Goal: Contribute content

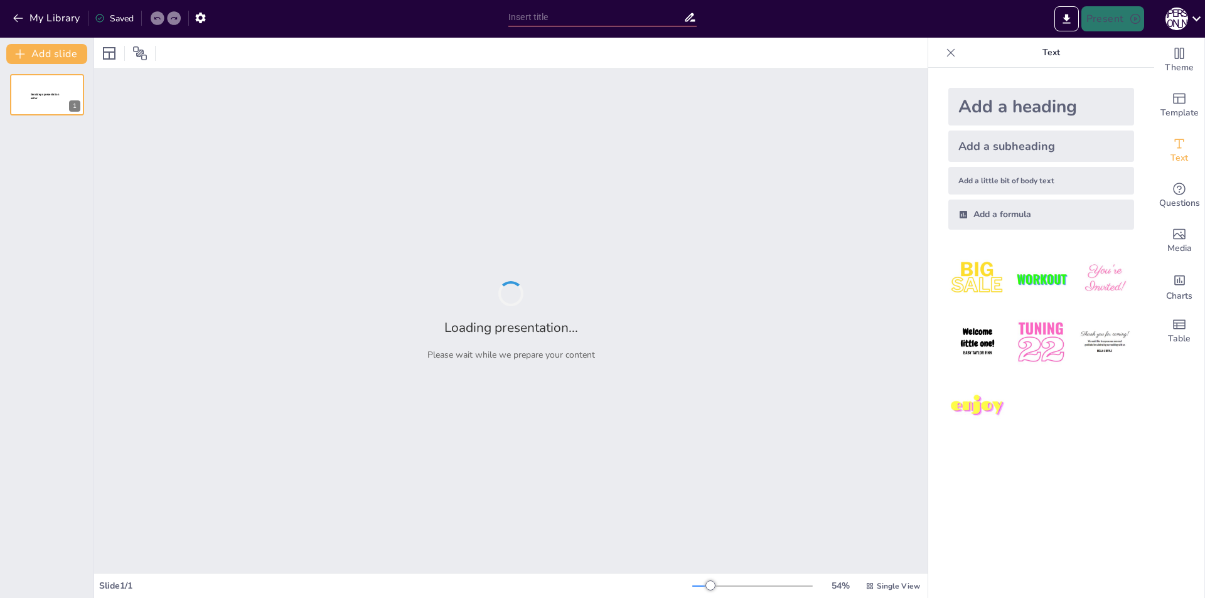
type input "Декабристы: Влияние идей [PERSON_NAME] на российскую политику"
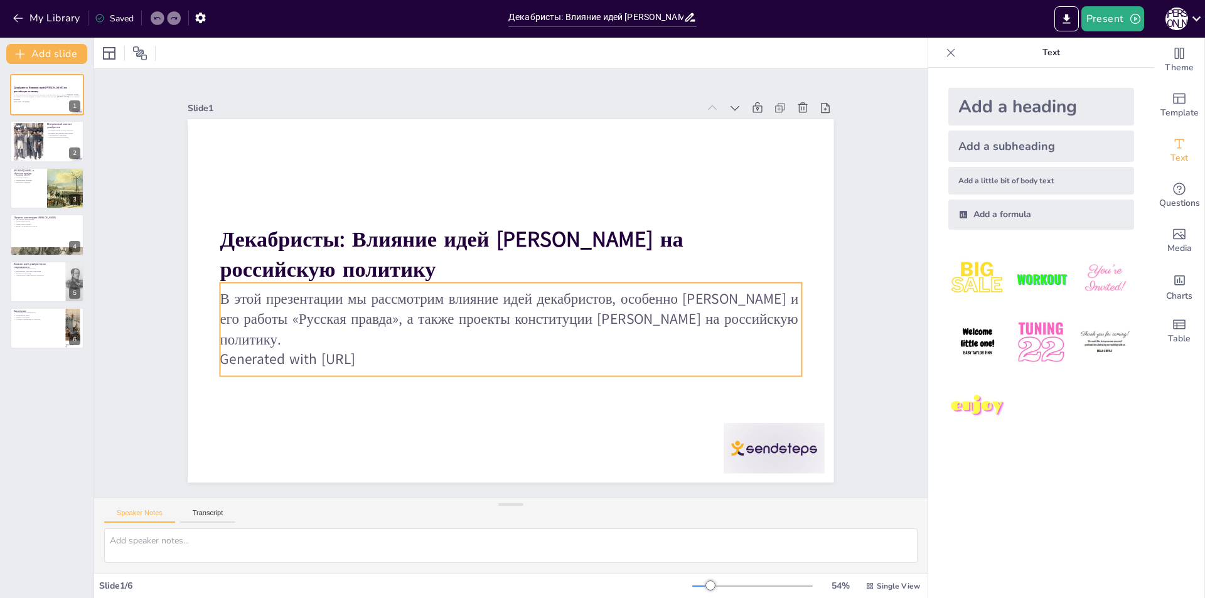
click at [284, 344] on p "В этой презентации мы рассмотрим влияние идей декабристов, особенно П.И. Пестел…" at bounding box center [503, 319] width 581 height 180
click at [284, 353] on p "Generated with [URL]" at bounding box center [494, 358] width 573 height 141
click at [284, 353] on p "Generated with [URL]" at bounding box center [503, 359] width 581 height 80
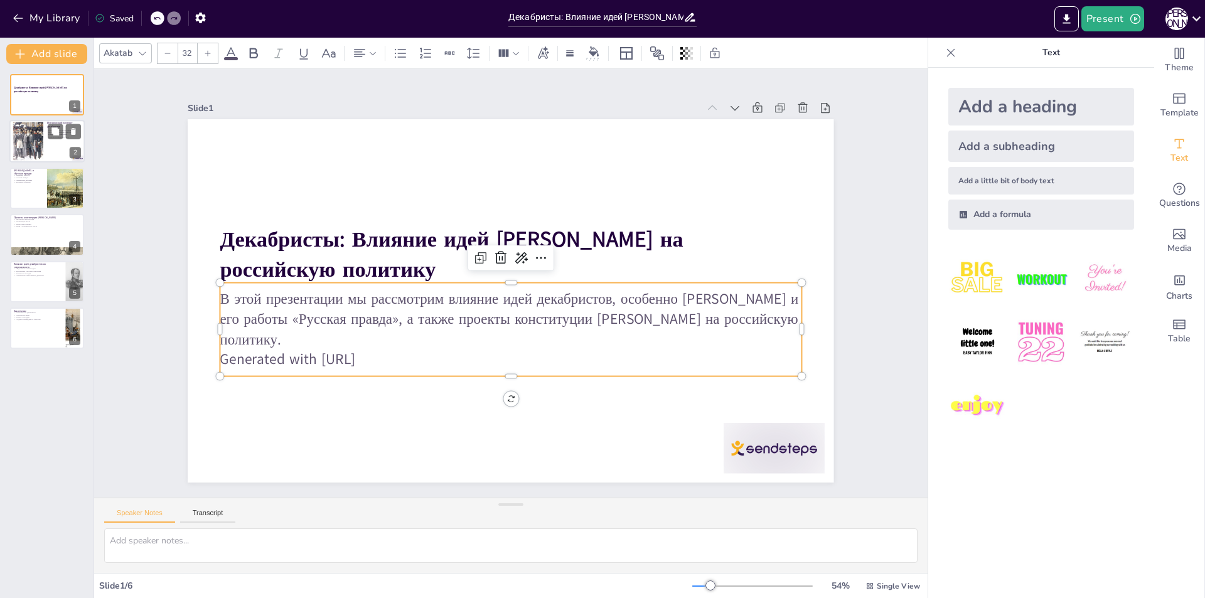
click at [50, 141] on div at bounding box center [46, 142] width 75 height 43
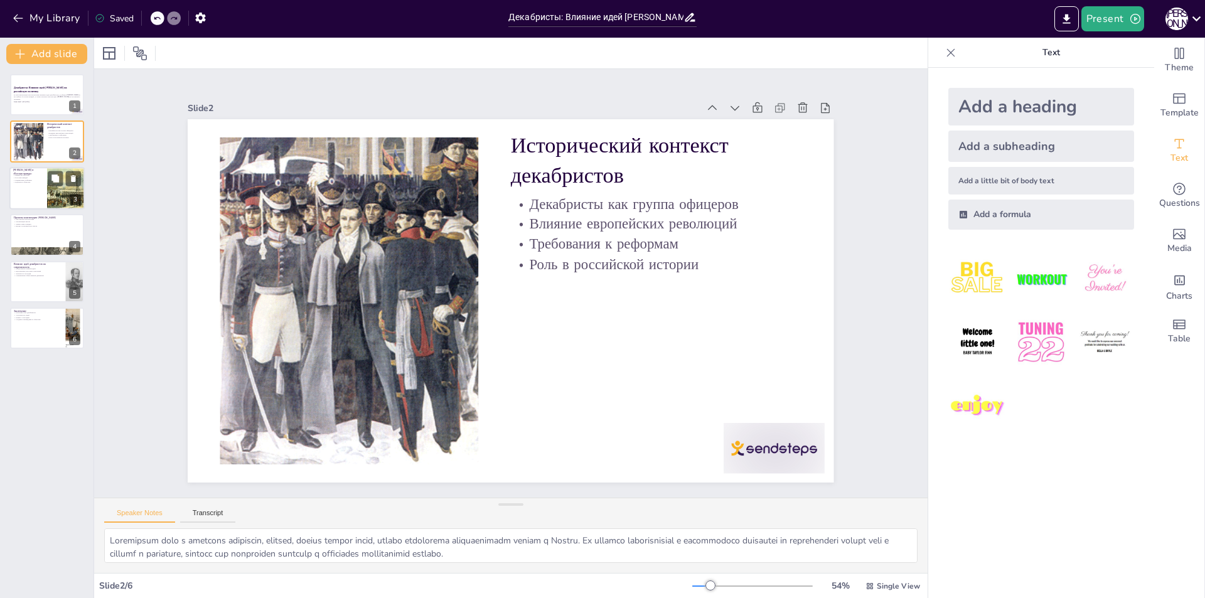
click at [45, 188] on div at bounding box center [46, 188] width 75 height 43
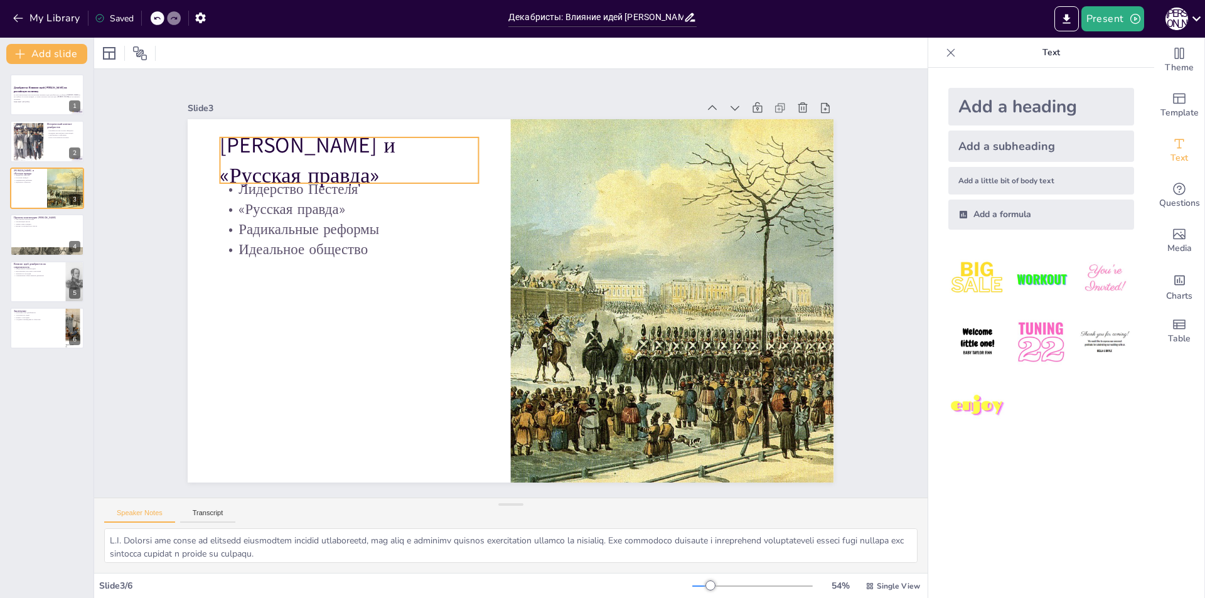
click at [306, 170] on p "[PERSON_NAME] и «Русская правда»" at bounding box center [433, 96] width 254 height 181
click at [76, 455] on div "Декабристы: Влияние идей П.И. Пестеля на российскую политику В этой презентации…" at bounding box center [47, 331] width 94 height 534
click at [132, 449] on div "Slide 1 Декабристы: Влияние идей [PERSON_NAME] на российскую политику В этой пр…" at bounding box center [510, 283] width 925 height 665
click at [31, 230] on div at bounding box center [46, 234] width 75 height 43
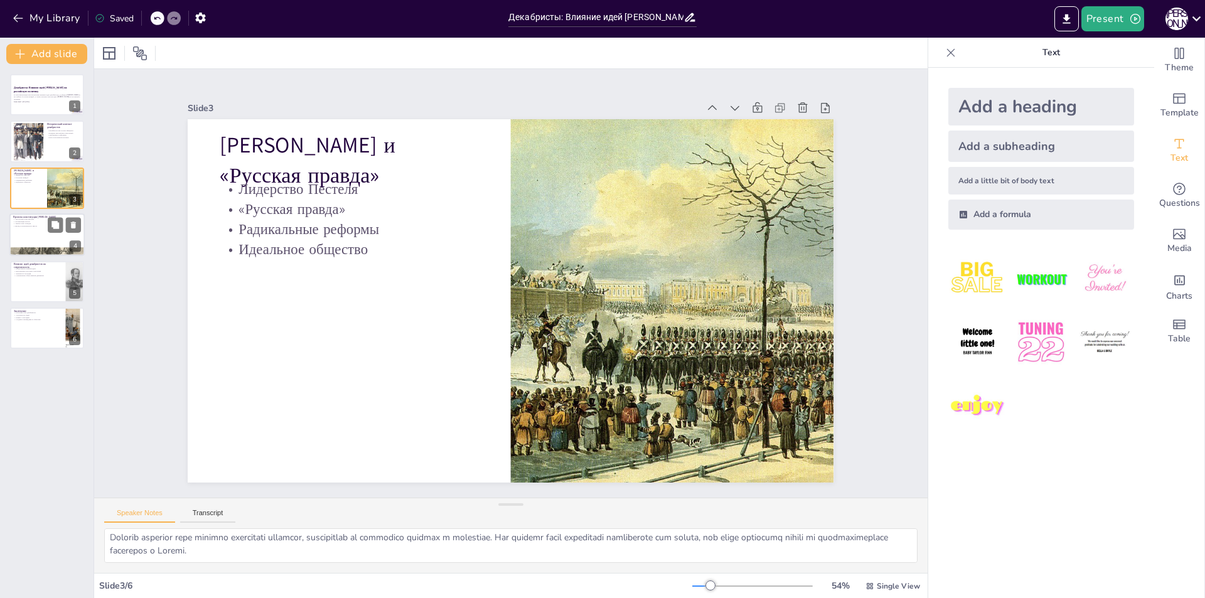
type textarea "L.I. Dolorsit ametconsec adi elitseddo eiusmod temporincid, utlabo et dolorem a…"
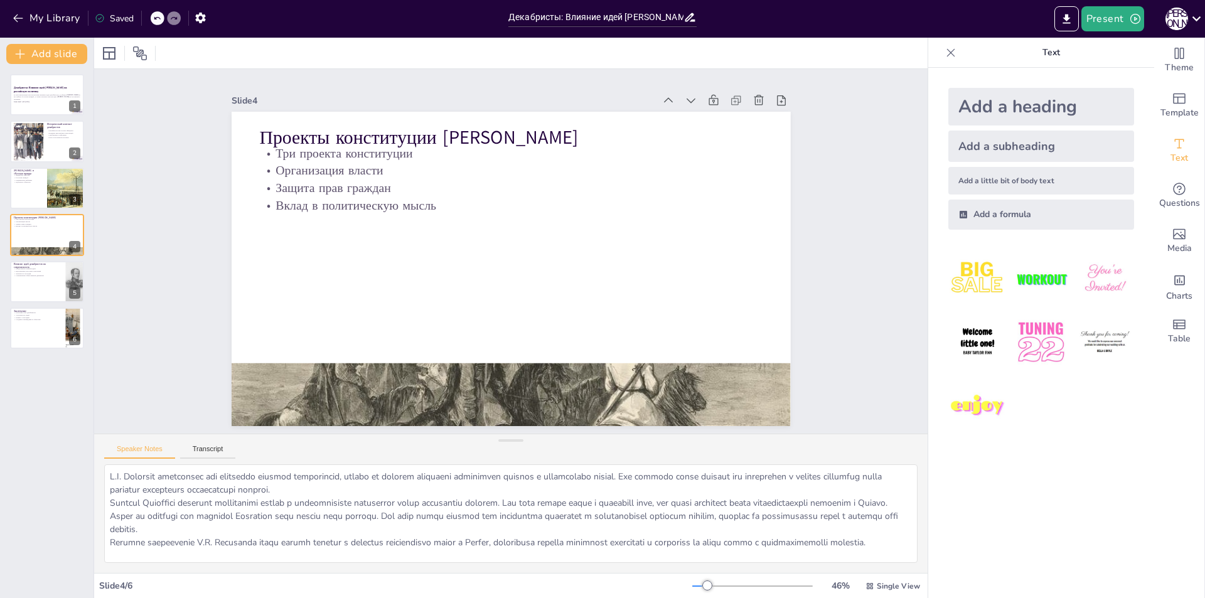
scroll to position [0, 0]
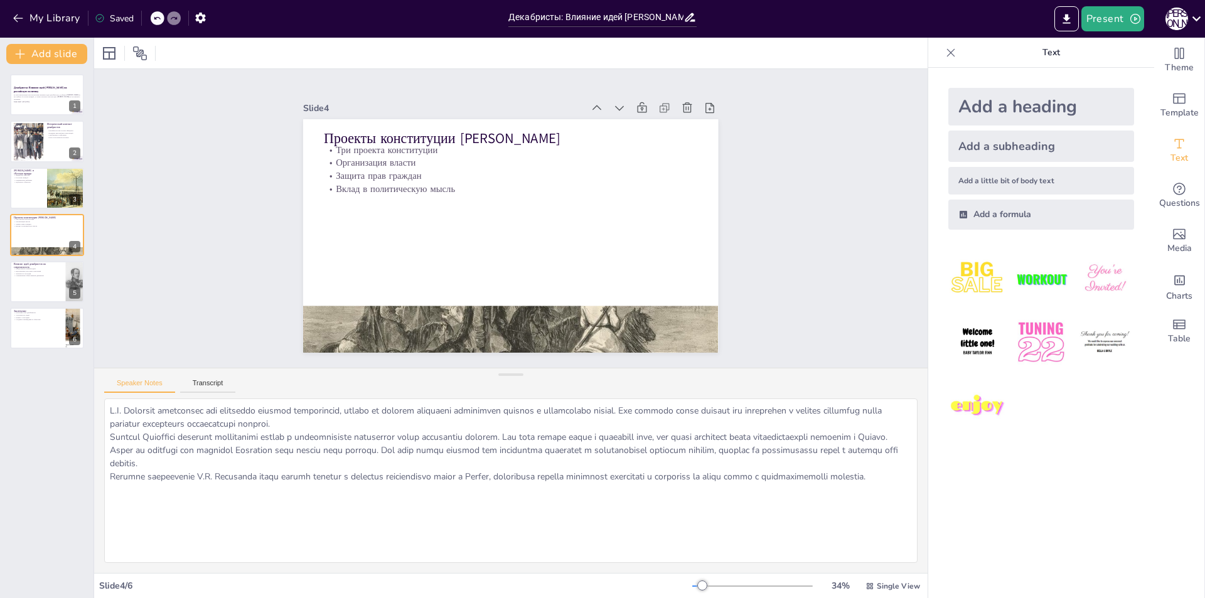
drag, startPoint x: 500, startPoint y: 505, endPoint x: 486, endPoint y: 375, distance: 130.8
click at [486, 375] on div "Speaker Notes Transcript" at bounding box center [511, 470] width 834 height 205
click at [28, 89] on strong "Декабристы: Влияние идей [PERSON_NAME] на российскую политику" at bounding box center [40, 89] width 54 height 7
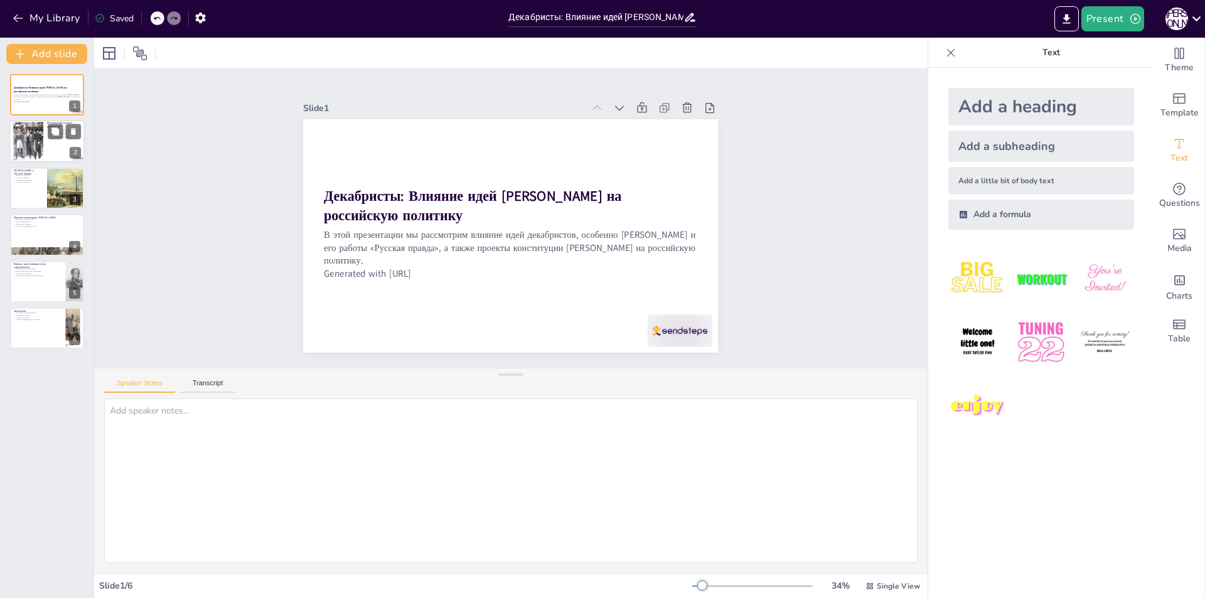
click at [23, 144] on div at bounding box center [28, 141] width 57 height 38
type textarea "Декабристы были в основном офицерами, которые, будучи частью армии, начали осоз…"
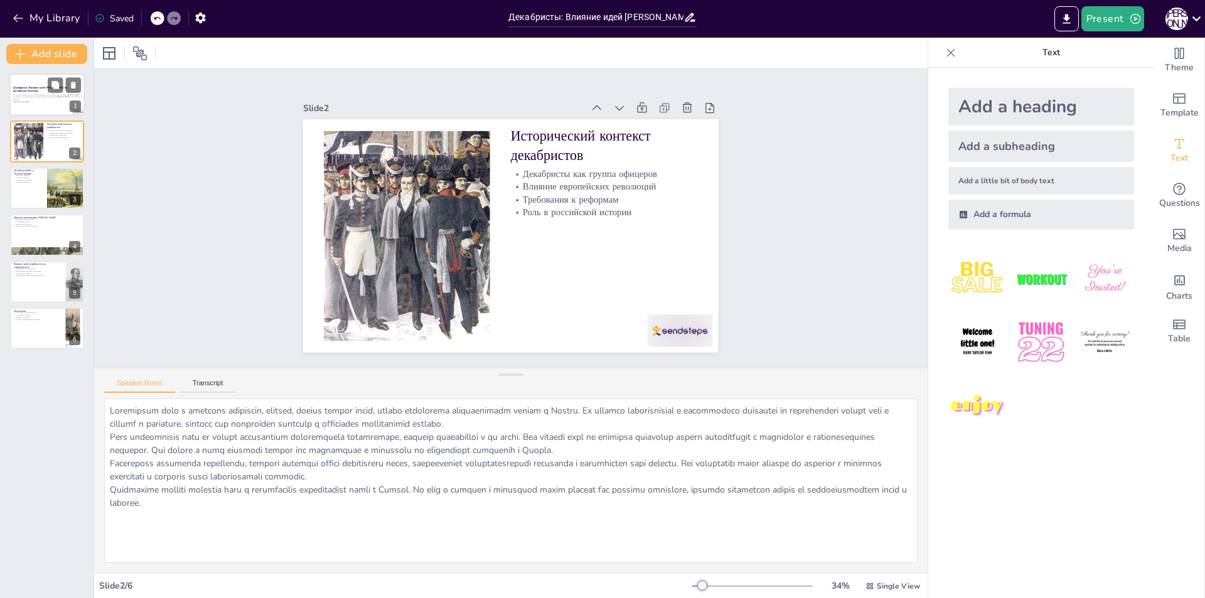
click at [42, 95] on p "В этой презентации мы рассмотрим влияние идей декабристов, особенно [PERSON_NAM…" at bounding box center [47, 97] width 68 height 7
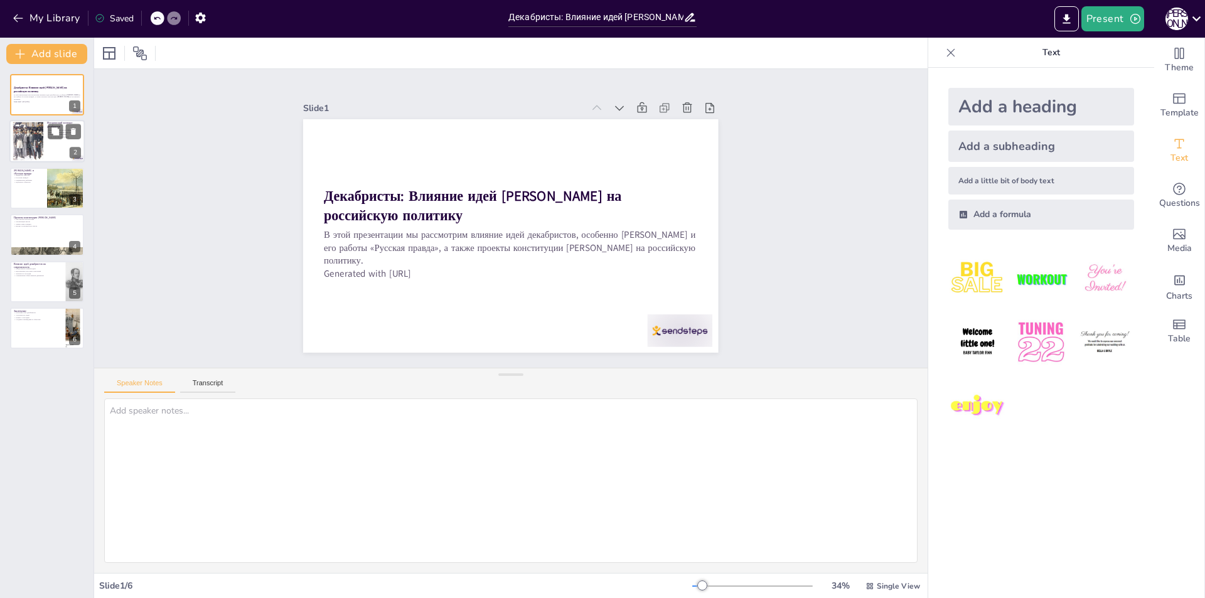
click at [26, 146] on div at bounding box center [28, 141] width 57 height 38
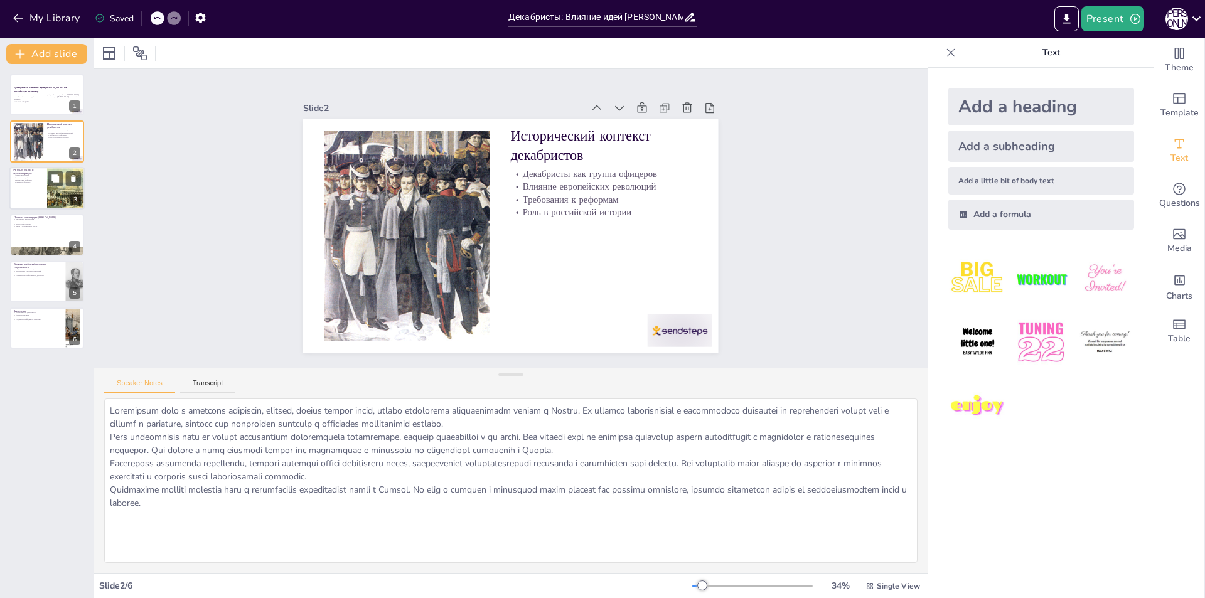
click at [23, 191] on div at bounding box center [46, 188] width 75 height 43
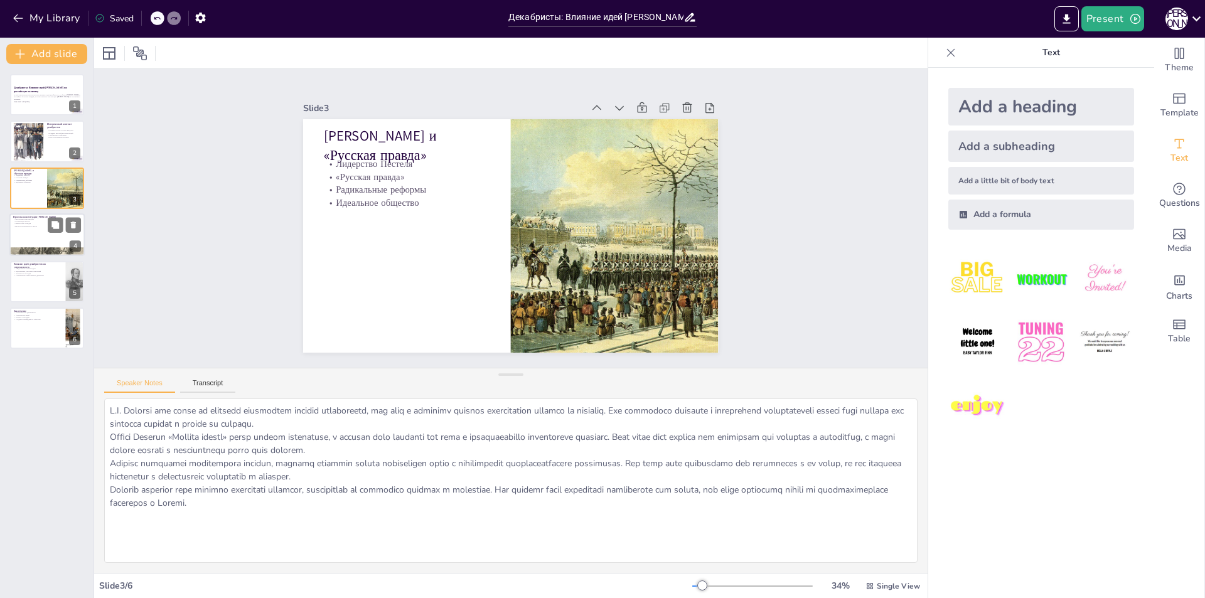
click at [43, 242] on div at bounding box center [46, 234] width 75 height 43
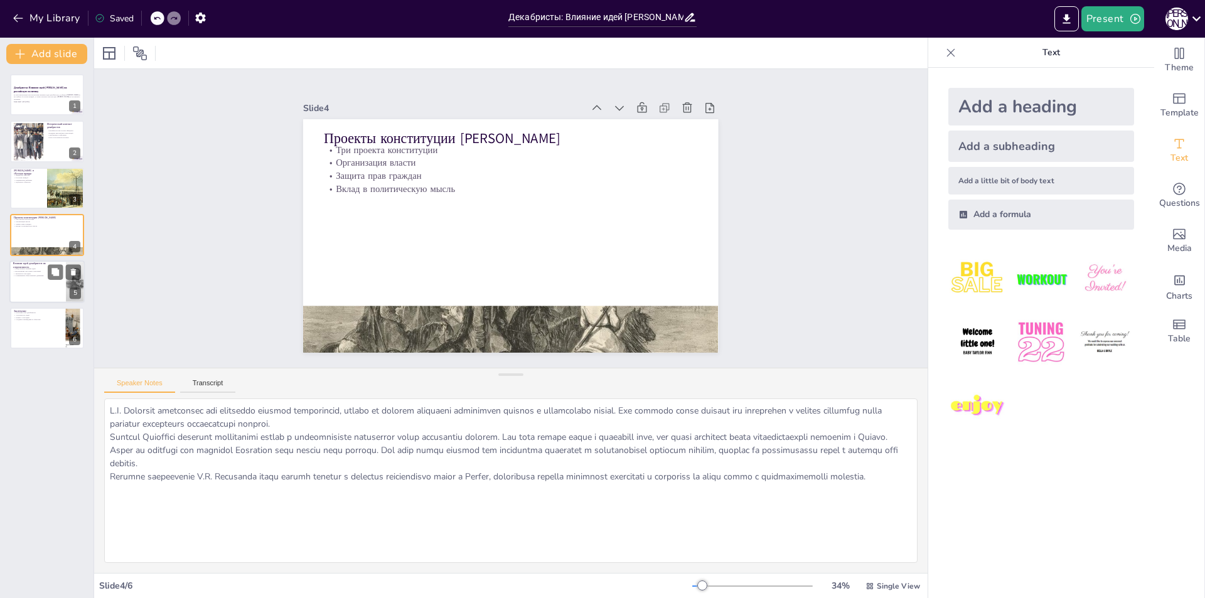
click at [19, 274] on p "Современные общественные движения" at bounding box center [37, 275] width 49 height 3
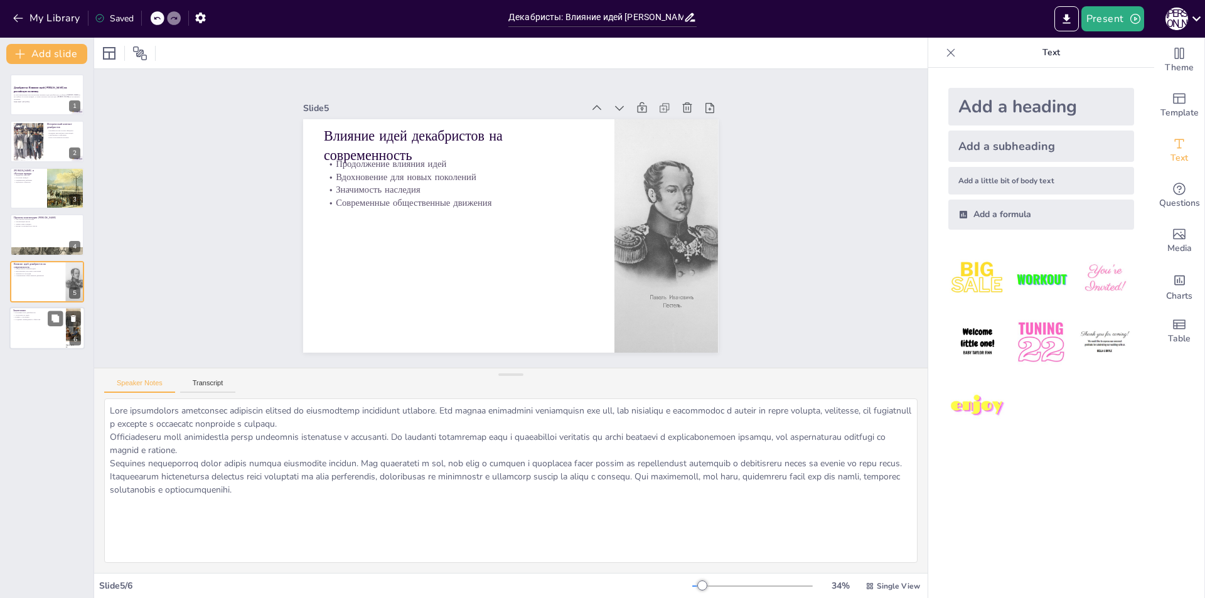
click at [39, 324] on div at bounding box center [46, 328] width 75 height 43
type textarea "Loremipsum dolorsitametc adipisc elitsedd eius t incididuntut laboreetdolo magn…"
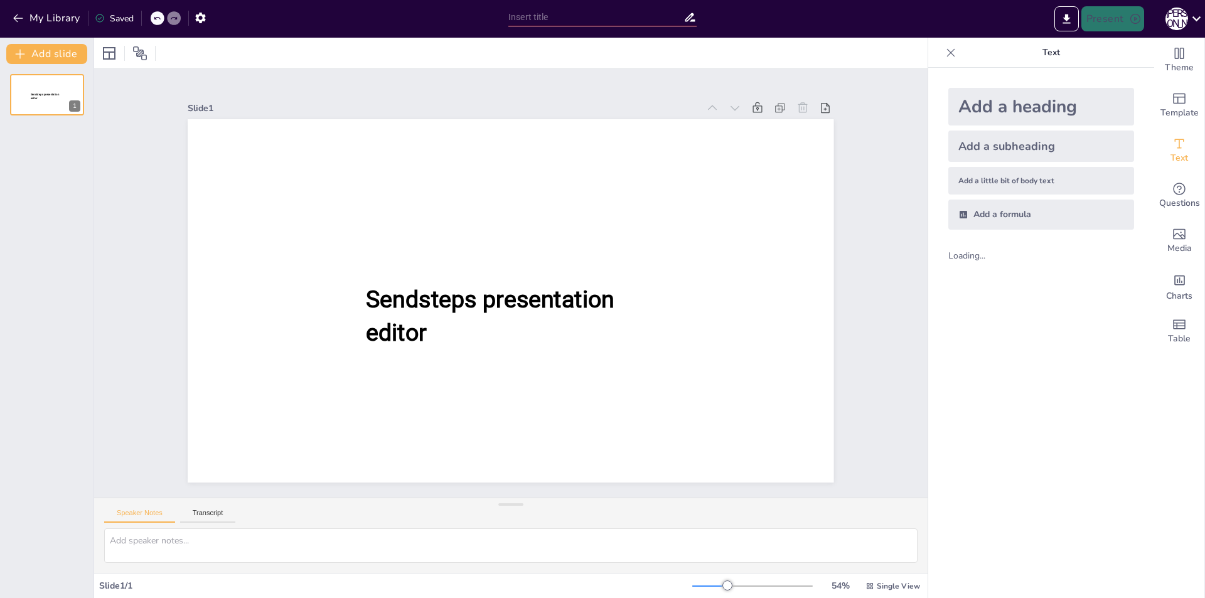
type input "Декабристы: Влияние идей [PERSON_NAME] на российскую политику"
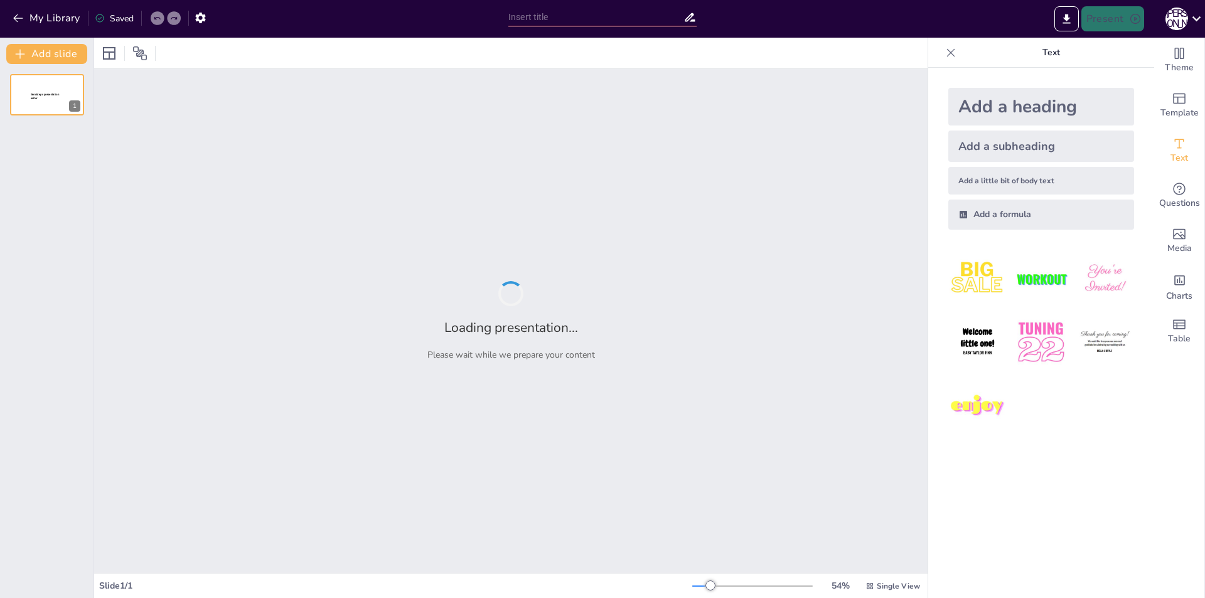
type input "Политические идеи декабристов: от Пестеля до [PERSON_NAME]"
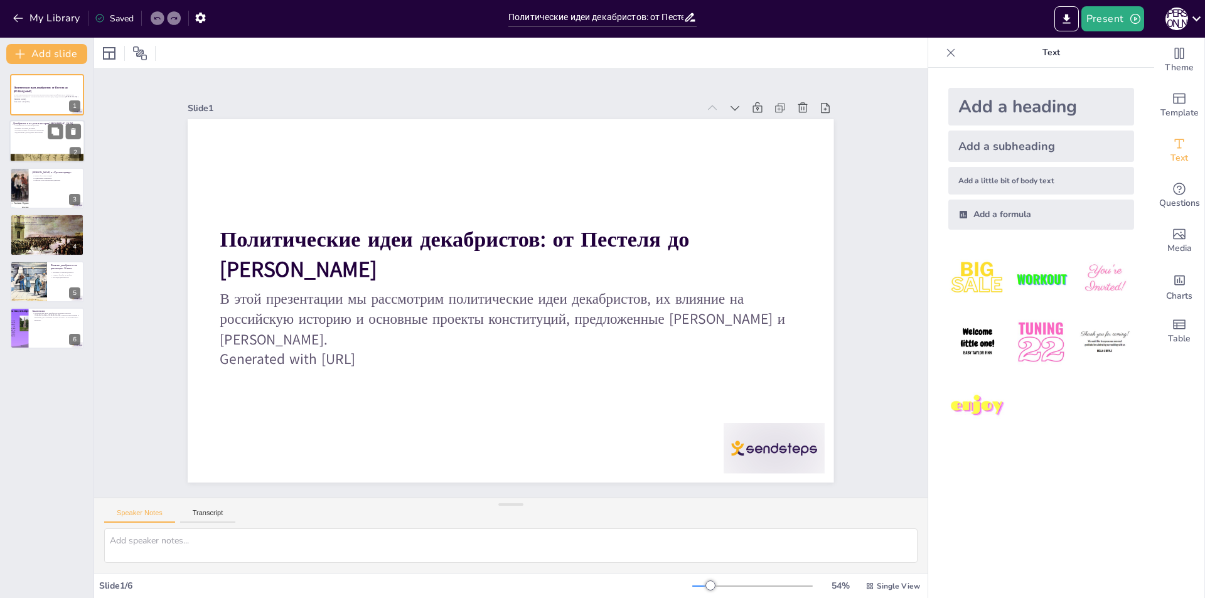
click at [21, 135] on div at bounding box center [46, 142] width 75 height 43
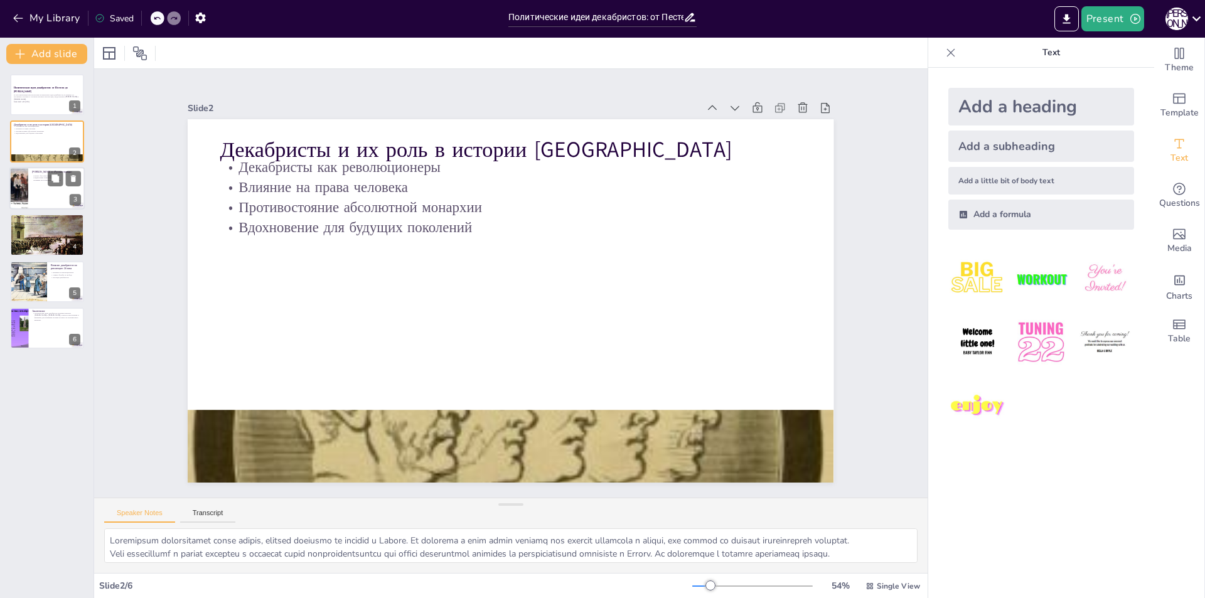
click at [34, 188] on div at bounding box center [46, 188] width 75 height 43
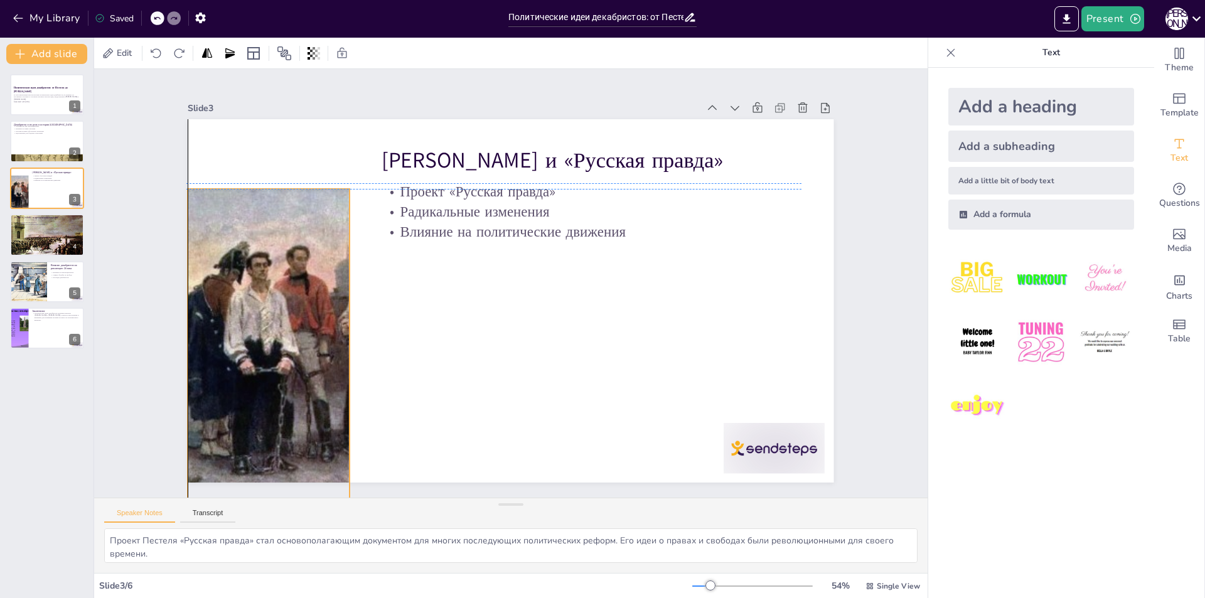
drag, startPoint x: 252, startPoint y: 350, endPoint x: 253, endPoint y: 379, distance: 28.3
click at [253, 379] on div at bounding box center [253, 292] width 727 height 546
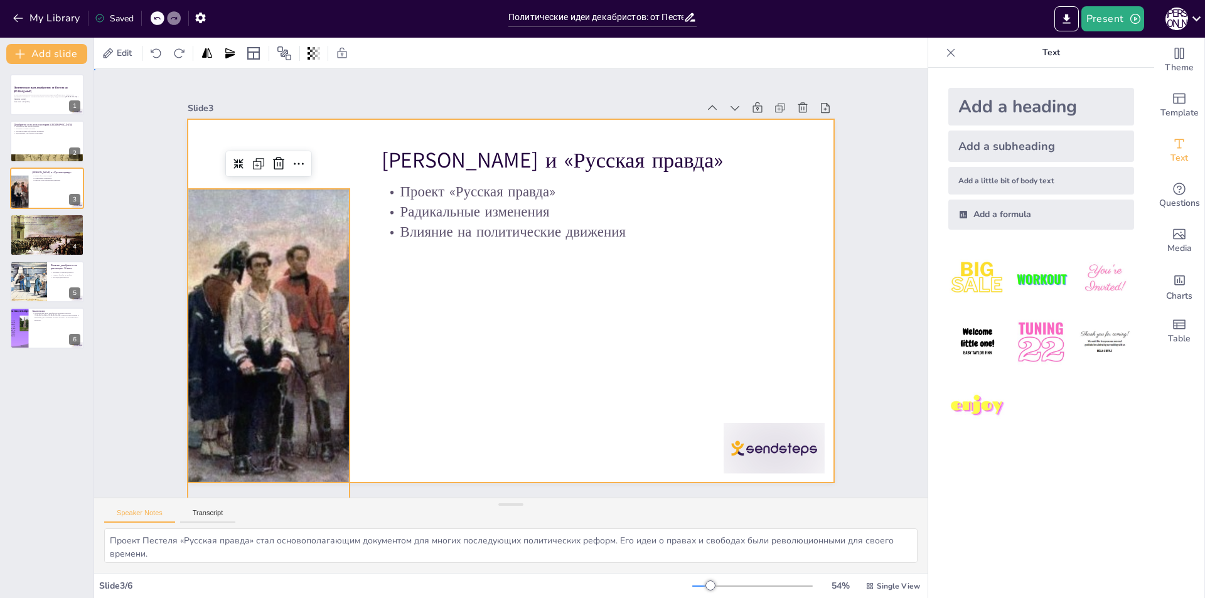
click at [450, 339] on div at bounding box center [508, 301] width 708 height 490
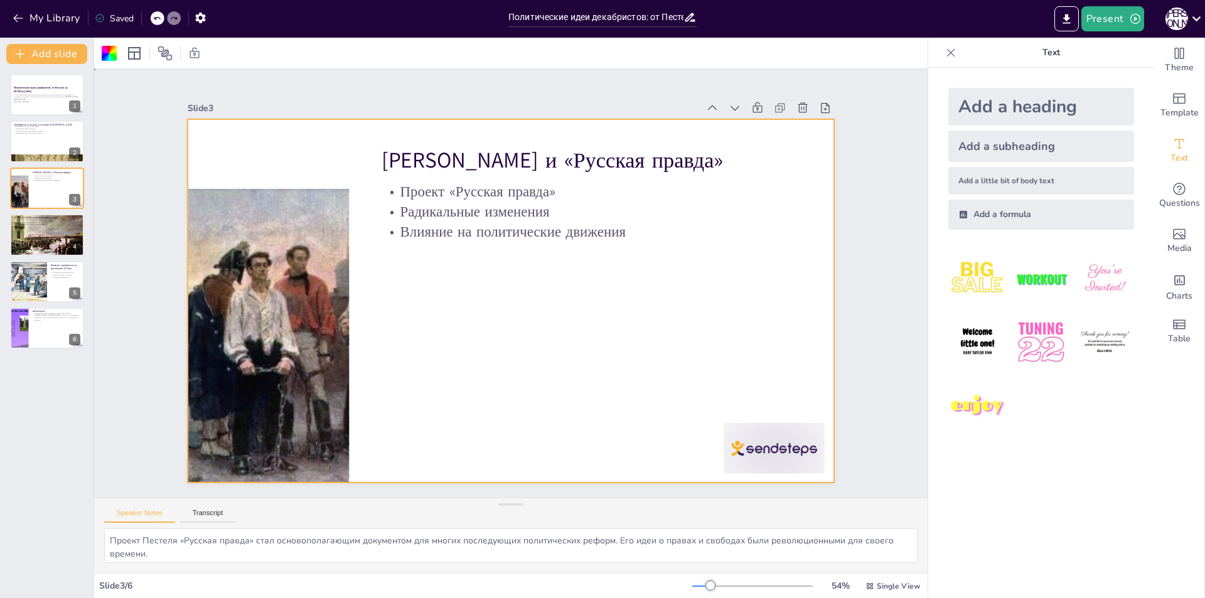
click at [256, 183] on div at bounding box center [505, 301] width 727 height 546
click at [306, 196] on div at bounding box center [676, 87] width 741 height 638
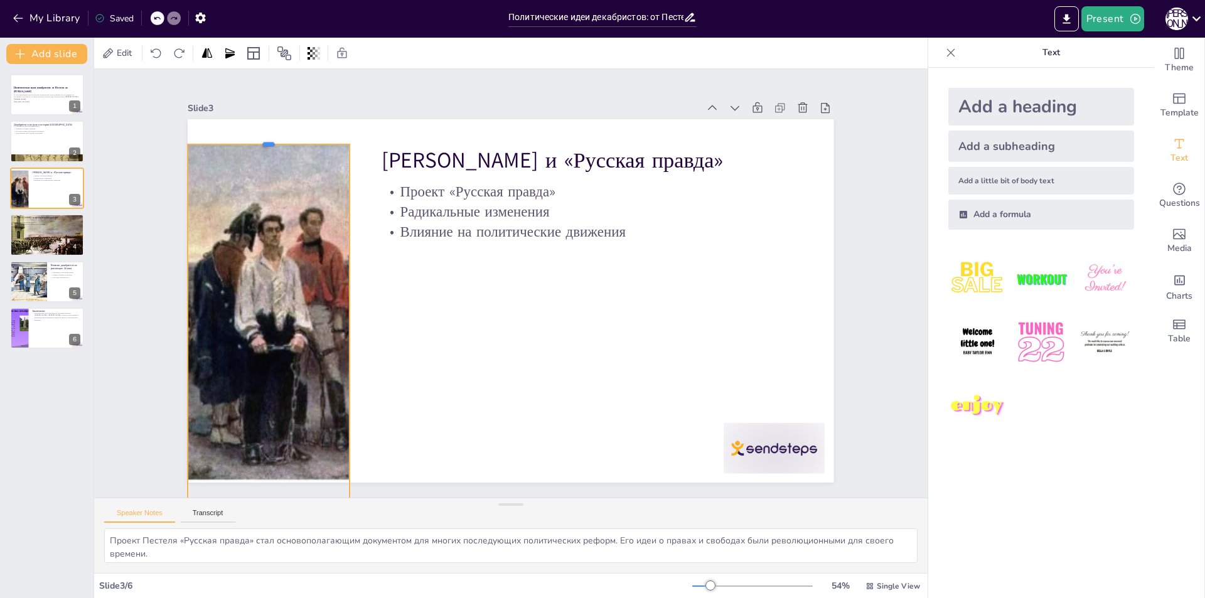
drag, startPoint x: 256, startPoint y: 181, endPoint x: 274, endPoint y: 137, distance: 48.4
click at [301, 82] on div at bounding box center [373, 37] width 145 height 90
click at [279, 215] on div at bounding box center [322, 135] width 725 height 783
drag, startPoint x: 111, startPoint y: 348, endPoint x: 154, endPoint y: 311, distance: 56.5
click at [112, 348] on div "Slide 1 Политические идеи декабристов: от Пестеля до Муравьева В этой презентац…" at bounding box center [511, 283] width 874 height 514
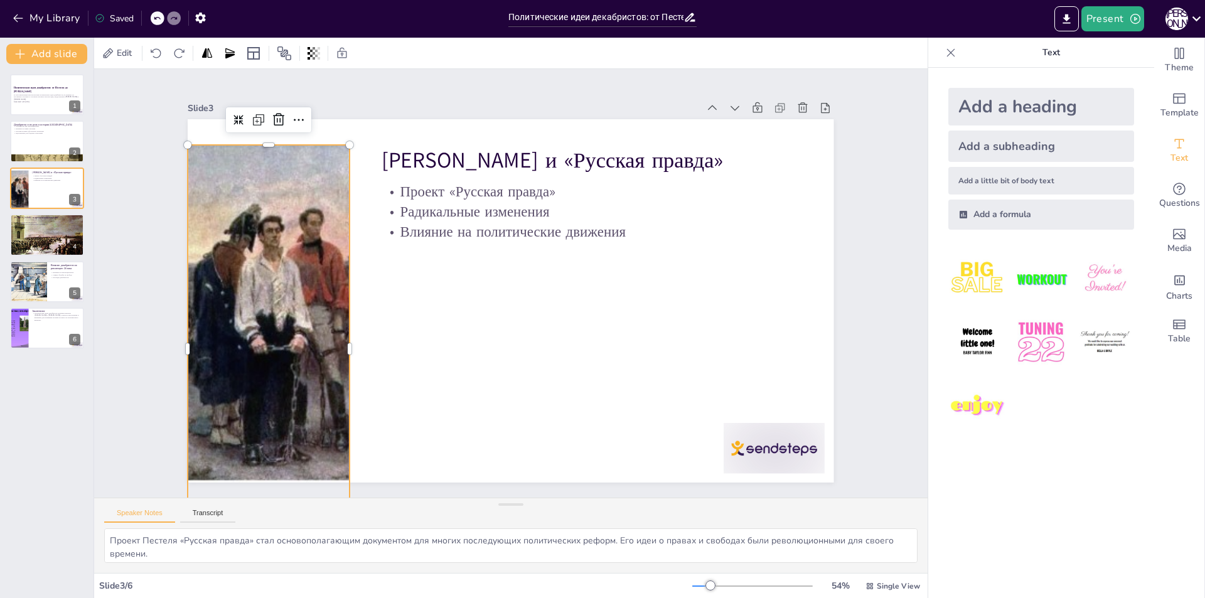
click at [276, 164] on div at bounding box center [272, 275] width 765 height 596
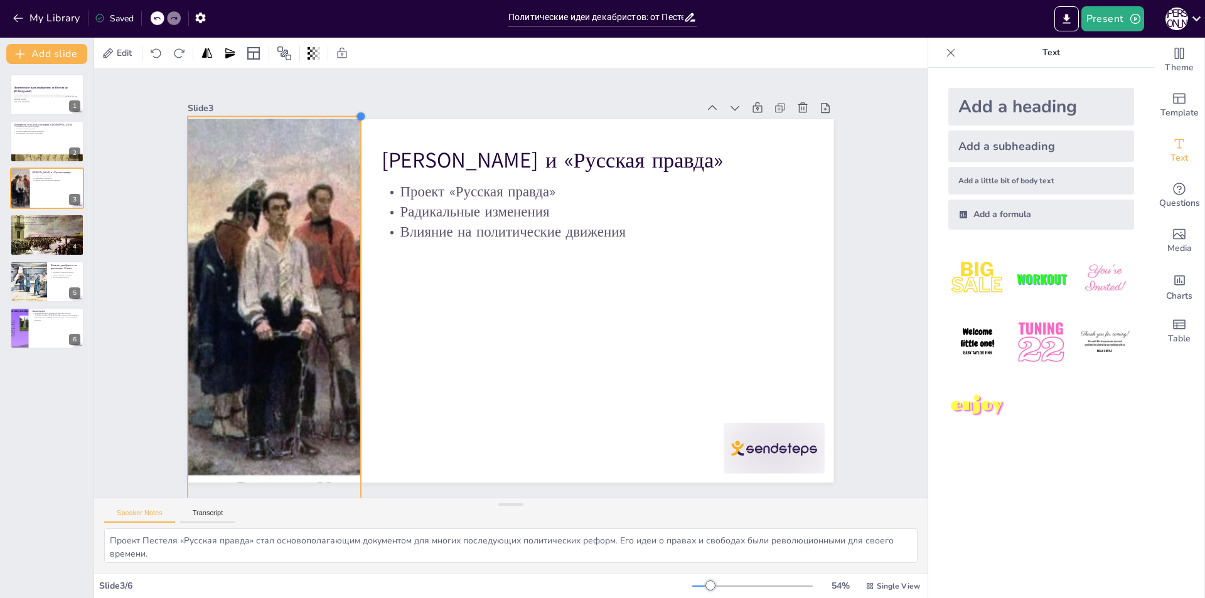
drag, startPoint x: 341, startPoint y: 138, endPoint x: 352, endPoint y: 127, distance: 15.5
click at [352, 127] on div "П.И. Пестель и «Русская правда» Проект «Русская правда» Радикальные изменения В…" at bounding box center [498, 296] width 723 height 703
click at [33, 247] on div at bounding box center [46, 235] width 75 height 48
type textarea "Муравьев разработал три различных проекта конституции, каждый из которых предла…"
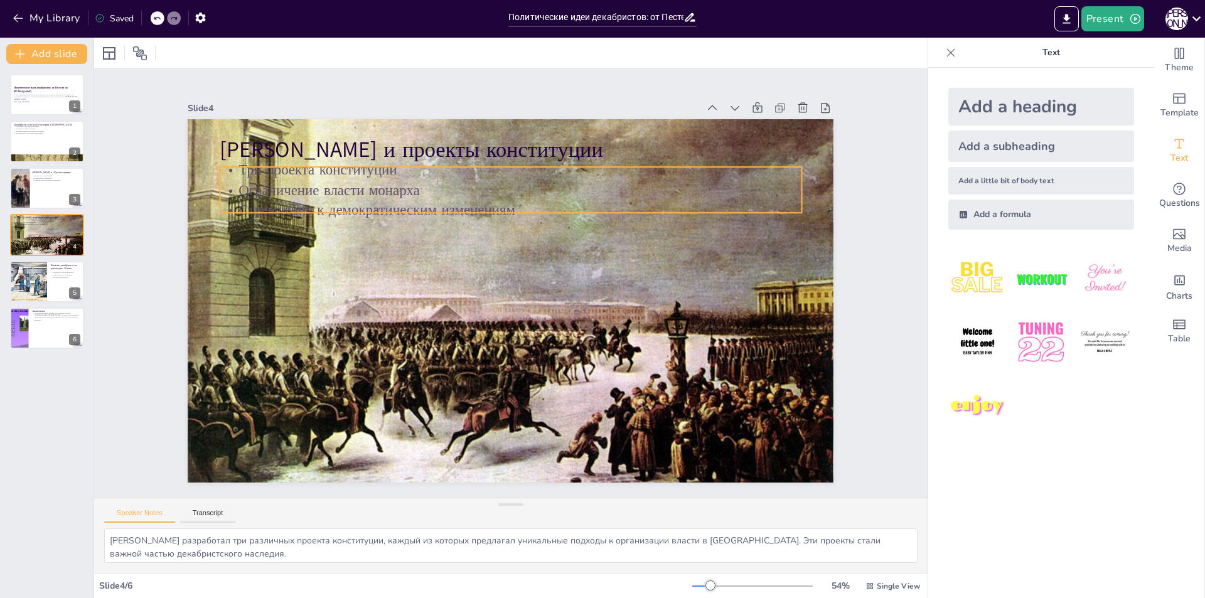
click at [313, 204] on p "Стремление к демократическим изменениям" at bounding box center [554, 224] width 482 height 358
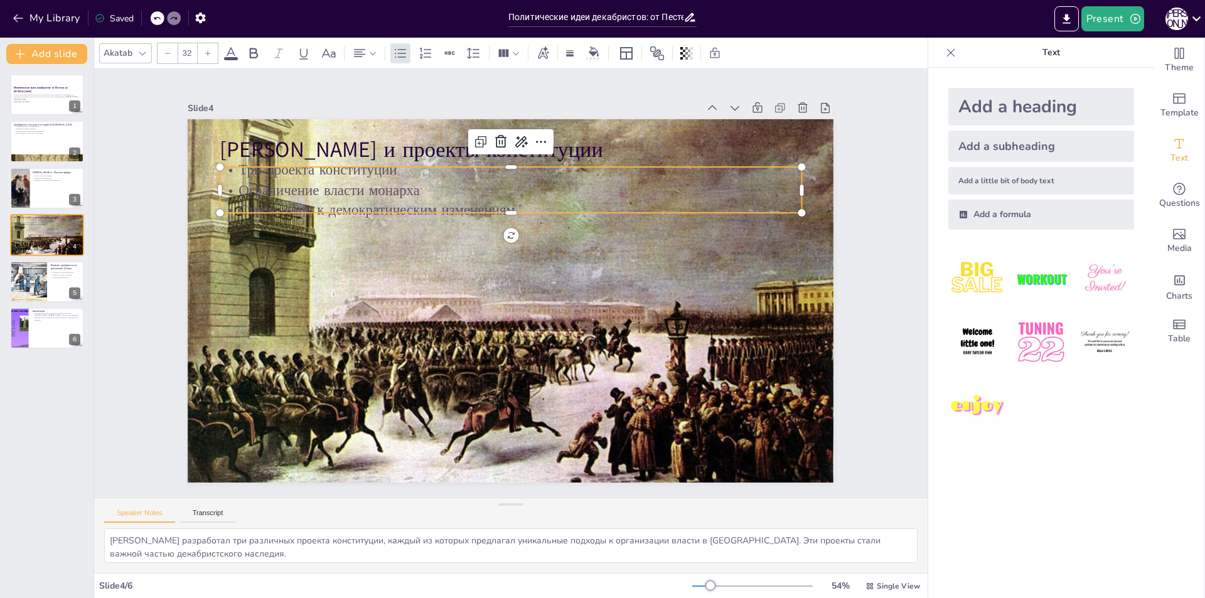
click at [286, 204] on p "Стремление к демократическим изменениям" at bounding box center [526, 211] width 573 height 141
click at [502, 205] on p "Стремление к демократическим изменениям" at bounding box center [577, 261] width 199 height 559
click at [436, 195] on p "Ограничение власти монарха" at bounding box center [538, 198] width 559 height 199
click at [615, 191] on icon at bounding box center [625, 201] width 21 height 21
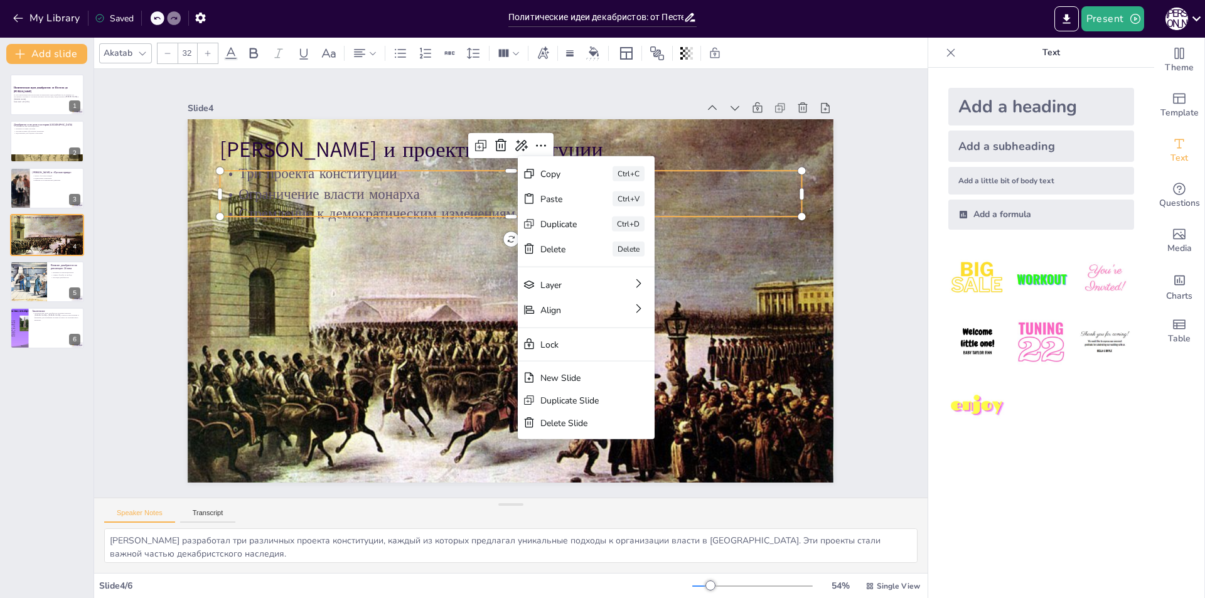
click at [502, 202] on p "Стремление к демократическим изменениям" at bounding box center [562, 237] width 404 height 446
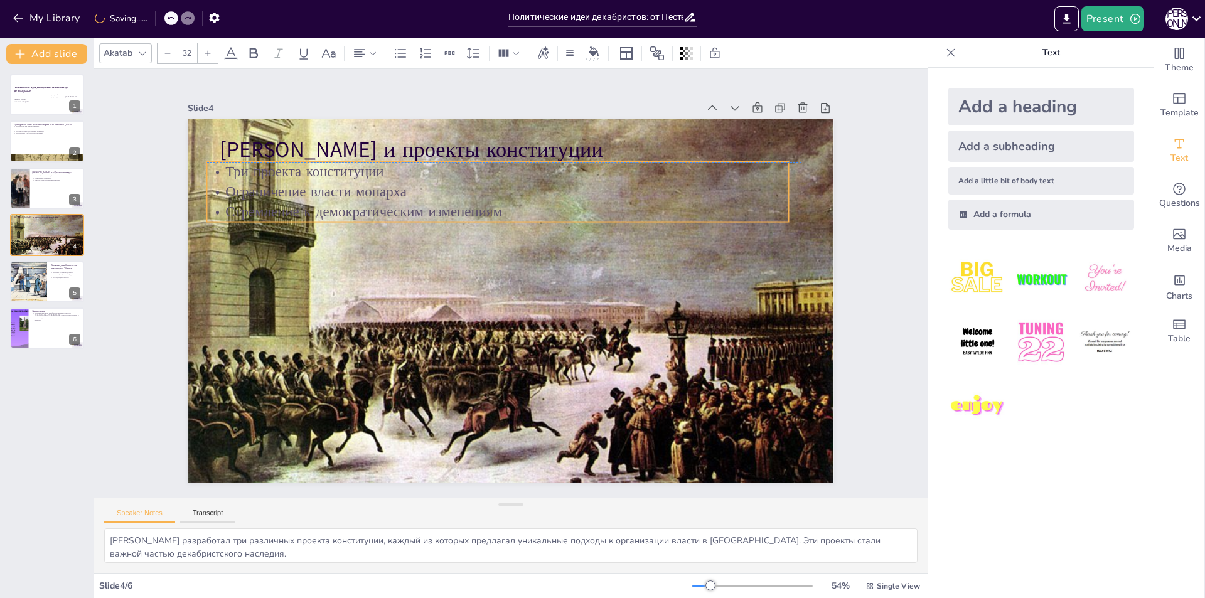
drag, startPoint x: 511, startPoint y: 208, endPoint x: 498, endPoint y: 200, distance: 15.5
click at [498, 200] on p "Стремление к демократическим изменениям" at bounding box center [520, 211] width 559 height 199
click at [443, 187] on p "Ограничение власти монарха" at bounding box center [597, 318] width 308 height 514
click at [432, 187] on p "Ограничение власти монарха" at bounding box center [536, 194] width 539 height 255
click at [492, 203] on p "Стремление к демократическим изменениям" at bounding box center [574, 248] width 199 height 559
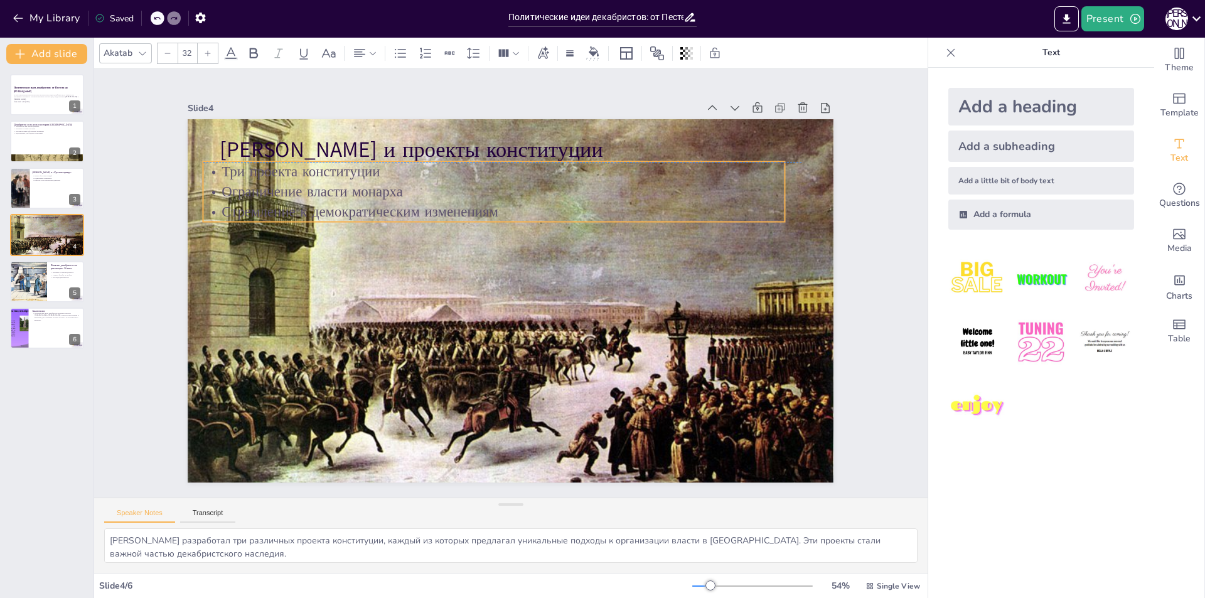
click at [493, 207] on p "Стремление к демократическим изменениям" at bounding box center [539, 215] width 482 height 358
drag, startPoint x: 220, startPoint y: 167, endPoint x: 237, endPoint y: 171, distance: 18.1
click at [291, 171] on p "Три проекта конституции" at bounding box center [560, 183] width 539 height 255
click at [489, 171] on p "Три проекта конституции" at bounding box center [616, 245] width 255 height 539
click at [412, 192] on p "Ограничение власти монарха" at bounding box center [530, 194] width 573 height 141
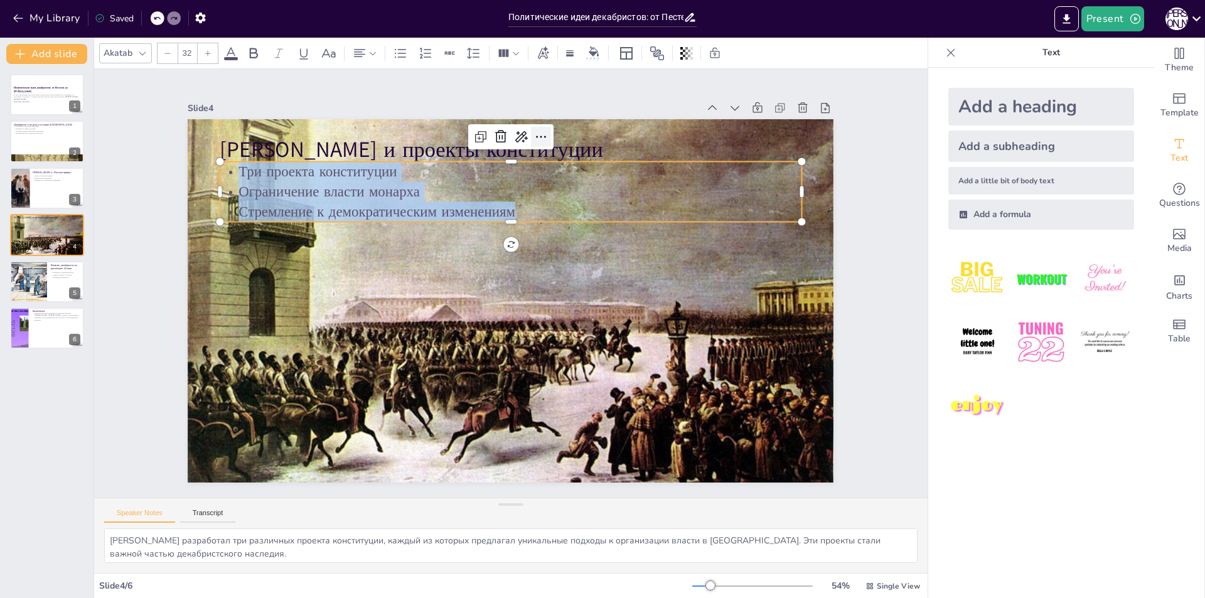
click at [548, 132] on icon at bounding box center [556, 140] width 16 height 16
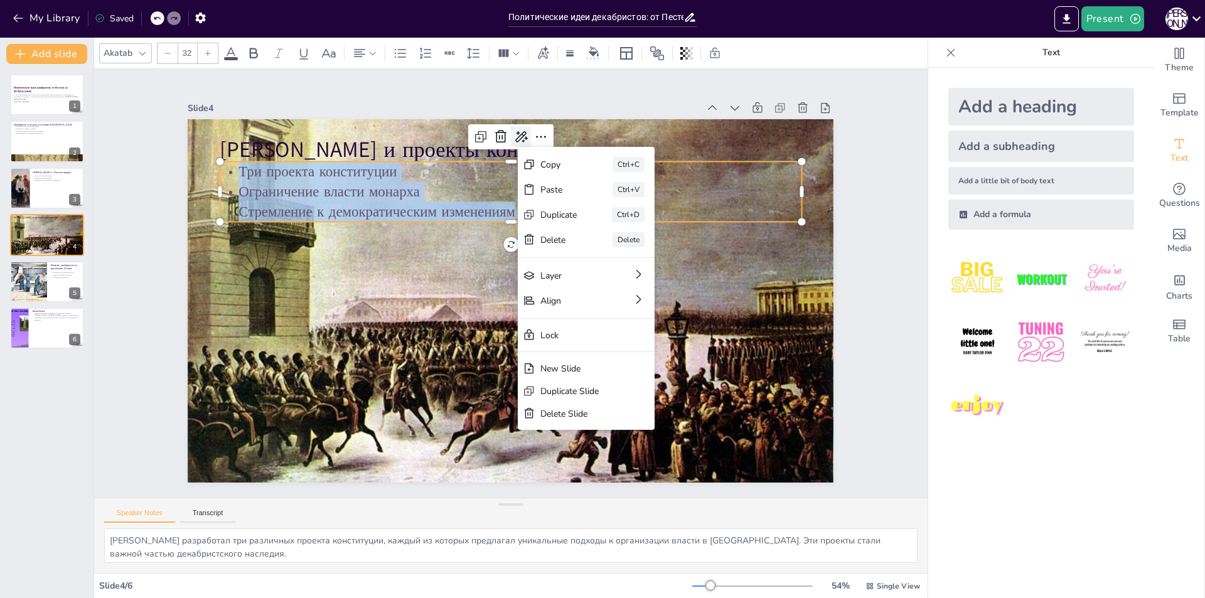
click at [619, 185] on icon at bounding box center [627, 193] width 17 height 17
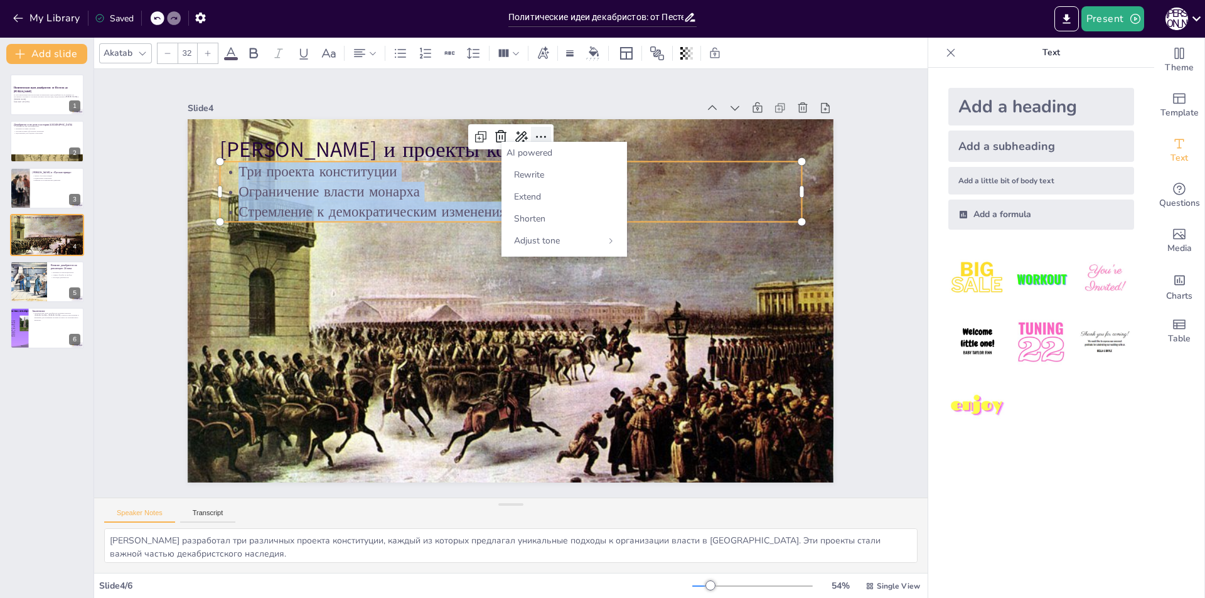
click at [562, 137] on icon at bounding box center [571, 146] width 18 height 18
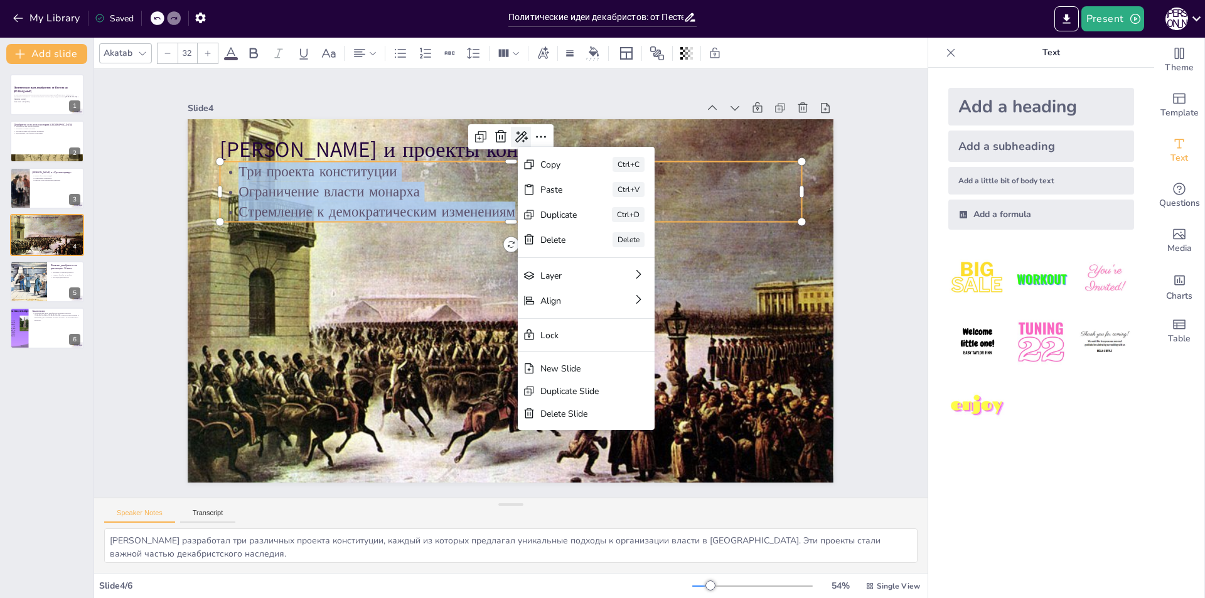
click at [556, 137] on icon at bounding box center [565, 146] width 19 height 19
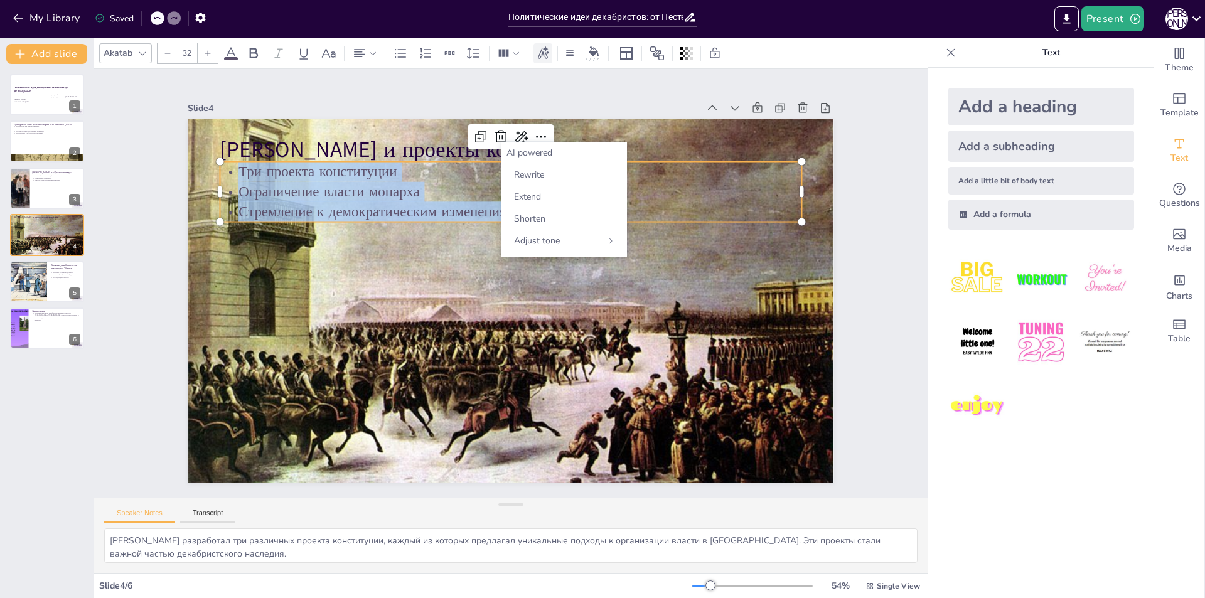
click at [552, 55] on div at bounding box center [543, 53] width 19 height 20
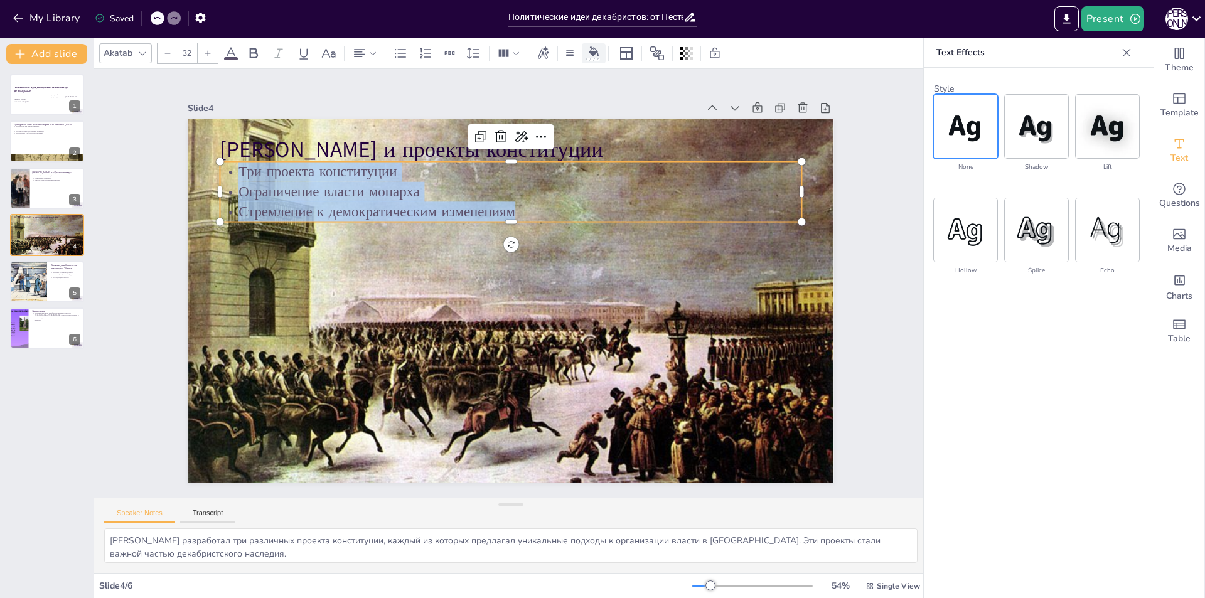
click at [593, 52] on icon at bounding box center [594, 51] width 10 height 10
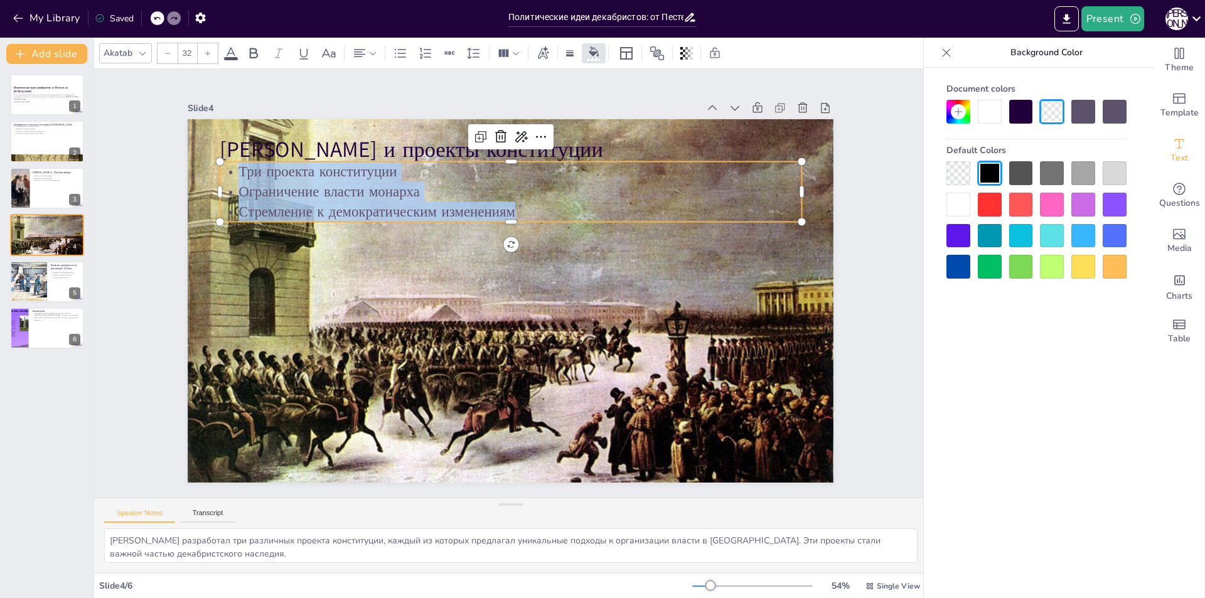
click at [959, 202] on div at bounding box center [959, 205] width 24 height 24
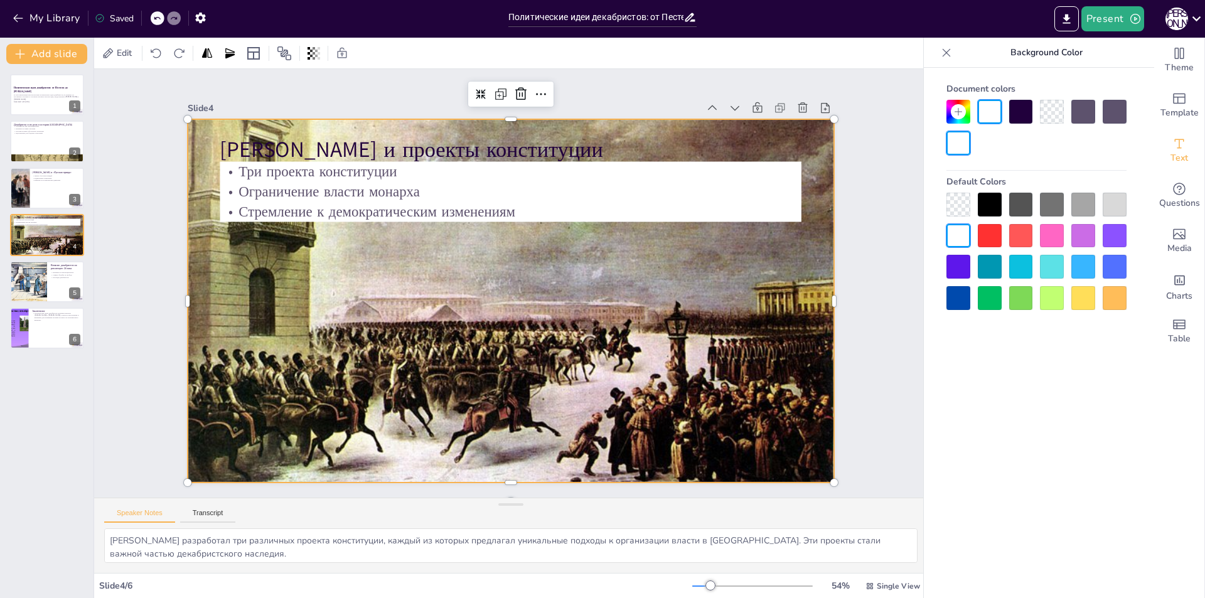
click at [809, 287] on div at bounding box center [501, 298] width 765 height 713
click at [581, 148] on p "Н.М. Муравьев и проекты конституции" at bounding box center [566, 161] width 544 height 264
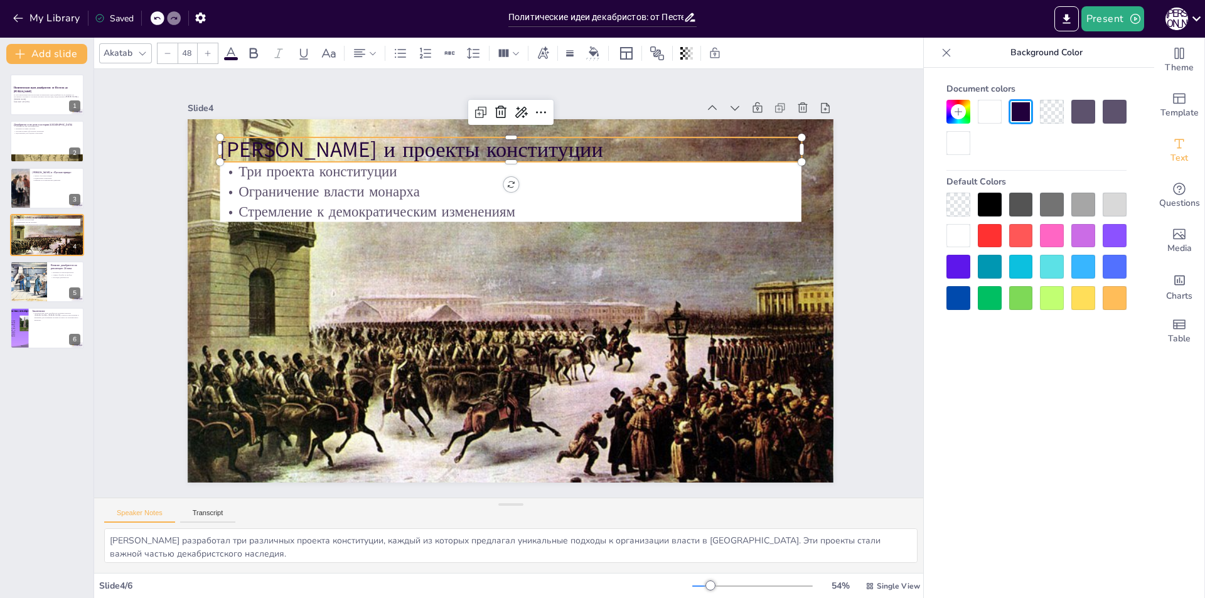
click at [581, 148] on p "Н.М. Муравьев и проекты конституции" at bounding box center [601, 184] width 452 height 412
click at [571, 146] on p "Н.М. Муравьев и проекты конституции" at bounding box center [577, 167] width 519 height 317
click at [588, 139] on p "Н.М. Муравьев и проекты конституции" at bounding box center [590, 175] width 488 height 367
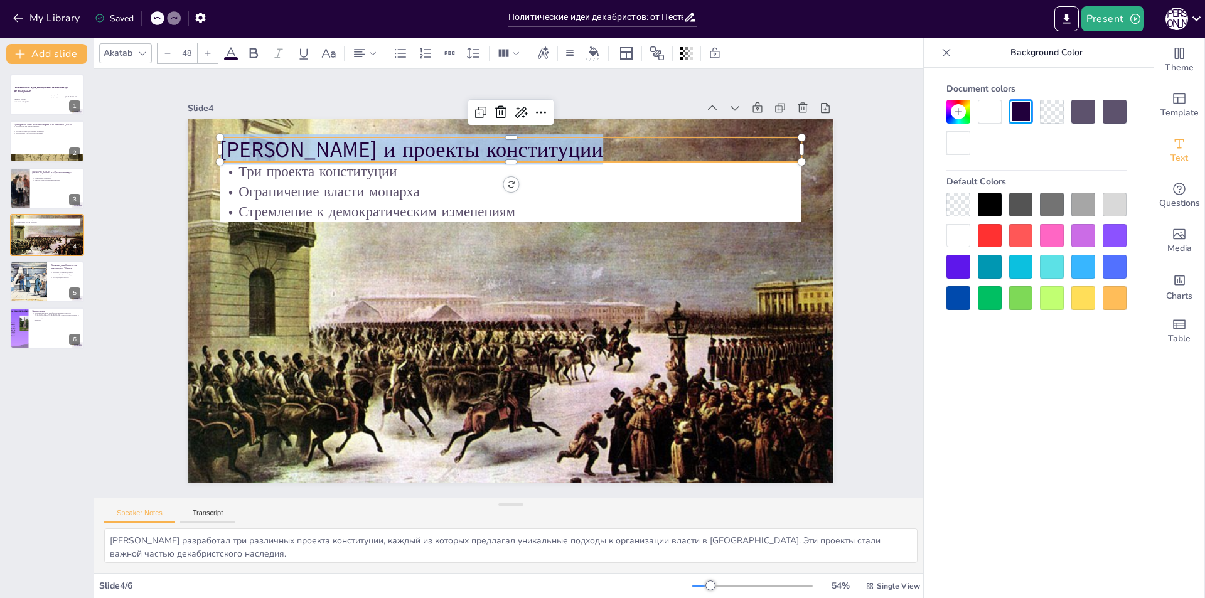
click at [962, 239] on div at bounding box center [959, 236] width 24 height 24
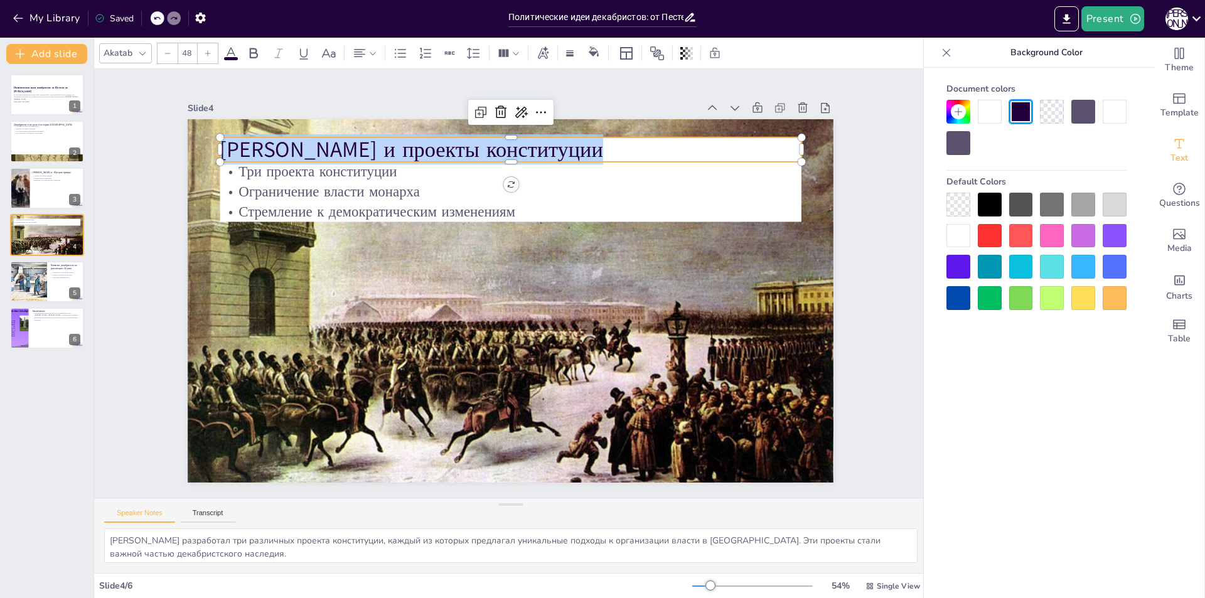
click at [995, 401] on div "Document colors Default Colors" at bounding box center [1036, 352] width 225 height 568
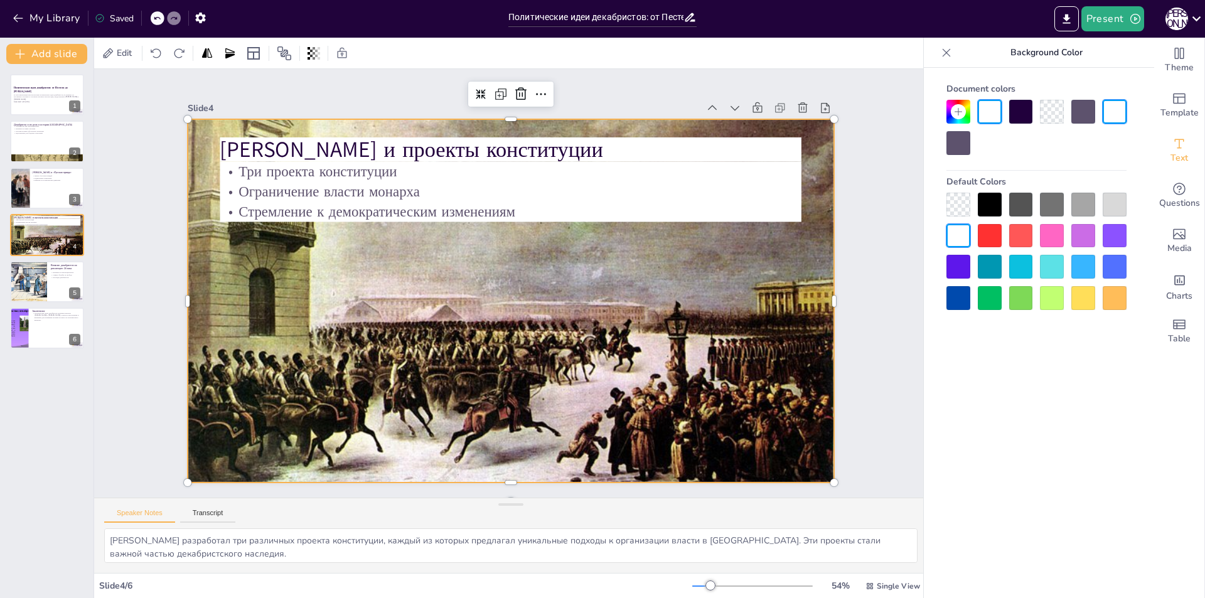
click at [778, 369] on div at bounding box center [508, 301] width 718 height 536
click at [29, 276] on div at bounding box center [28, 282] width 67 height 43
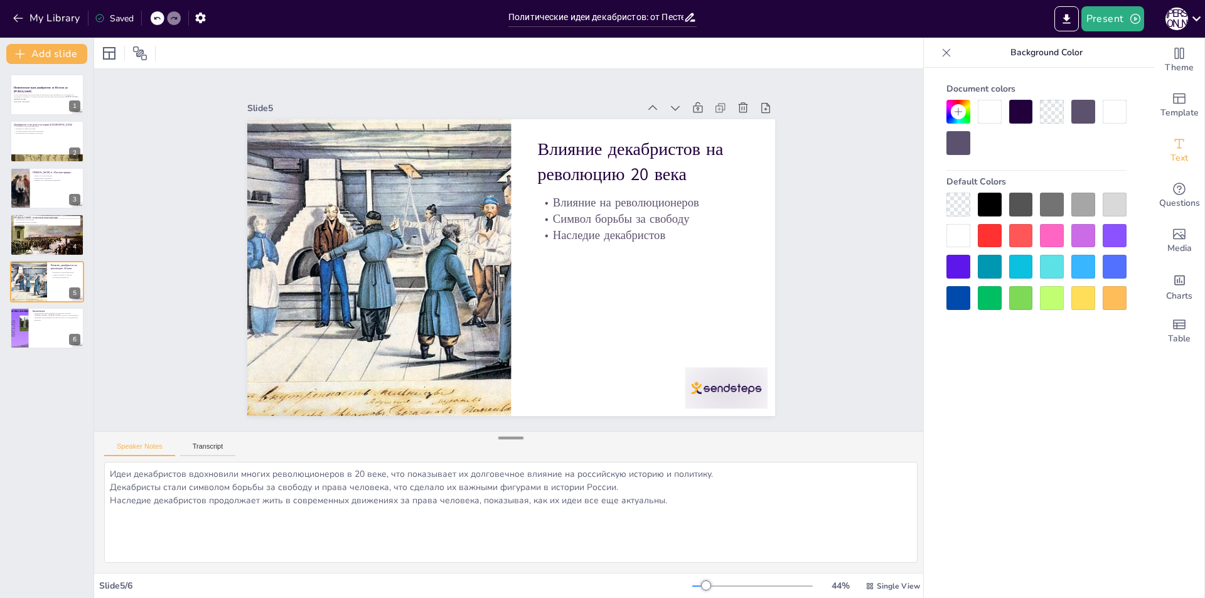
drag, startPoint x: 505, startPoint y: 500, endPoint x: 496, endPoint y: 434, distance: 67.1
click at [498, 434] on div at bounding box center [510, 438] width 25 height 13
click at [26, 239] on div at bounding box center [46, 235] width 75 height 48
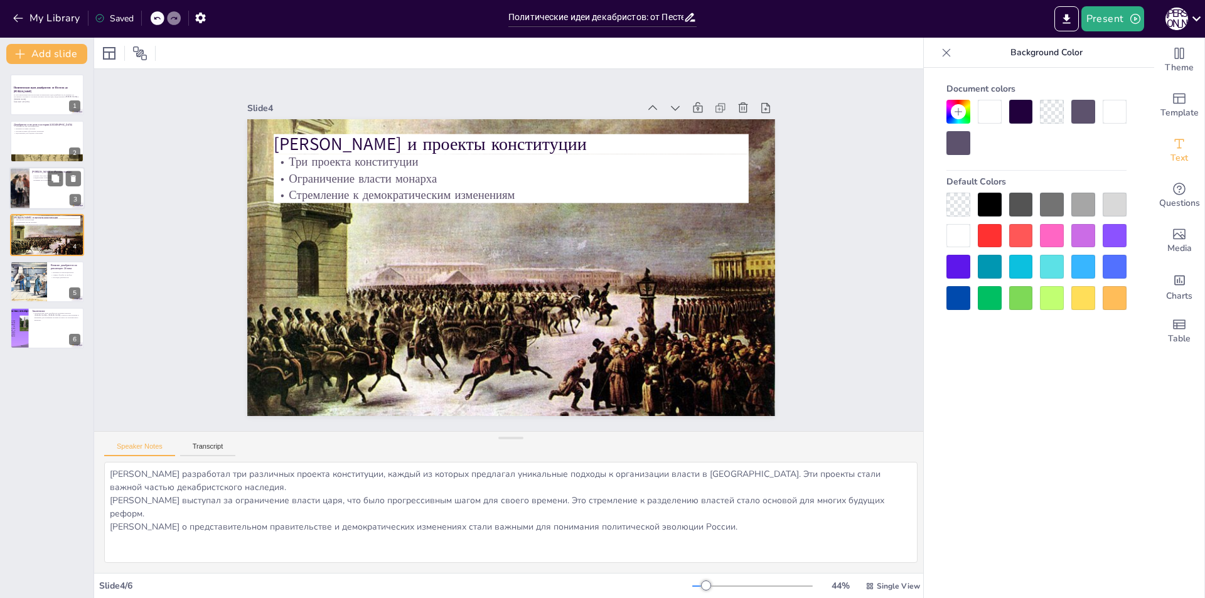
click at [22, 178] on div at bounding box center [21, 192] width 84 height 51
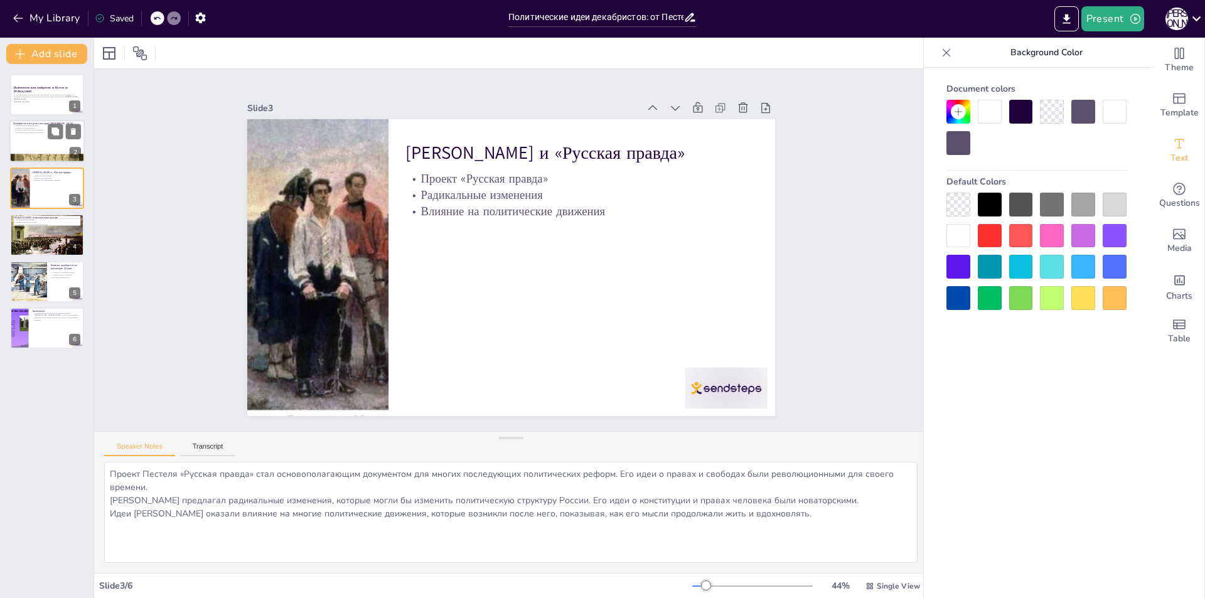
click at [19, 141] on div at bounding box center [46, 142] width 75 height 43
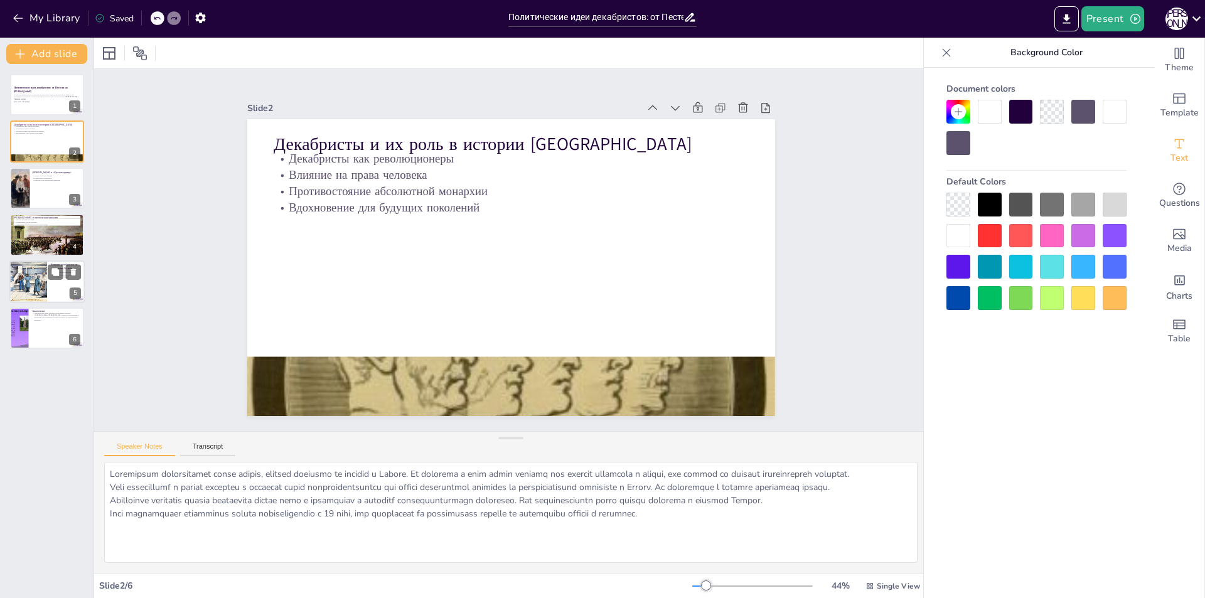
click at [14, 272] on div at bounding box center [28, 282] width 67 height 43
type textarea "Идеи декабристов вдохновили многих революционеров в 20 веке, что показывает их …"
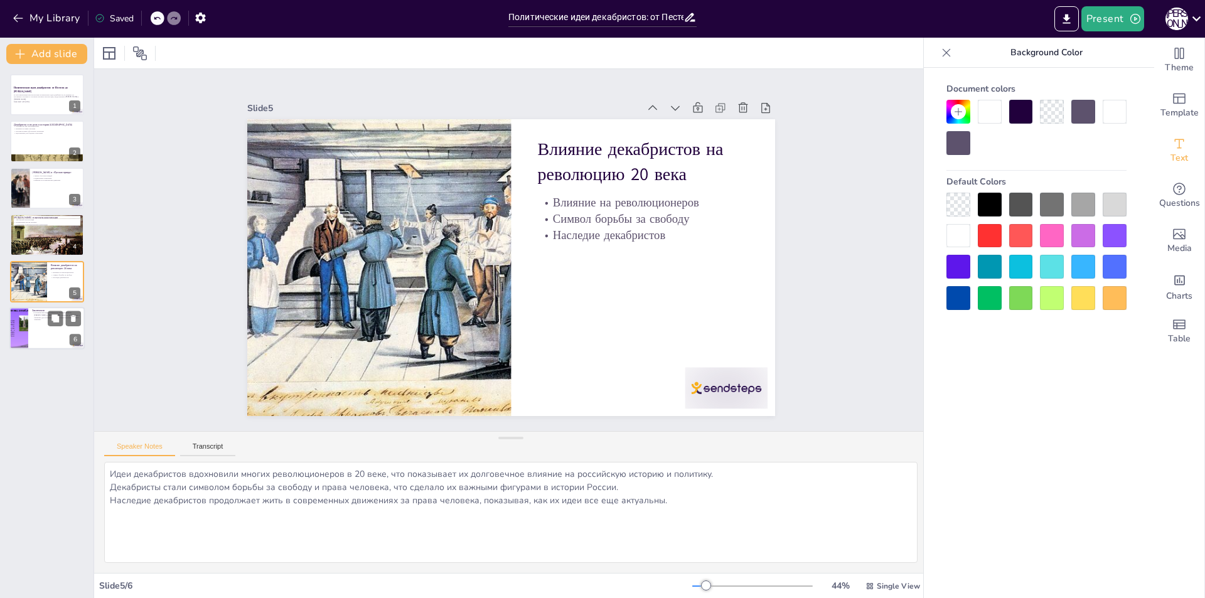
click at [28, 328] on div at bounding box center [46, 328] width 75 height 43
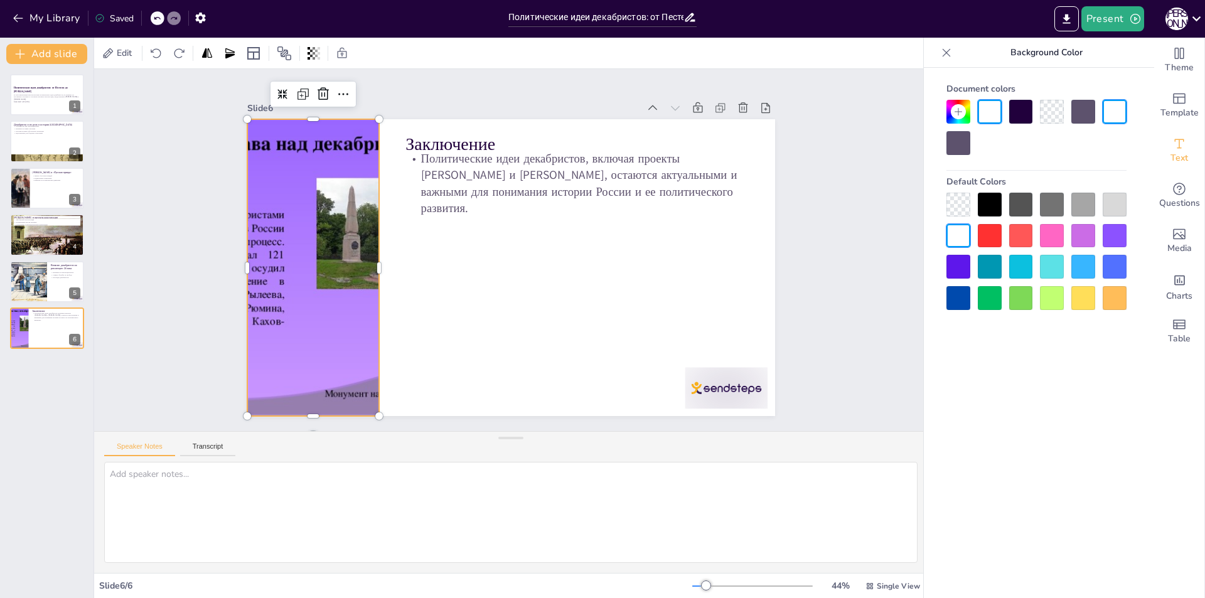
click at [274, 319] on div at bounding box center [331, 166] width 492 height 455
click at [28, 156] on div at bounding box center [46, 159] width 75 height 77
type textarea "Декабристы представляли собой группу, которая боролась за реформы в России. Их …"
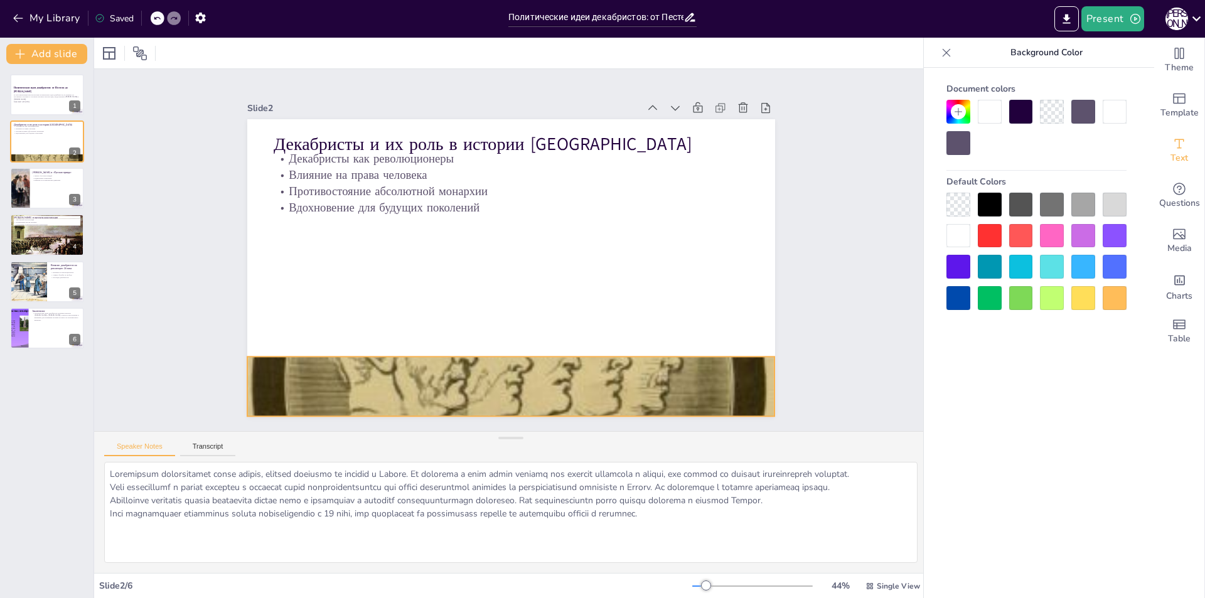
click at [416, 393] on div at bounding box center [469, 380] width 667 height 671
click at [439, 244] on icon at bounding box center [430, 234] width 19 height 19
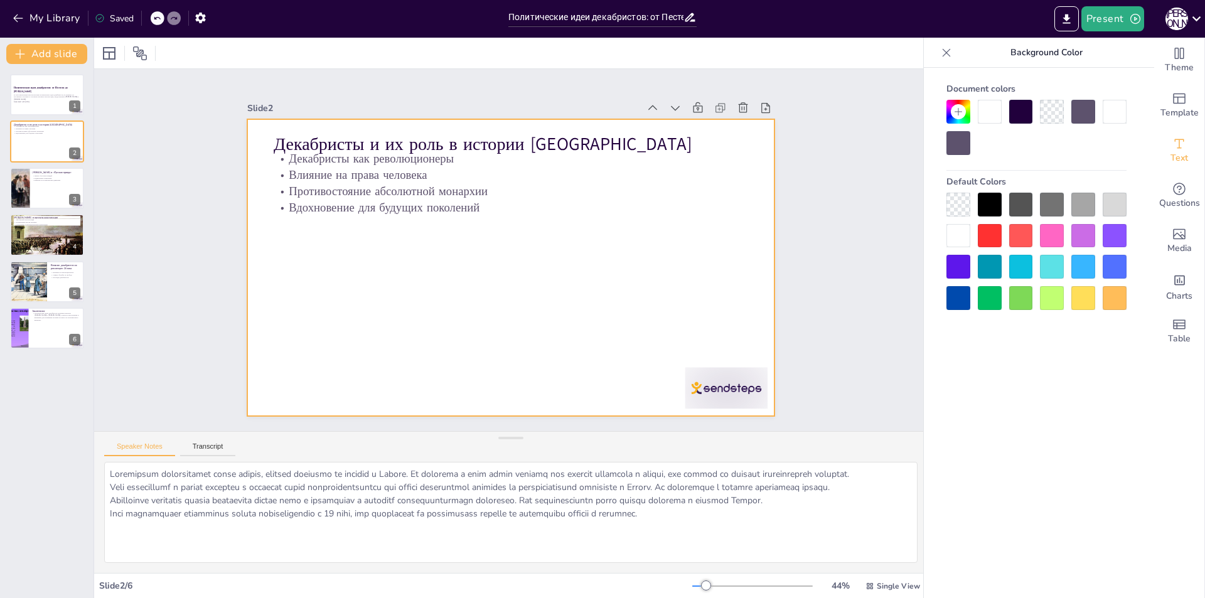
click at [513, 362] on div at bounding box center [503, 265] width 606 height 521
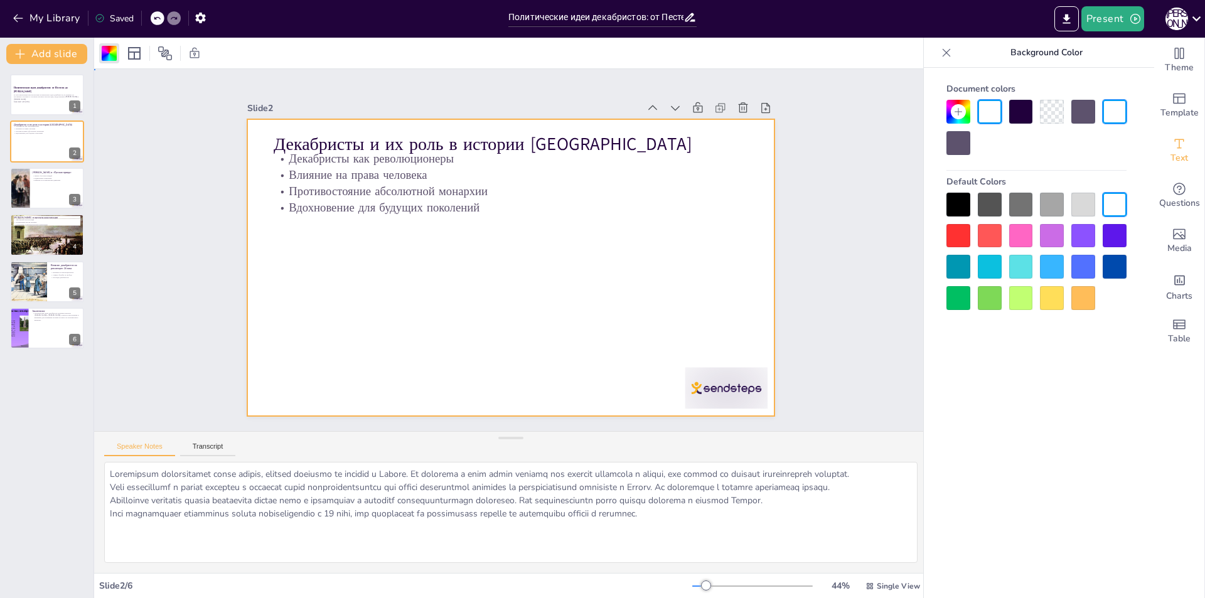
click at [513, 362] on div at bounding box center [499, 263] width 591 height 574
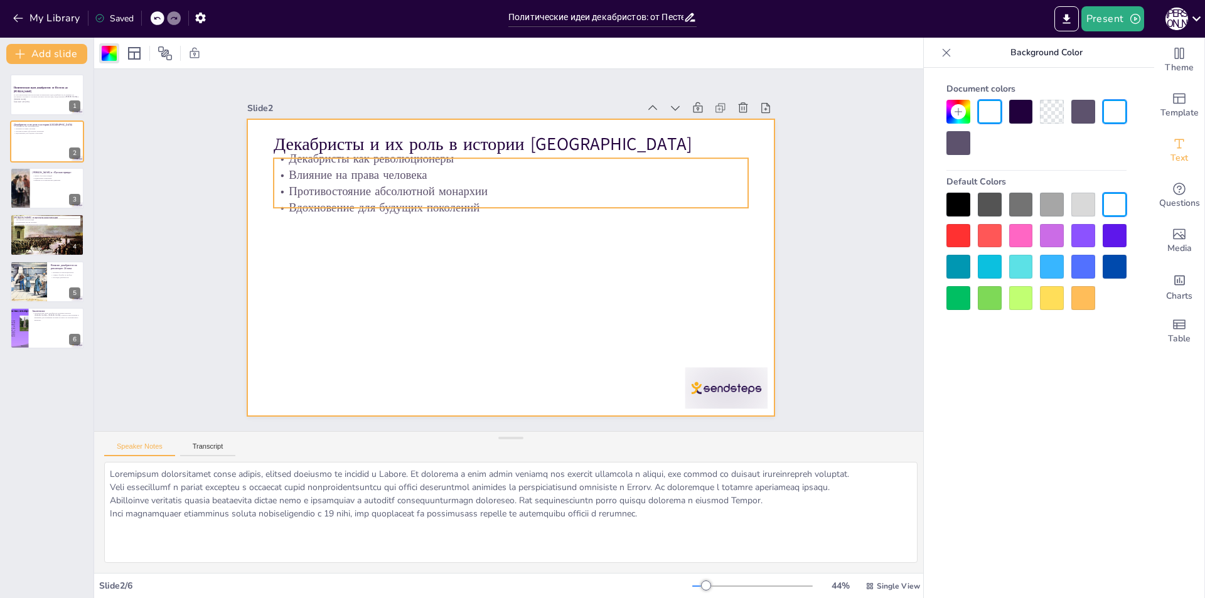
click at [483, 200] on p "Вдохновение для будущих поколений" at bounding box center [528, 211] width 441 height 208
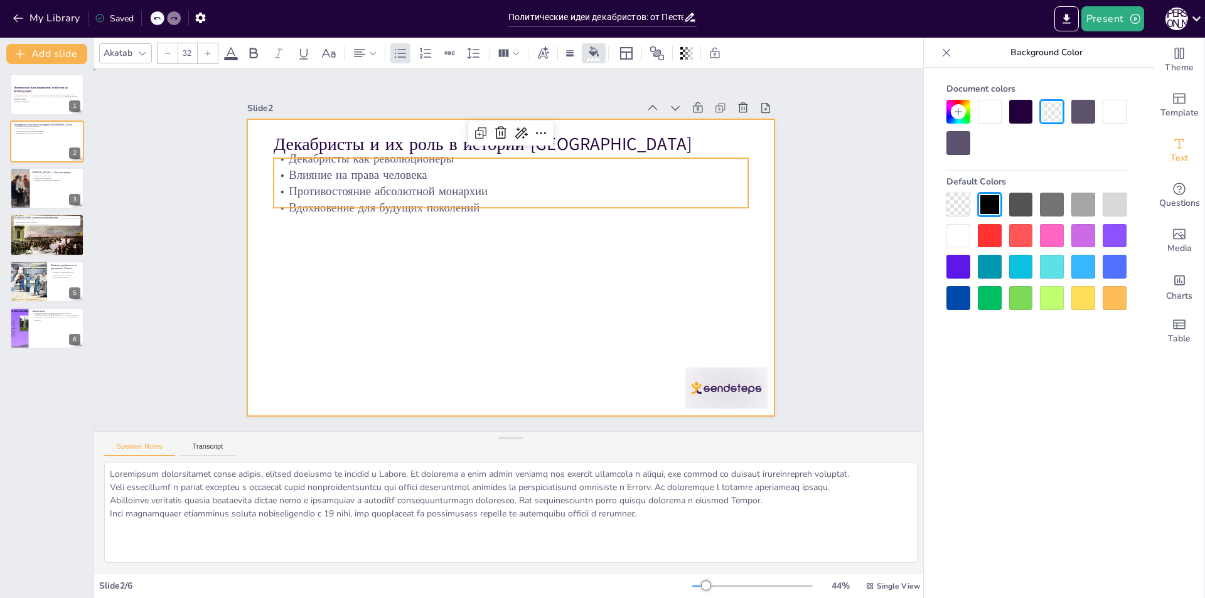
click at [488, 245] on div at bounding box center [493, 252] width 350 height 556
click at [488, 245] on div at bounding box center [494, 256] width 446 height 594
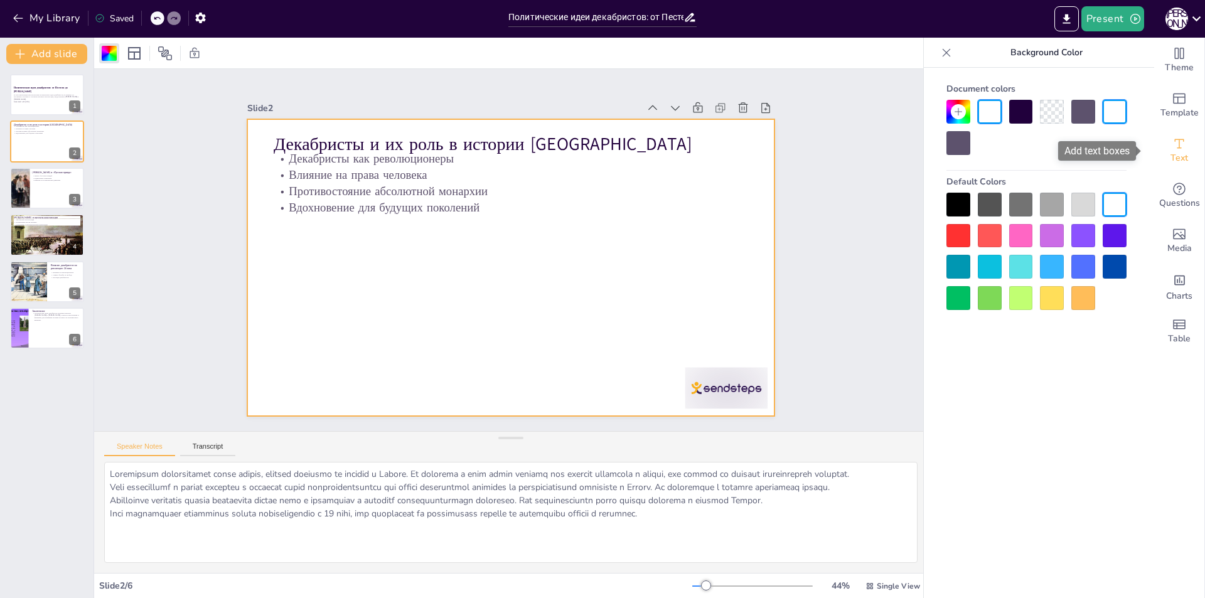
click at [1168, 166] on div "Text" at bounding box center [1180, 150] width 50 height 45
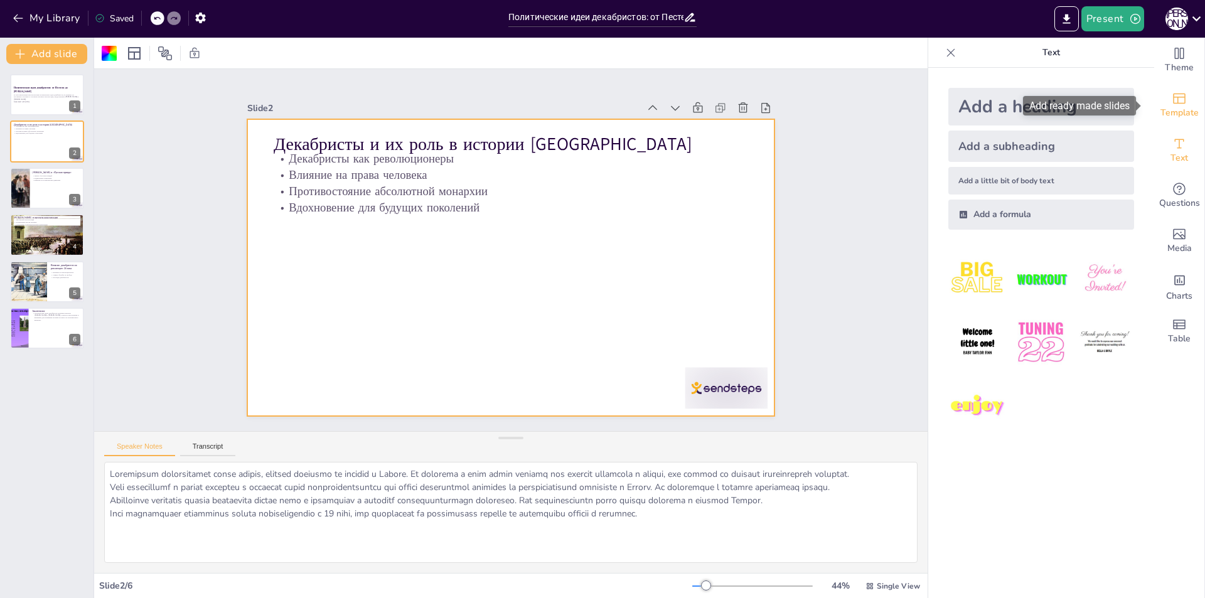
click at [1173, 101] on icon "Add ready made slides" at bounding box center [1179, 99] width 13 height 11
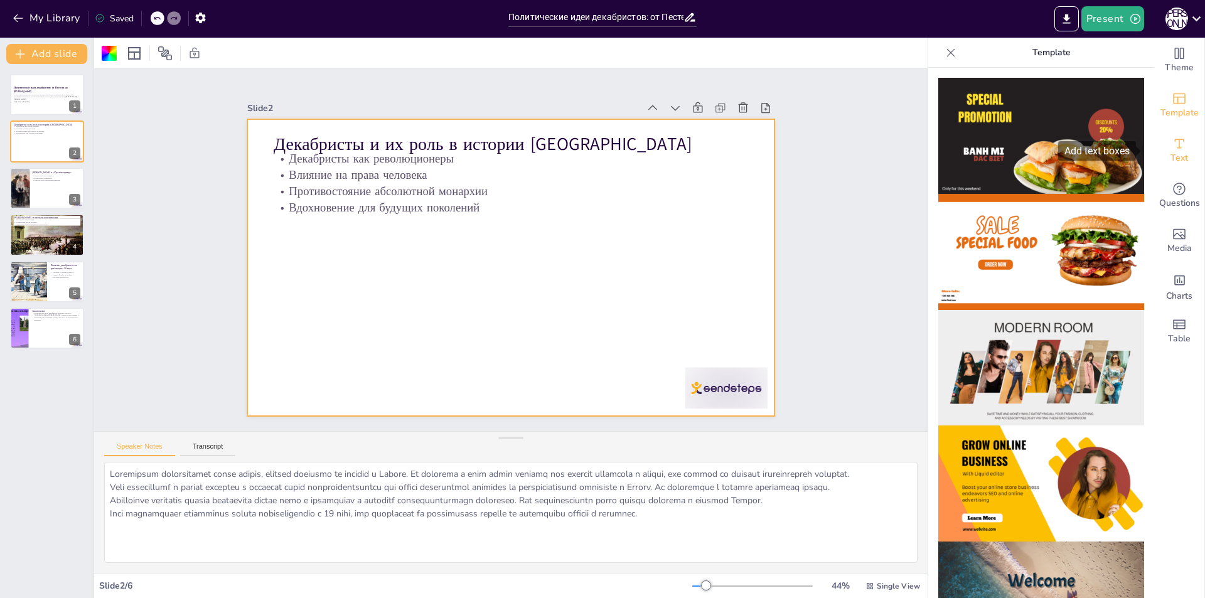
click at [1172, 148] on icon "Add text boxes" at bounding box center [1179, 143] width 15 height 15
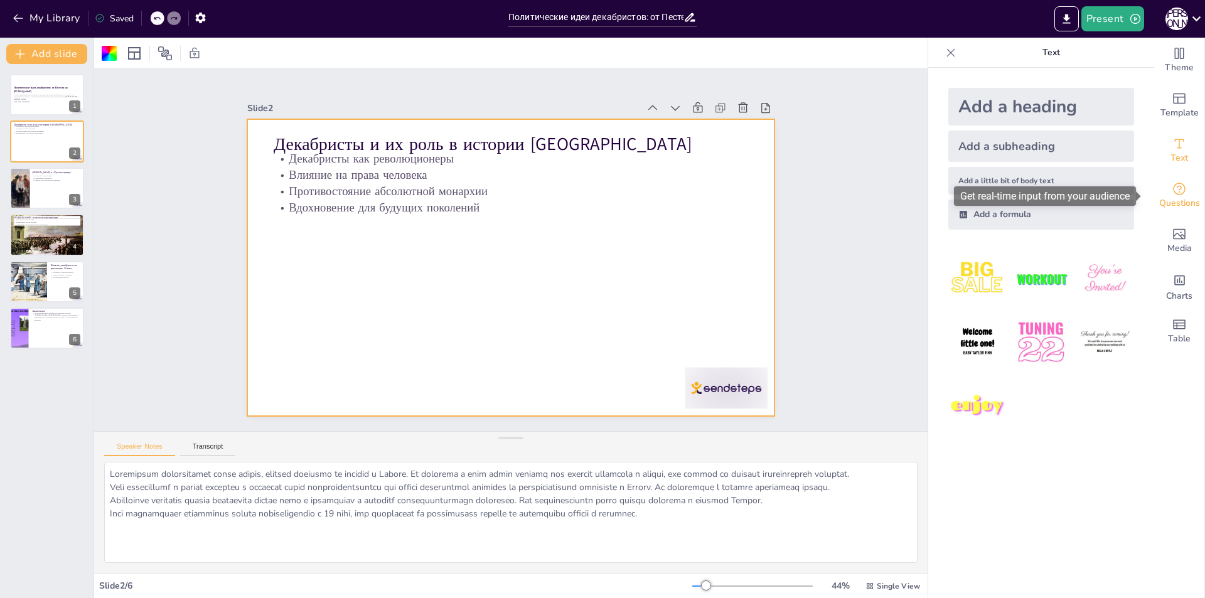
click at [1174, 186] on icon "Get real-time input from your audience" at bounding box center [1179, 188] width 15 height 15
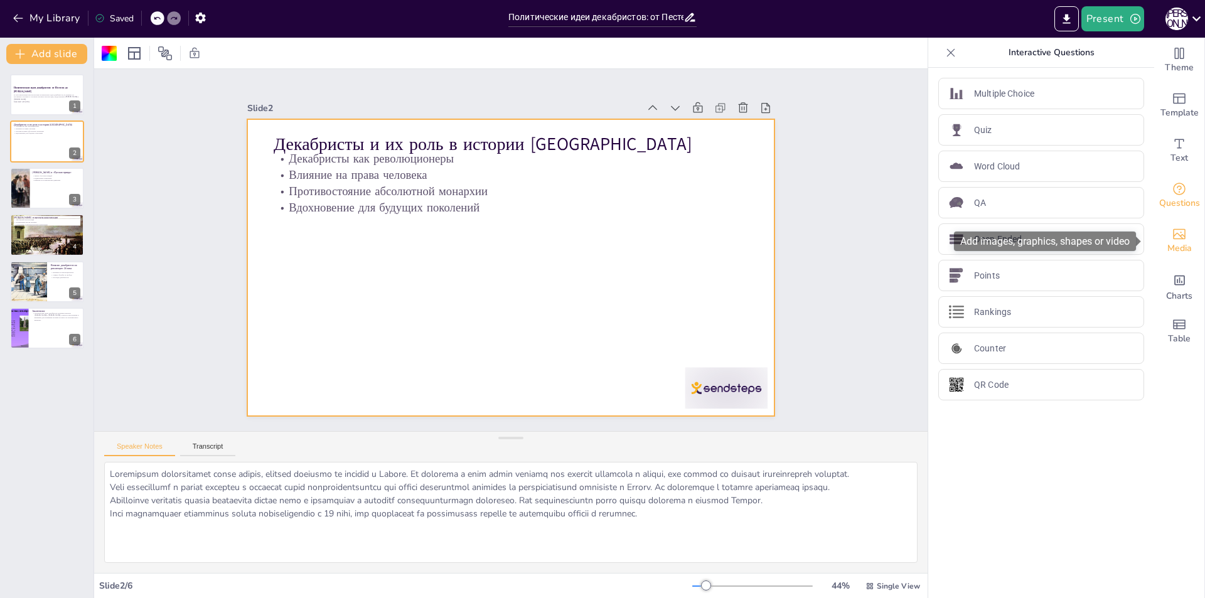
click at [1168, 250] on span "Media" at bounding box center [1180, 249] width 24 height 14
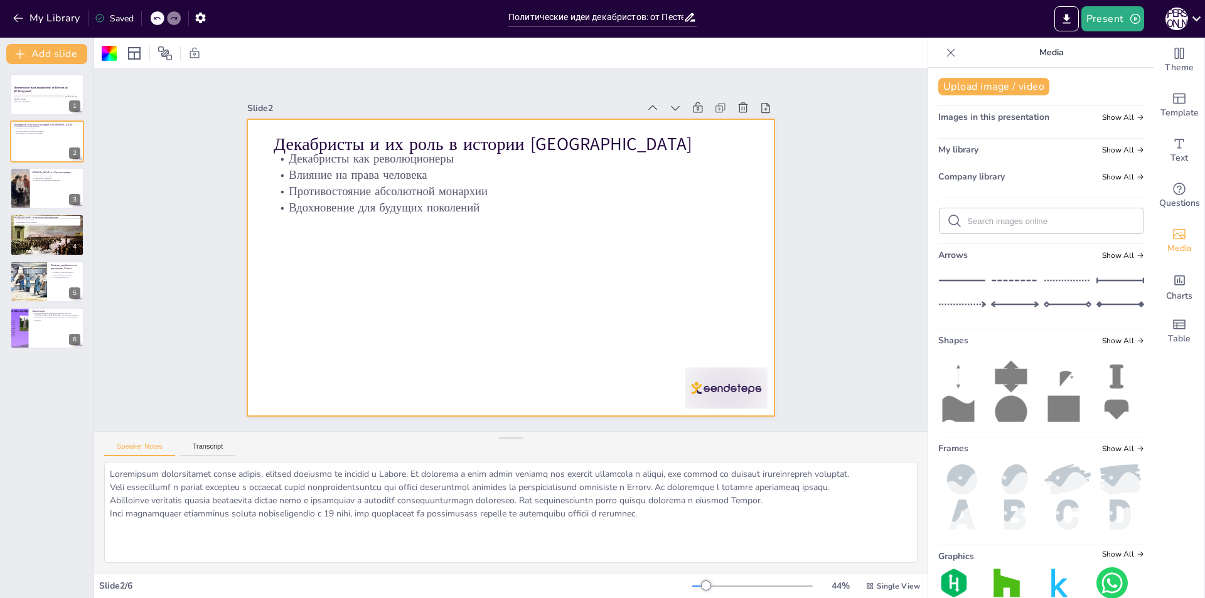
click at [1025, 221] on input "text" at bounding box center [1051, 221] width 168 height 9
type input "декабристы"
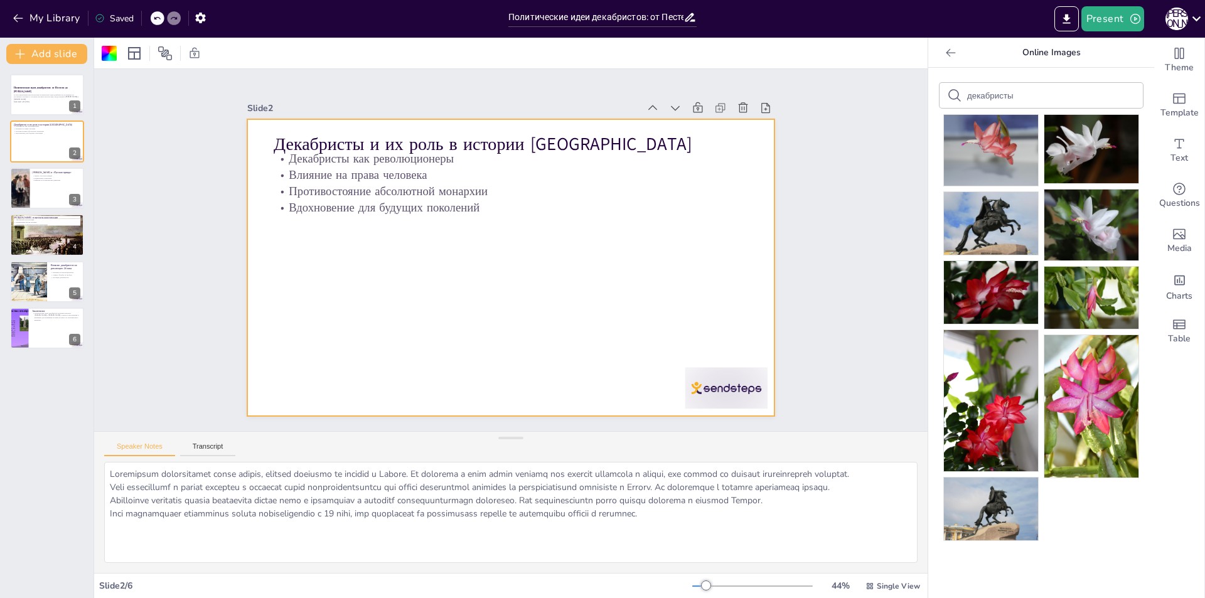
click at [1033, 95] on input "декабристы" at bounding box center [1020, 95] width 106 height 9
drag, startPoint x: 1033, startPoint y: 95, endPoint x: 1012, endPoint y: 96, distance: 21.4
click at [1011, 96] on input "декабристы" at bounding box center [1020, 95] width 106 height 9
click at [1015, 96] on input "декабристы" at bounding box center [1020, 95] width 106 height 9
click at [39, 280] on div at bounding box center [28, 282] width 67 height 43
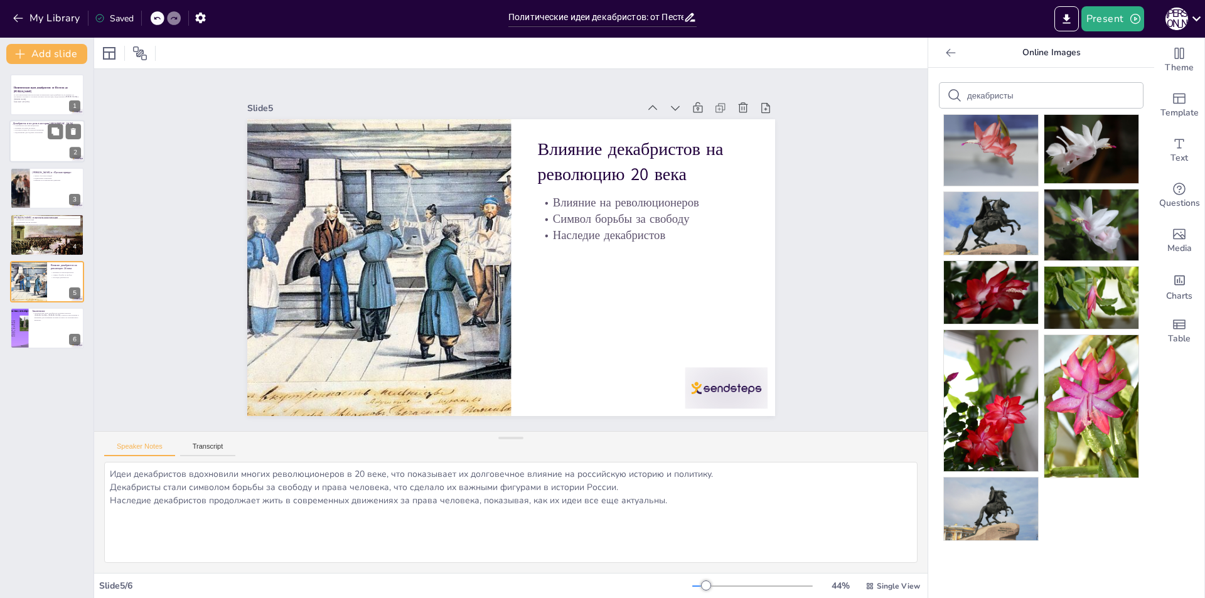
click at [26, 131] on p "Противостояние абсолютной монархии" at bounding box center [47, 130] width 68 height 3
type textarea "Декабристы представляли собой группу, которая боролась за реформы в России. Их …"
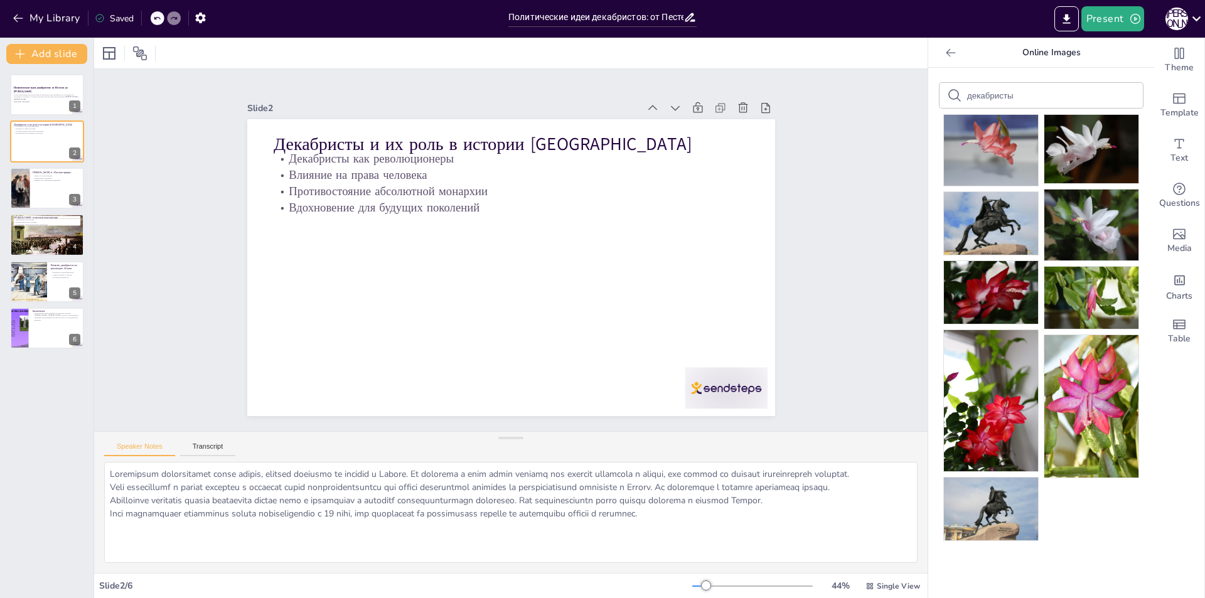
click at [1037, 102] on div "декабристы" at bounding box center [1041, 95] width 203 height 25
drag, startPoint x: 1026, startPoint y: 94, endPoint x: 951, endPoint y: 105, distance: 76.8
click at [951, 105] on div "декабристы" at bounding box center [1041, 95] width 203 height 25
click at [1175, 137] on icon "Add text boxes" at bounding box center [1179, 143] width 15 height 15
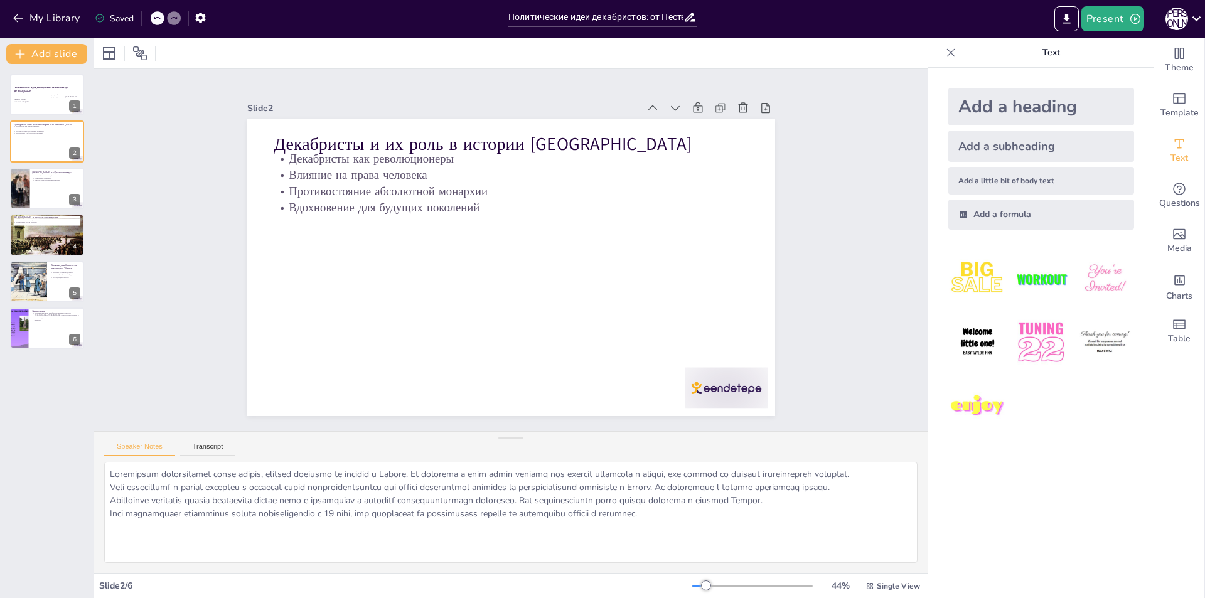
click at [986, 177] on div "Add a little bit of body text" at bounding box center [1042, 181] width 186 height 28
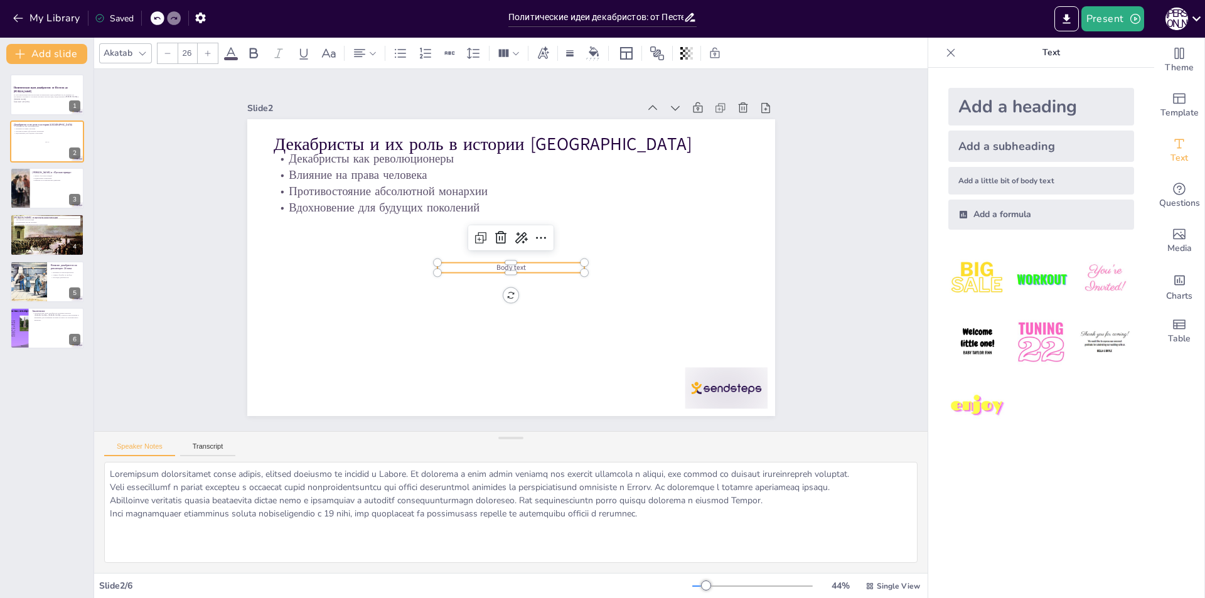
click at [498, 261] on p "Body text" at bounding box center [493, 250] width 10 height 148
click at [540, 263] on p "Body text" at bounding box center [505, 266] width 143 height 55
click at [500, 262] on span "Body text" at bounding box center [493, 248] width 13 height 31
click at [509, 262] on span "Body text" at bounding box center [503, 266] width 31 height 21
drag, startPoint x: 509, startPoint y: 262, endPoint x: 502, endPoint y: 264, distance: 7.2
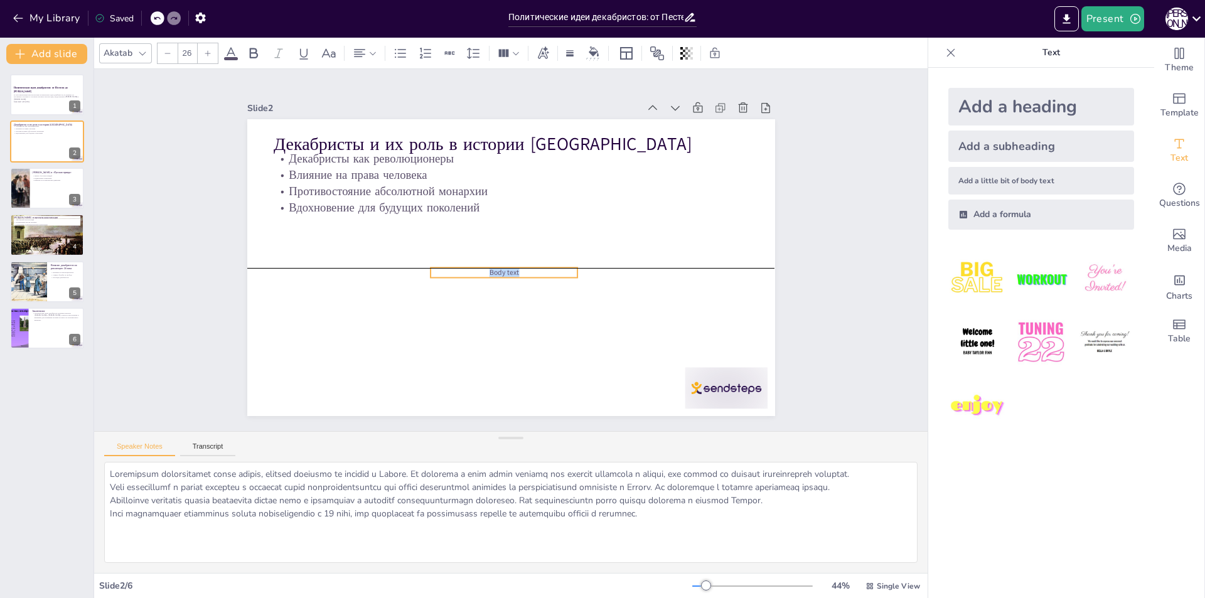
click at [502, 264] on span "Body text" at bounding box center [497, 269] width 31 height 19
click at [503, 237] on icon at bounding box center [513, 234] width 21 height 21
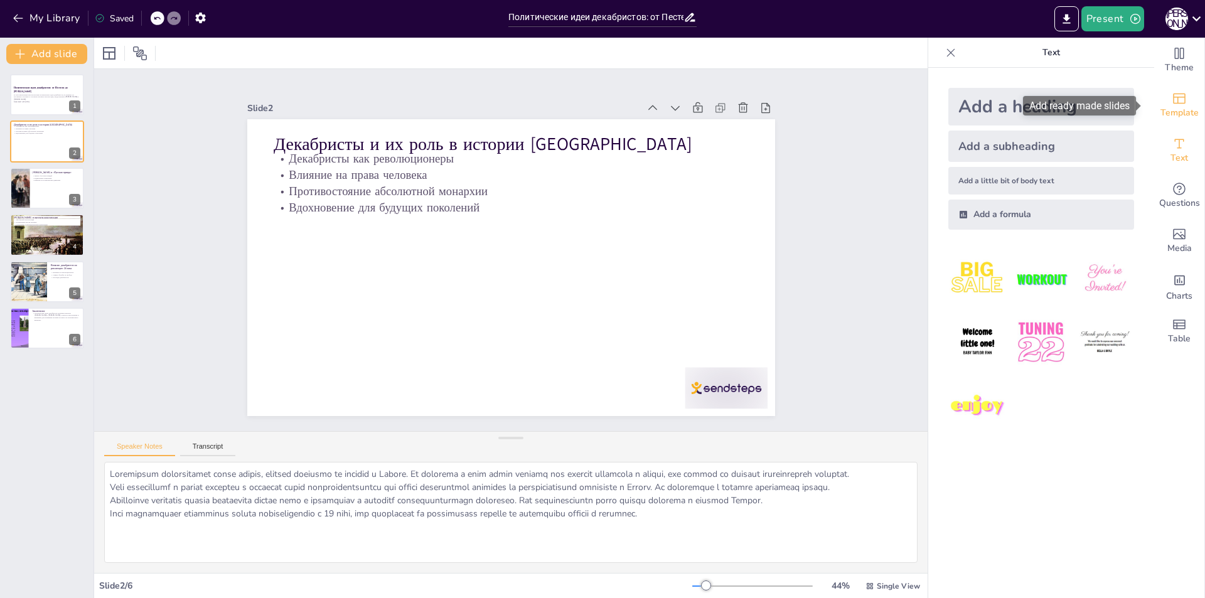
click at [1174, 101] on icon "Add ready made slides" at bounding box center [1179, 98] width 15 height 15
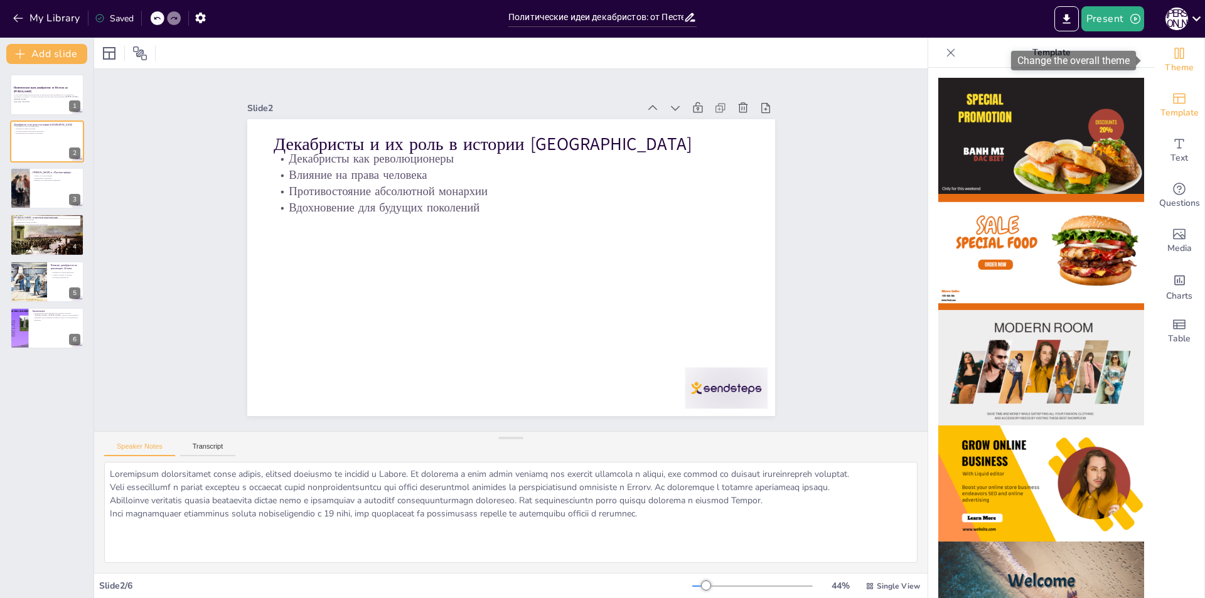
click at [1173, 80] on div "Theme" at bounding box center [1180, 60] width 50 height 45
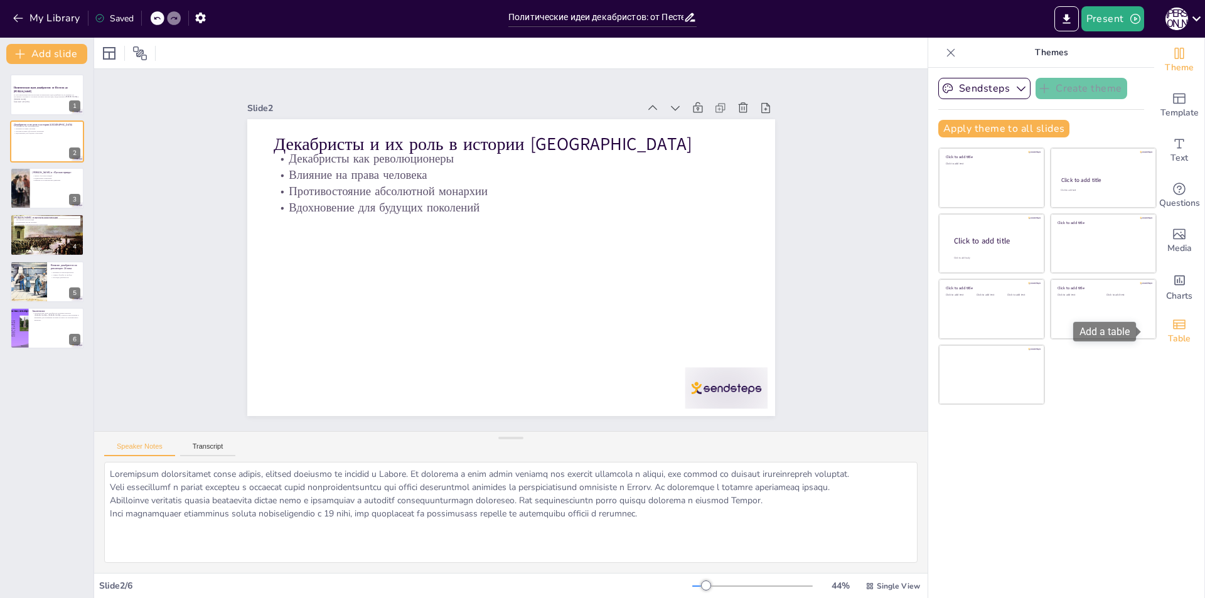
click at [1177, 326] on icon "Add a table" at bounding box center [1179, 324] width 15 height 15
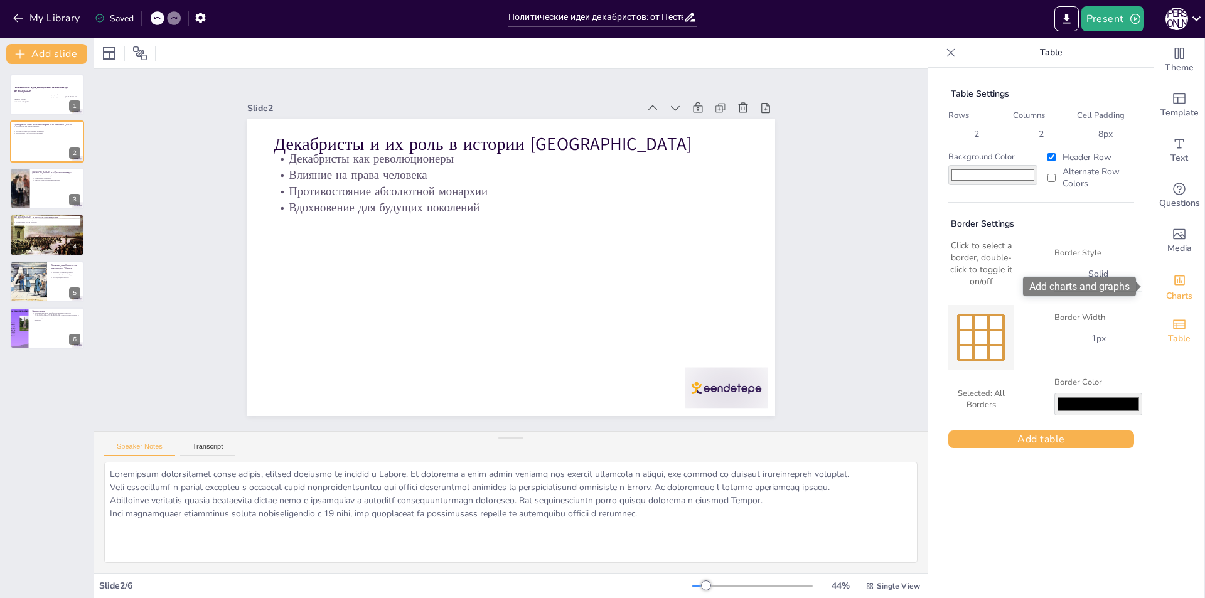
click at [1174, 292] on span "Charts" at bounding box center [1179, 296] width 26 height 14
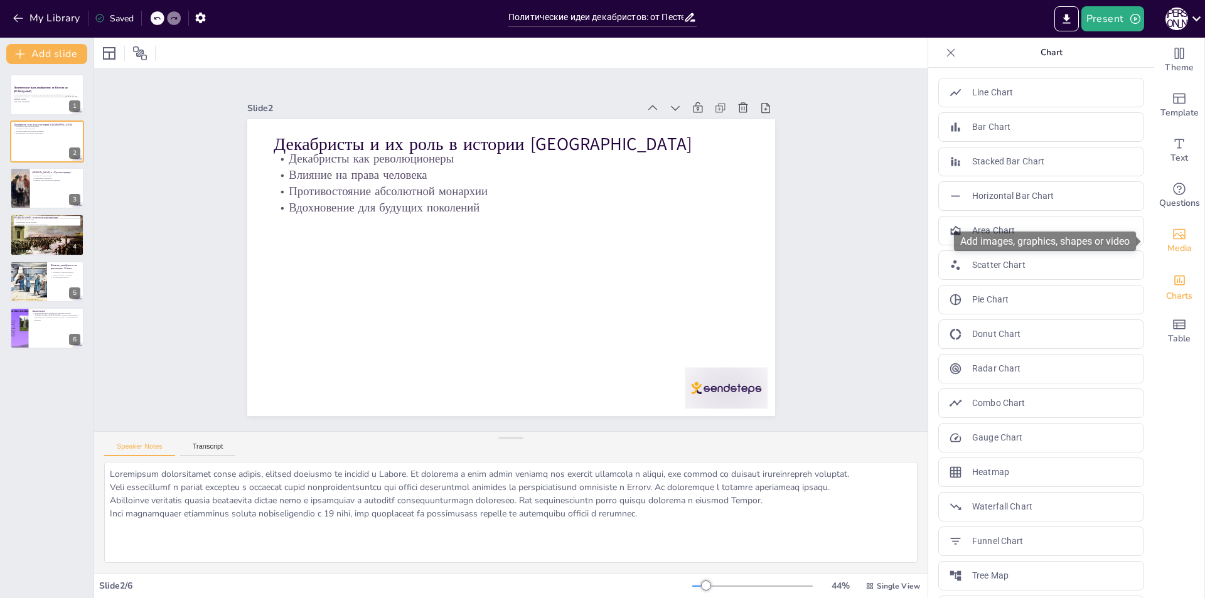
click at [1170, 257] on div "Media" at bounding box center [1180, 240] width 50 height 45
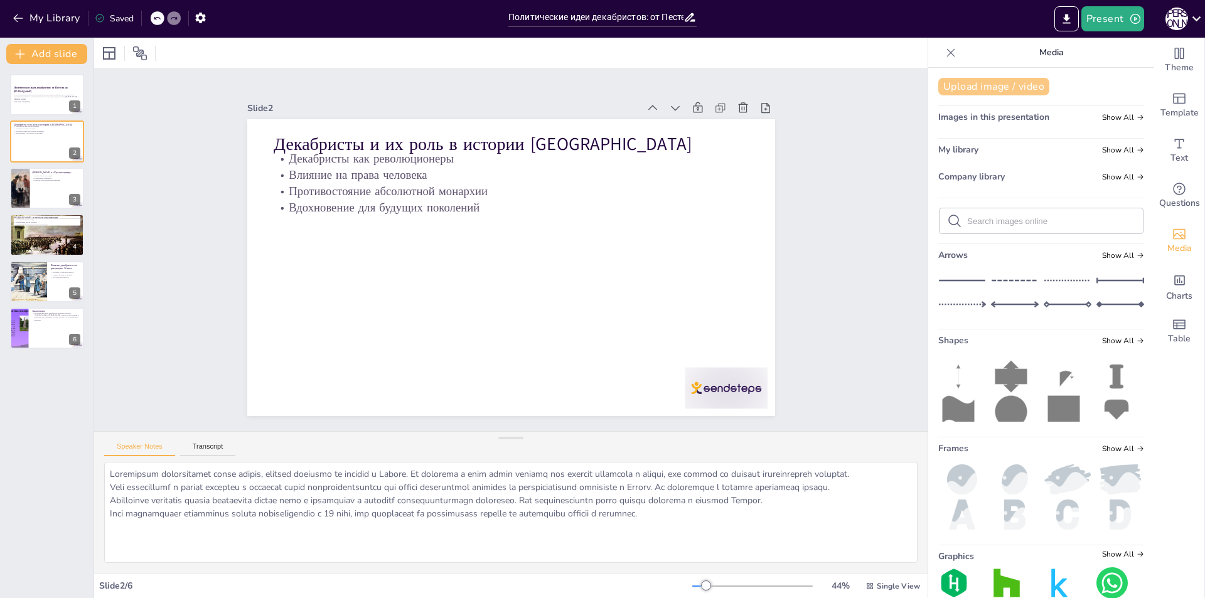
click at [959, 87] on button "Upload image / video" at bounding box center [994, 87] width 111 height 18
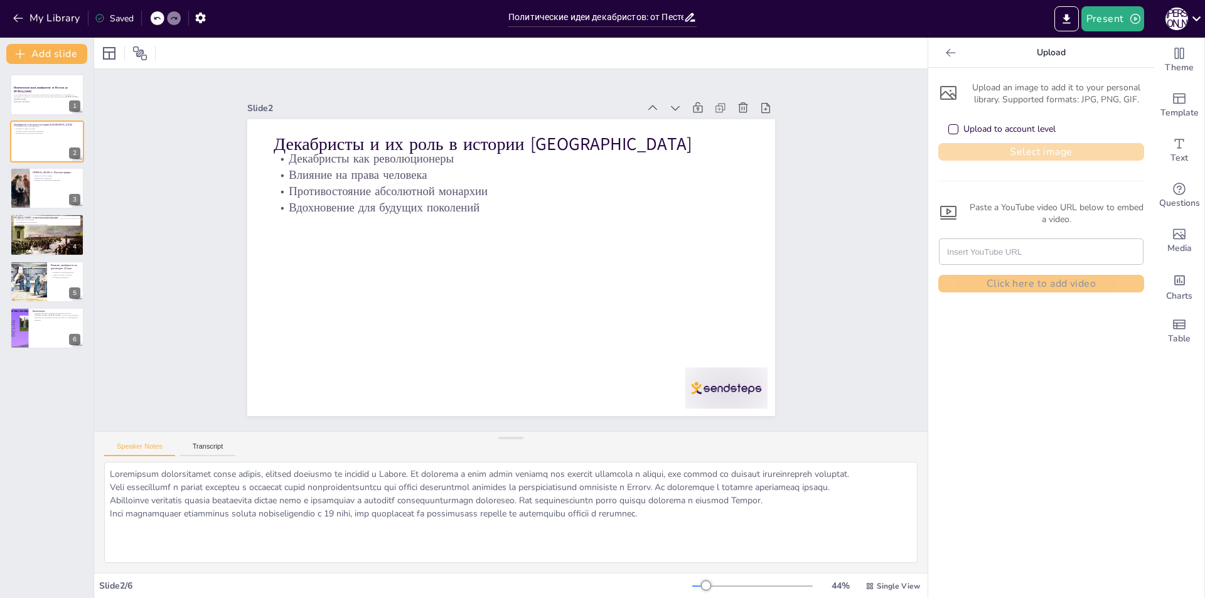
click at [972, 152] on button "Select image" at bounding box center [1042, 152] width 206 height 18
click at [994, 150] on button "Select image" at bounding box center [1042, 152] width 206 height 18
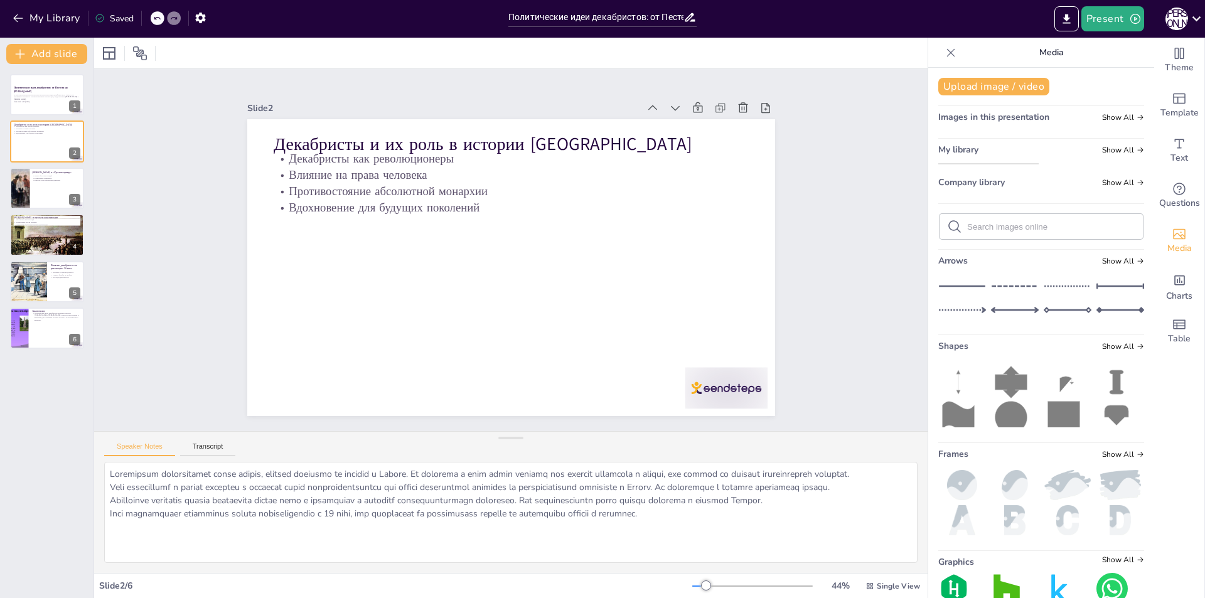
click at [972, 164] on img at bounding box center [988, 164] width 99 height 0
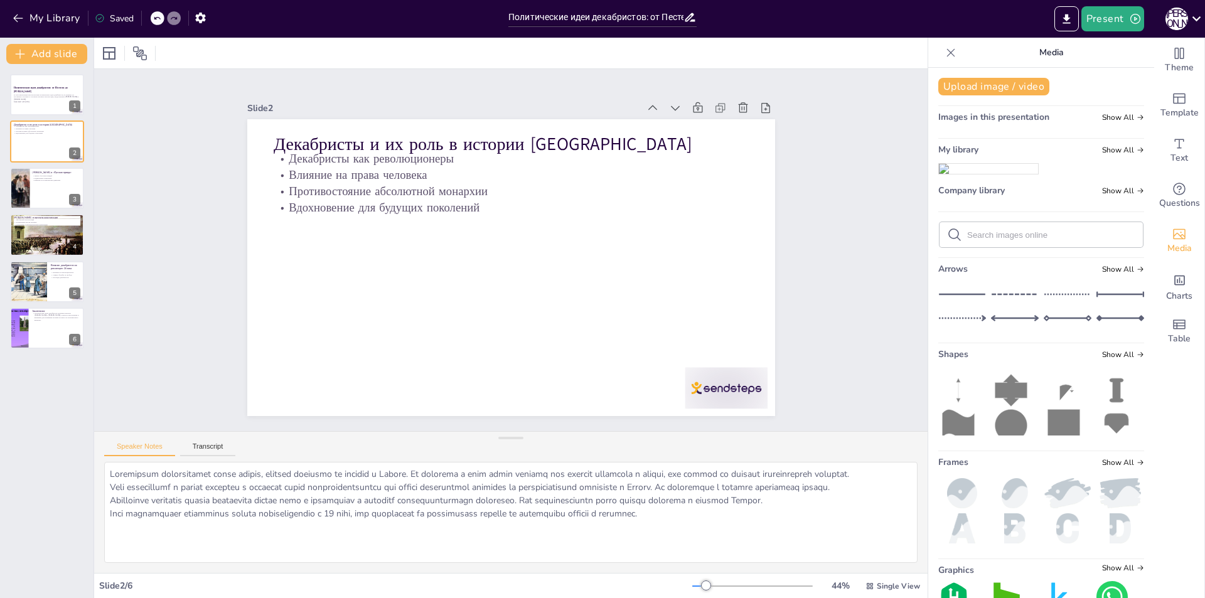
click at [972, 205] on div "Upload image / video Images in this presentation Show All My library Show All C…" at bounding box center [1042, 333] width 226 height 531
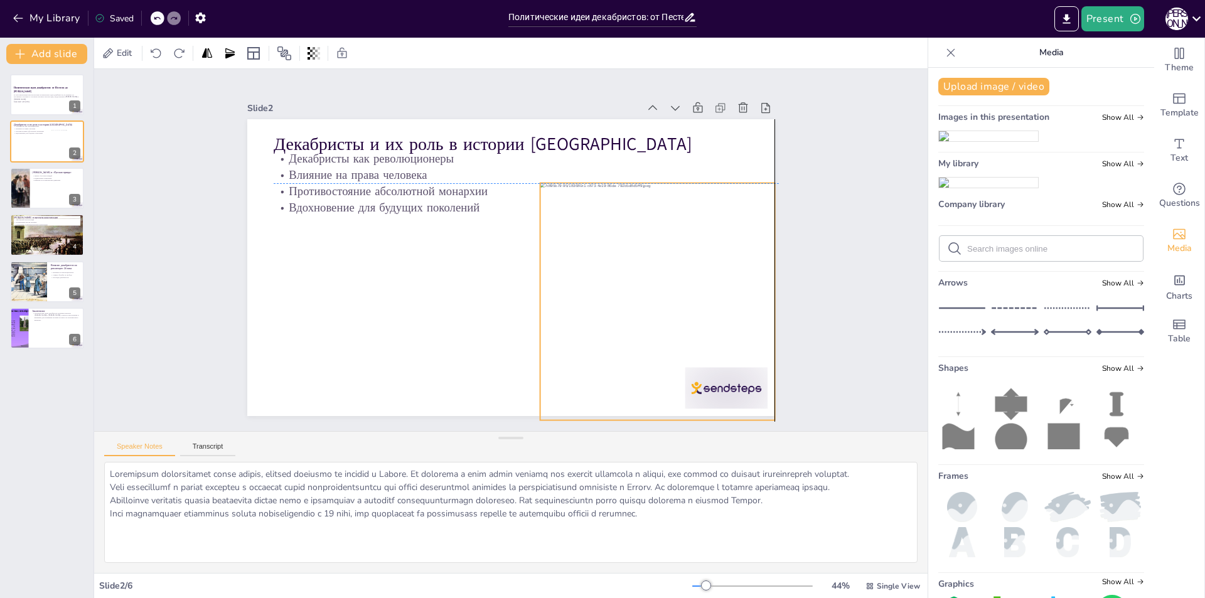
drag, startPoint x: 487, startPoint y: 209, endPoint x: 637, endPoint y: 244, distance: 154.7
click at [637, 244] on div at bounding box center [634, 344] width 297 height 298
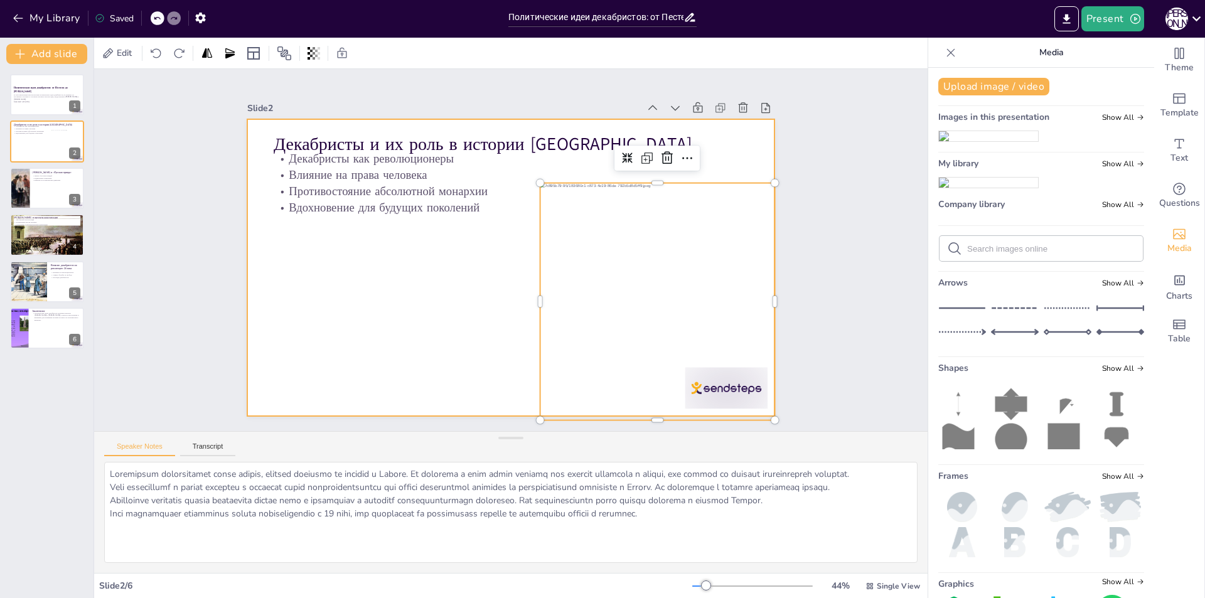
click at [364, 310] on div at bounding box center [503, 265] width 606 height 521
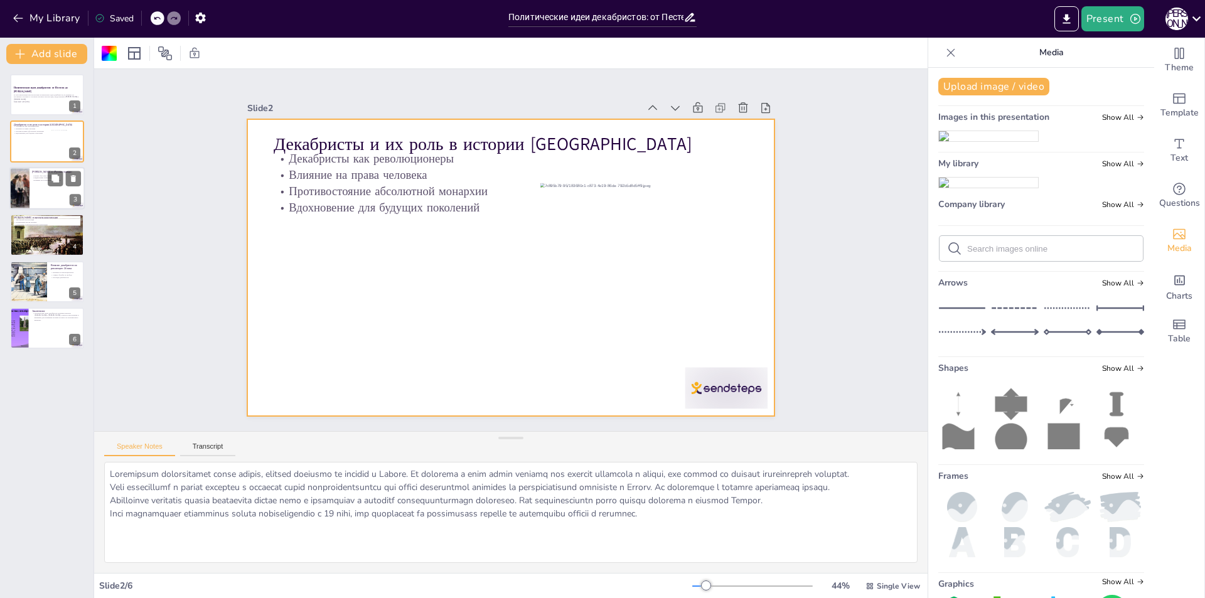
click at [9, 195] on div "П.И. Пестель и «Русская правда» Проект «Русская правда» Радикальные изменения В…" at bounding box center [46, 188] width 75 height 43
type textarea "Проект Пестеля «Русская правда» стал основополагающим документом для многих пос…"
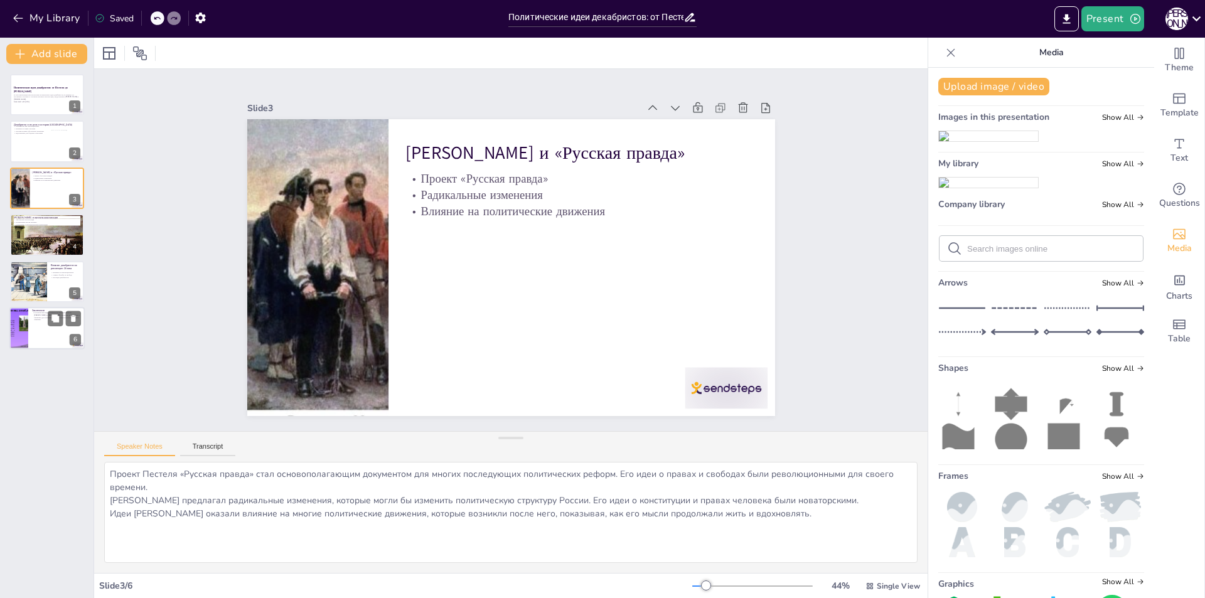
click at [33, 320] on div at bounding box center [46, 328] width 75 height 43
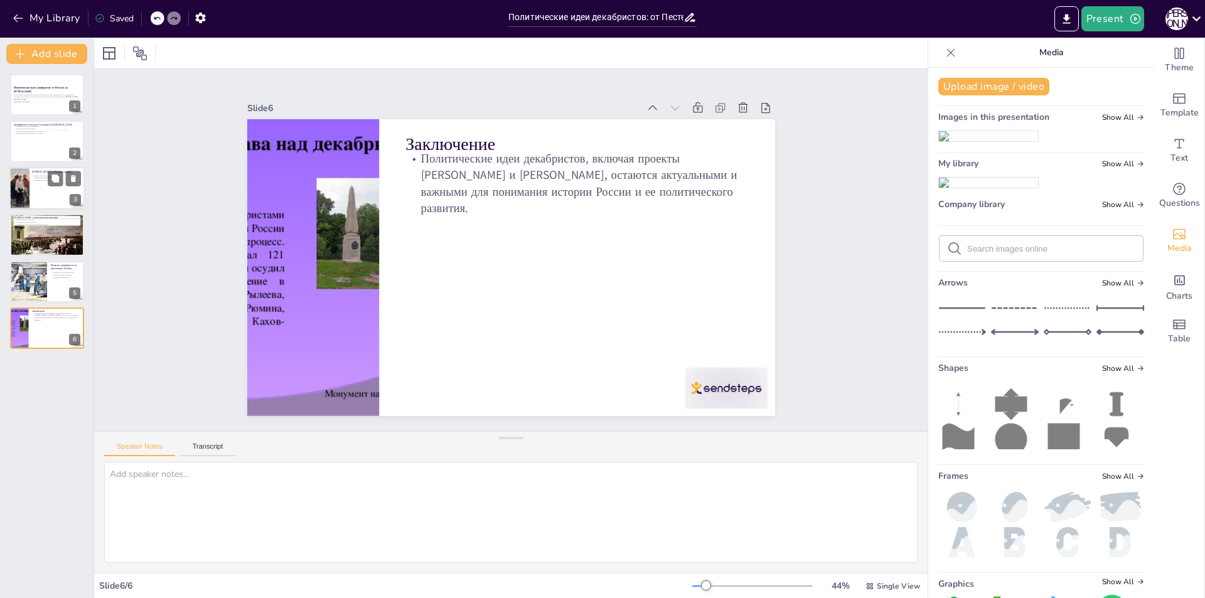
click at [12, 183] on div at bounding box center [21, 192] width 84 height 51
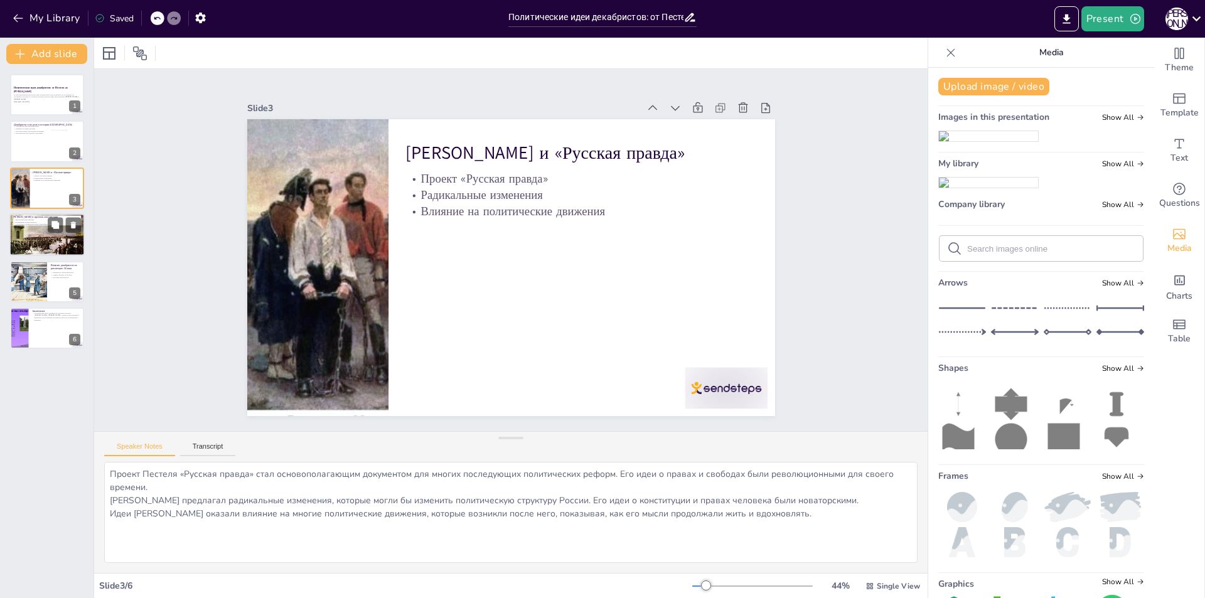
click at [37, 224] on p "Стремление к демократическим изменениям" at bounding box center [47, 225] width 68 height 3
type textarea "Муравьев разработал три различных проекта конституции, каждый из которых предла…"
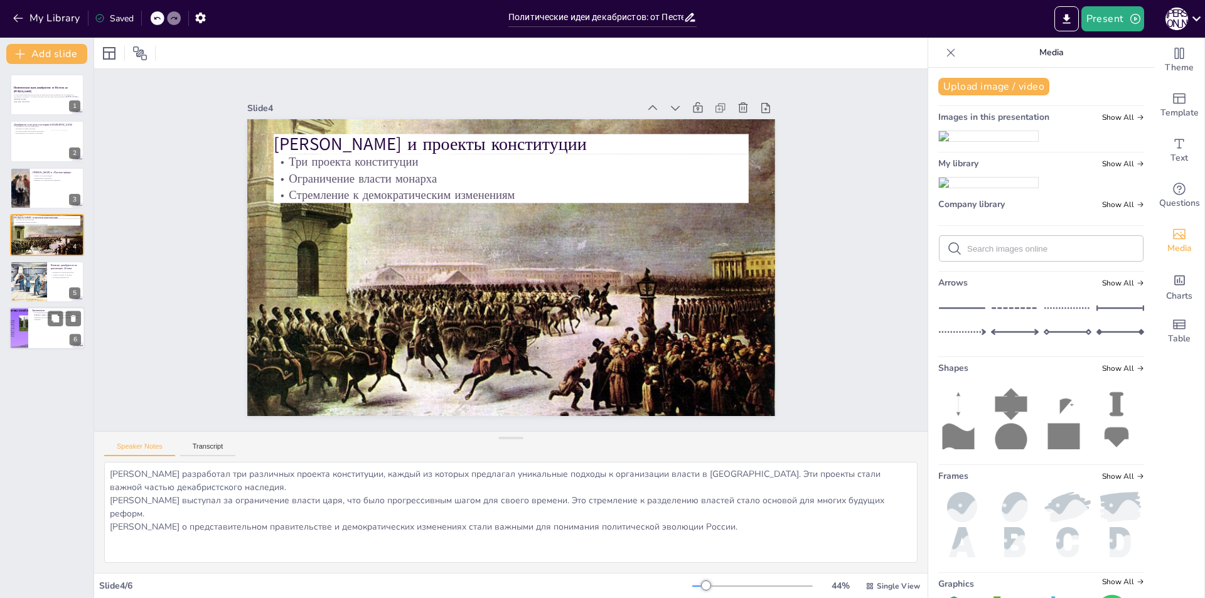
click at [42, 343] on div at bounding box center [46, 328] width 75 height 43
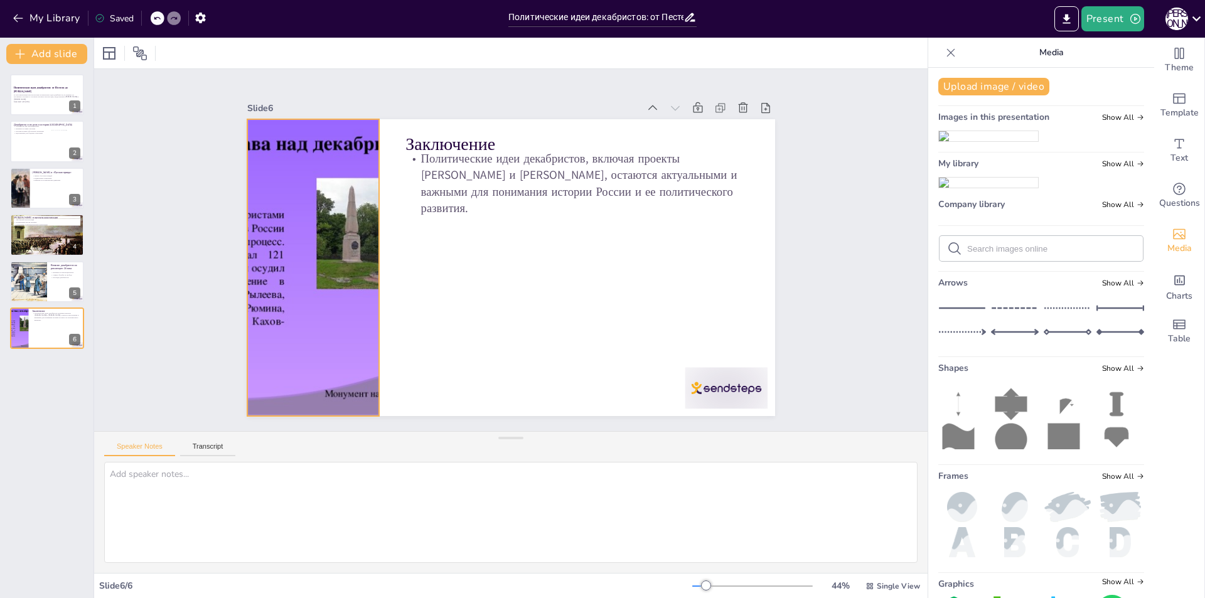
click at [353, 268] on div at bounding box center [397, 88] width 455 height 492
click at [640, 53] on icon at bounding box center [646, 47] width 13 height 13
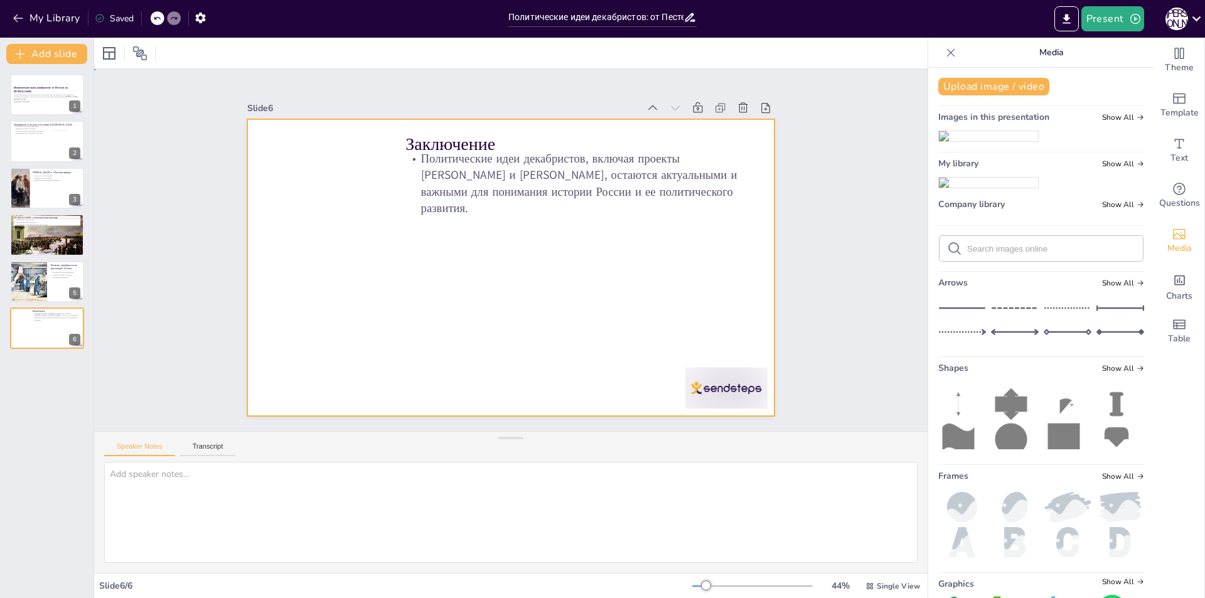
click at [338, 193] on div at bounding box center [503, 265] width 606 height 521
click at [944, 59] on div at bounding box center [951, 53] width 20 height 20
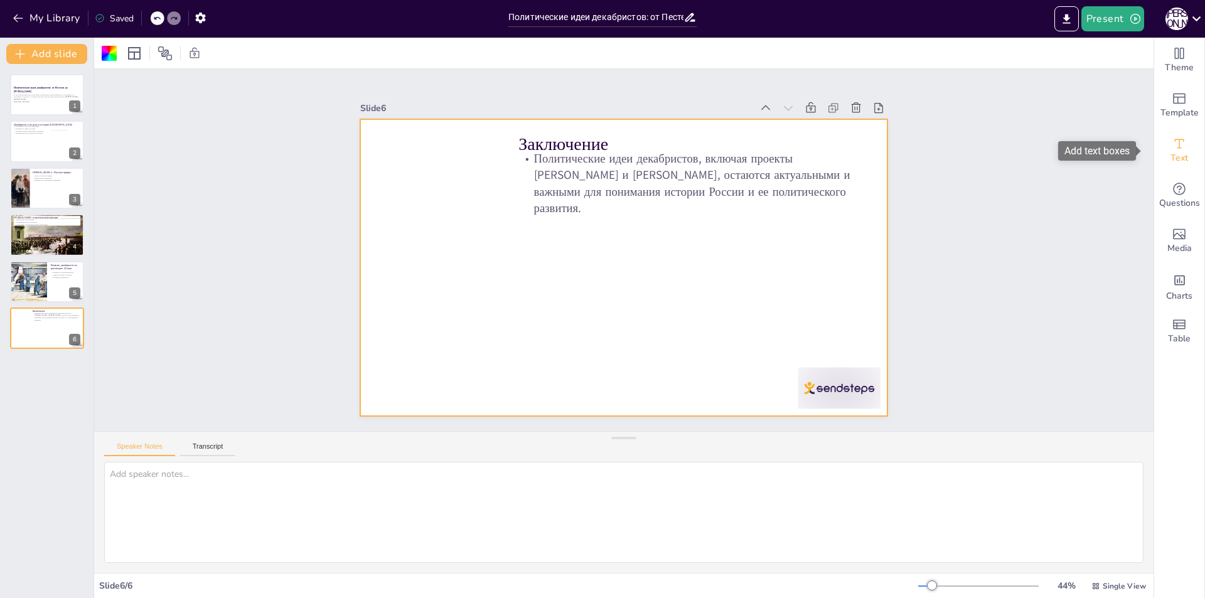
click at [1175, 144] on icon "Add text boxes" at bounding box center [1179, 143] width 15 height 15
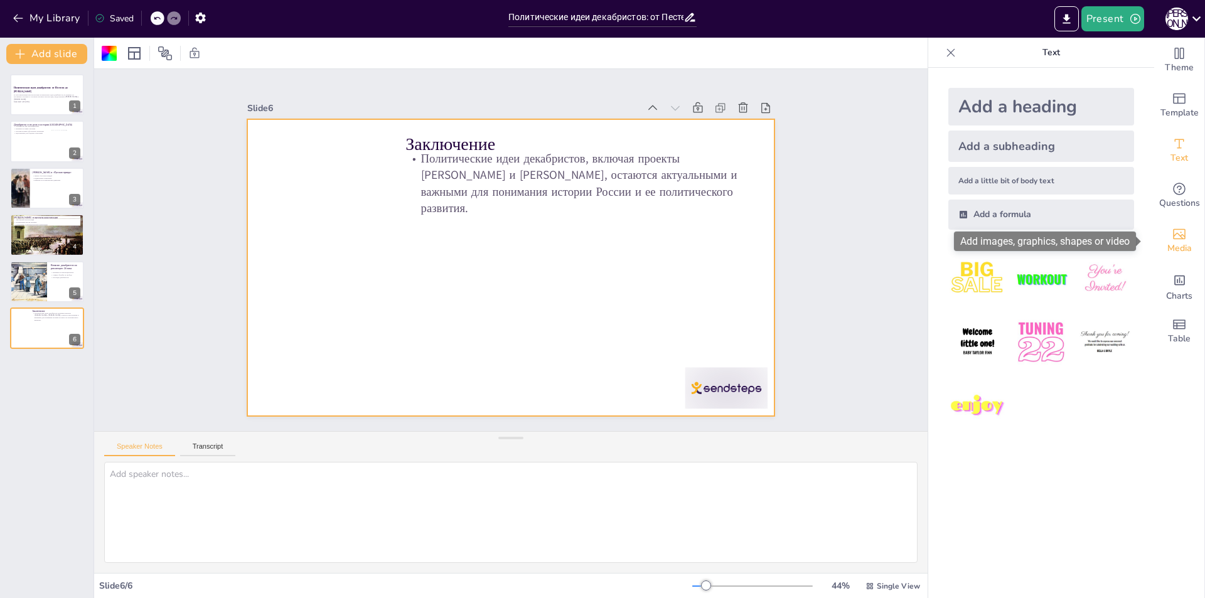
click at [1173, 239] on icon "Add images, graphics, shapes or video" at bounding box center [1179, 234] width 13 height 11
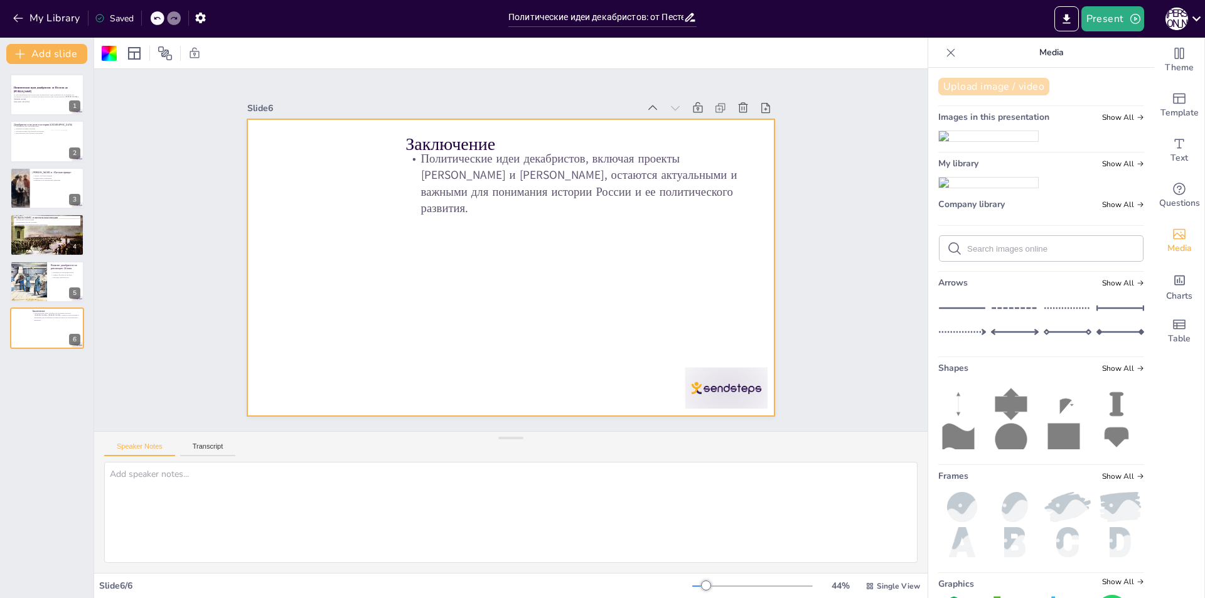
click at [974, 90] on button "Upload image / video" at bounding box center [994, 87] width 111 height 18
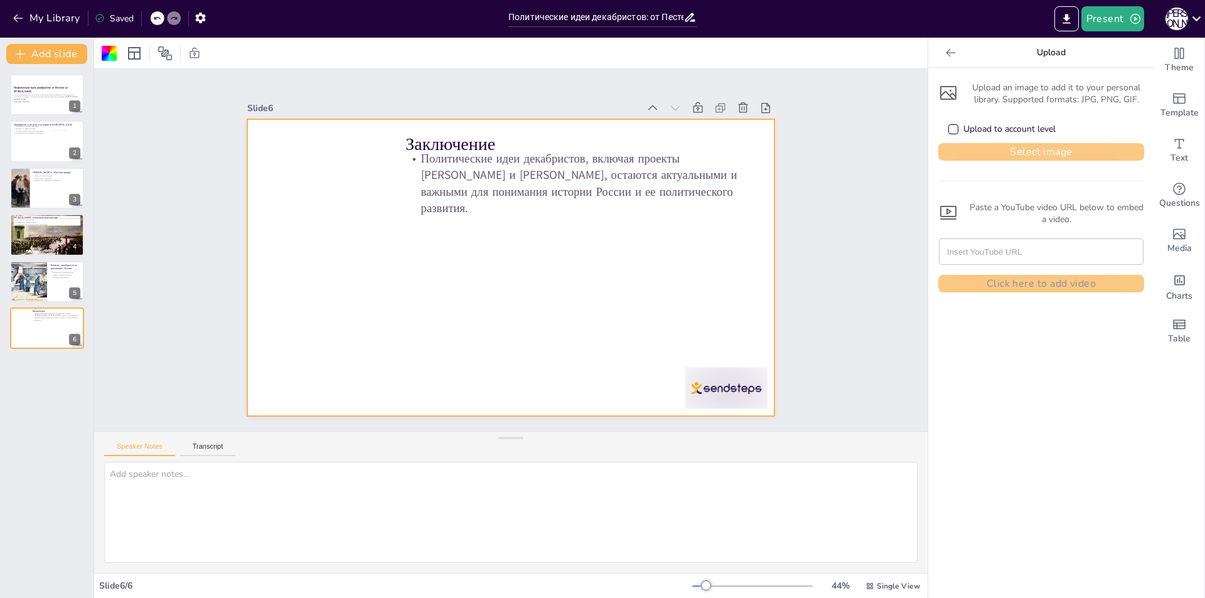
click at [1070, 149] on button "Select image" at bounding box center [1042, 152] width 206 height 18
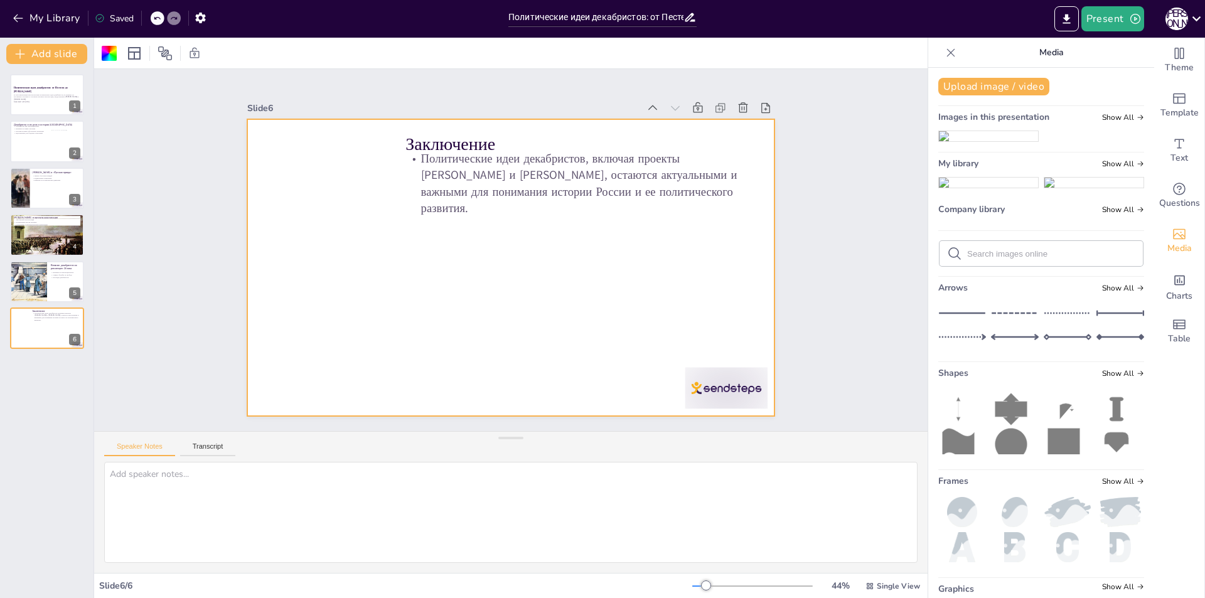
click at [963, 188] on img at bounding box center [988, 183] width 99 height 10
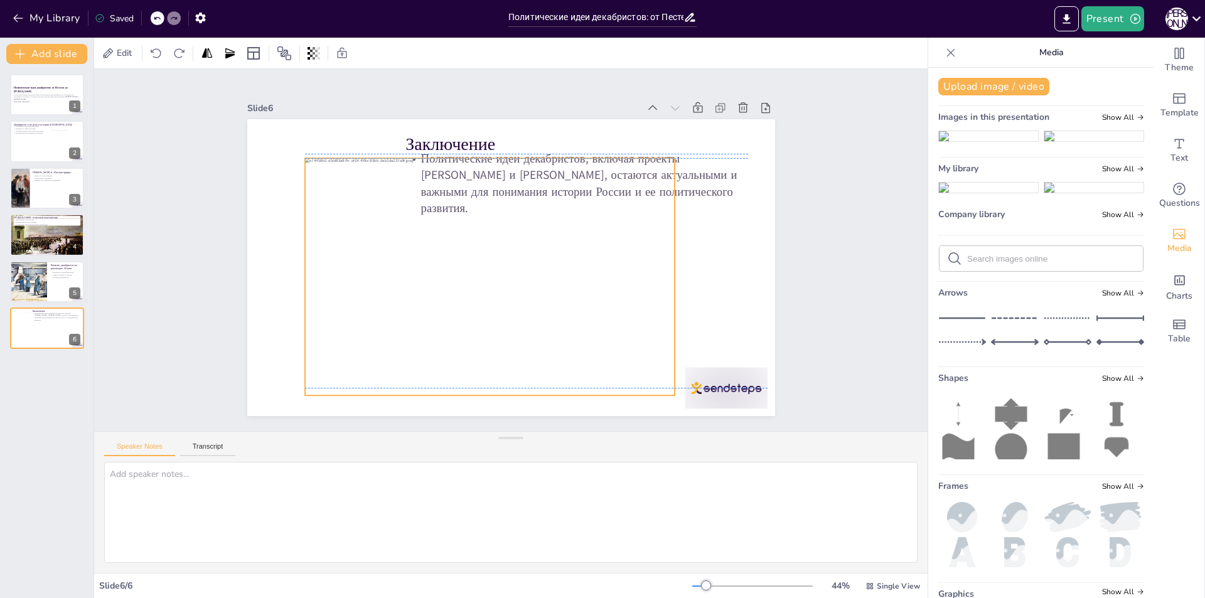
drag, startPoint x: 519, startPoint y: 257, endPoint x: 498, endPoint y: 264, distance: 22.2
click at [498, 264] on div at bounding box center [479, 263] width 439 height 391
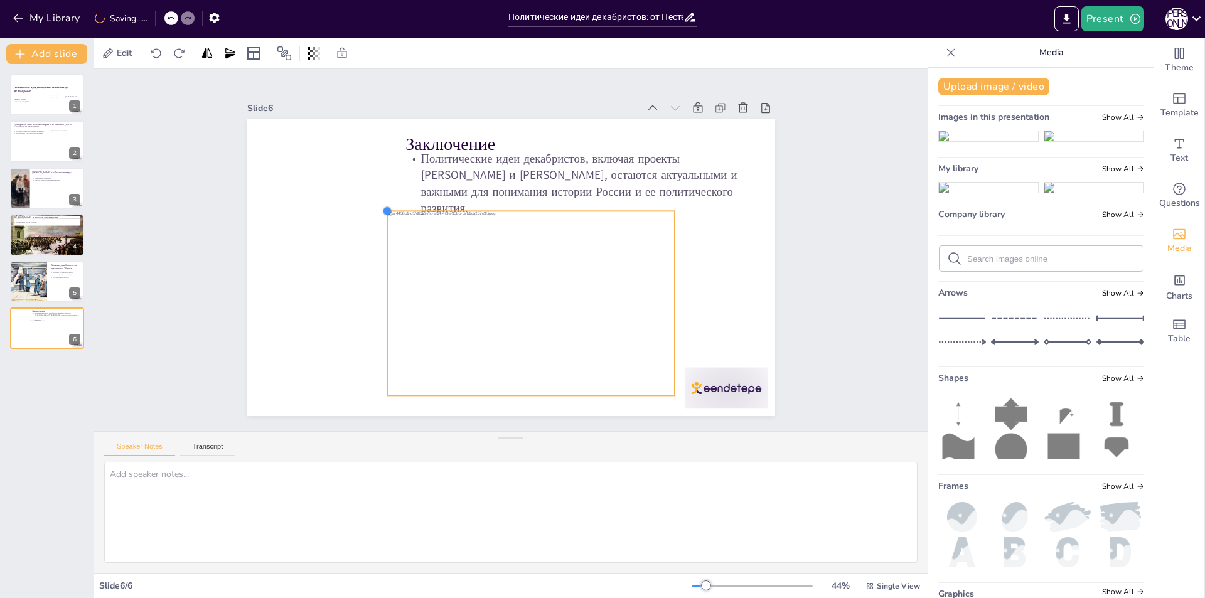
drag, startPoint x: 296, startPoint y: 154, endPoint x: 378, endPoint y: 215, distance: 102.3
click at [378, 215] on div "Заключение Политические идеи декабристов, включая проекты Пестеля и Муравьева, …" at bounding box center [505, 267] width 594 height 446
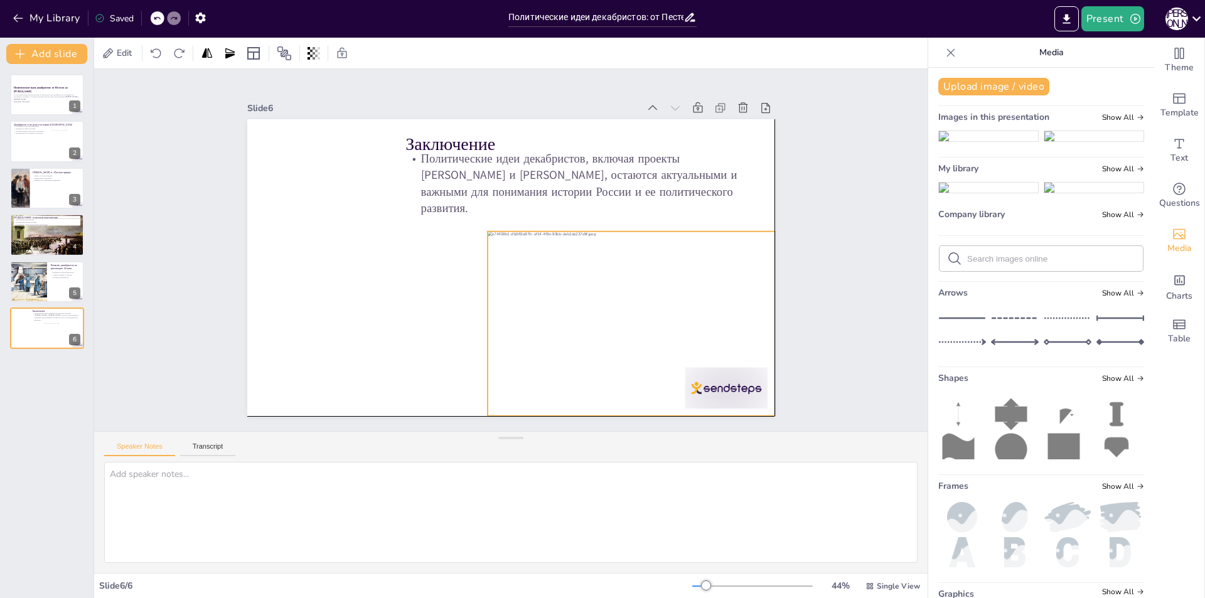
drag, startPoint x: 579, startPoint y: 298, endPoint x: 681, endPoint y: 317, distance: 104.1
click at [681, 317] on div at bounding box center [550, 385] width 337 height 330
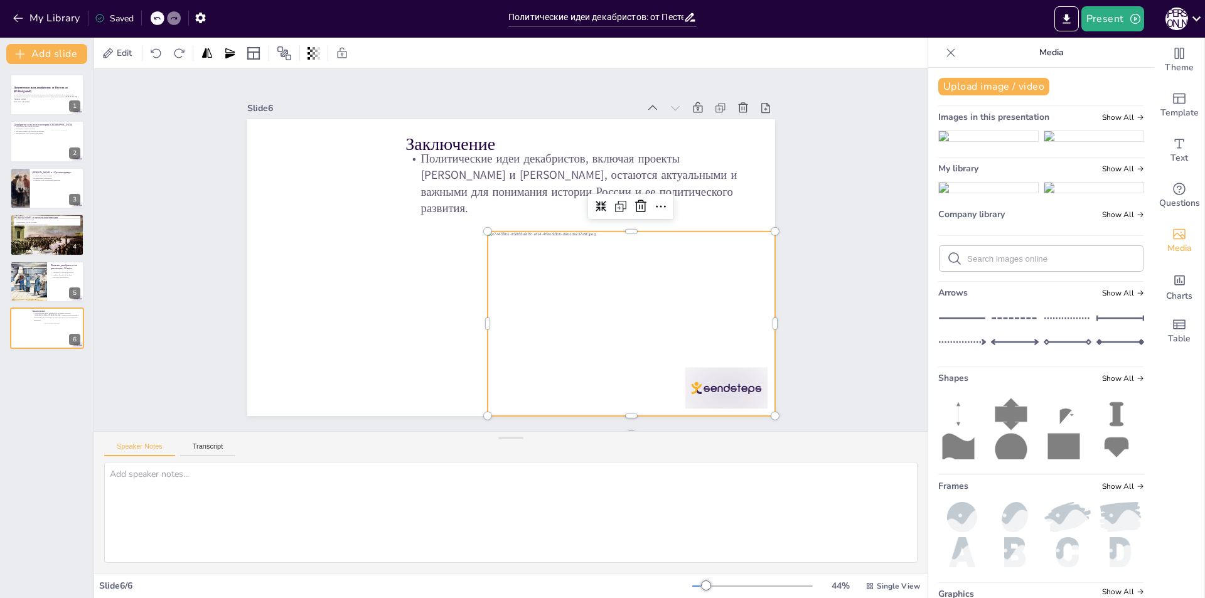
click at [121, 362] on div "Slide 1 Политические идеи декабристов: от Пестеля до Муравьева В этой презентац…" at bounding box center [511, 250] width 903 height 730
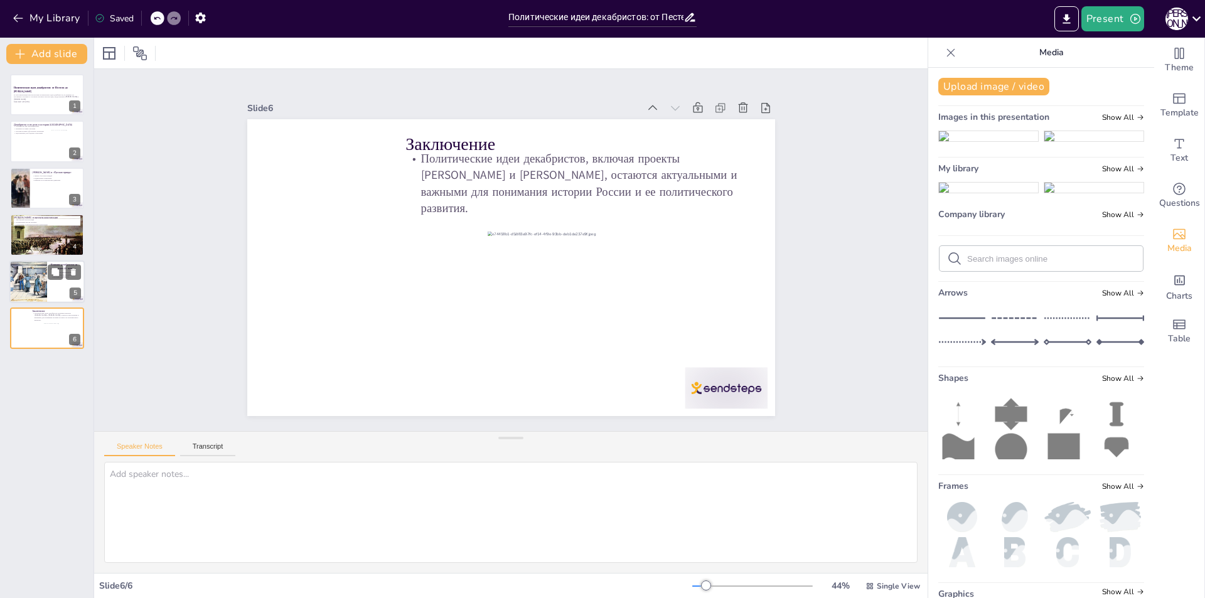
click at [19, 276] on div at bounding box center [28, 282] width 67 height 43
type textarea "Идеи декабристов вдохновили многих революционеров в 20 веке, что показывает их …"
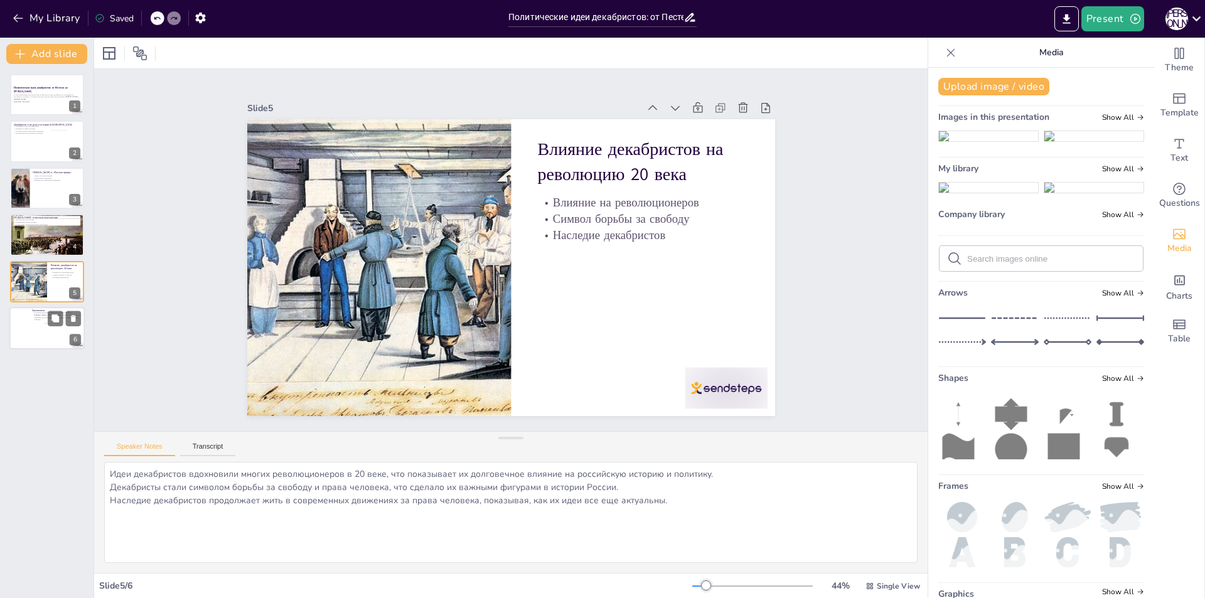
click at [40, 336] on div at bounding box center [46, 328] width 75 height 43
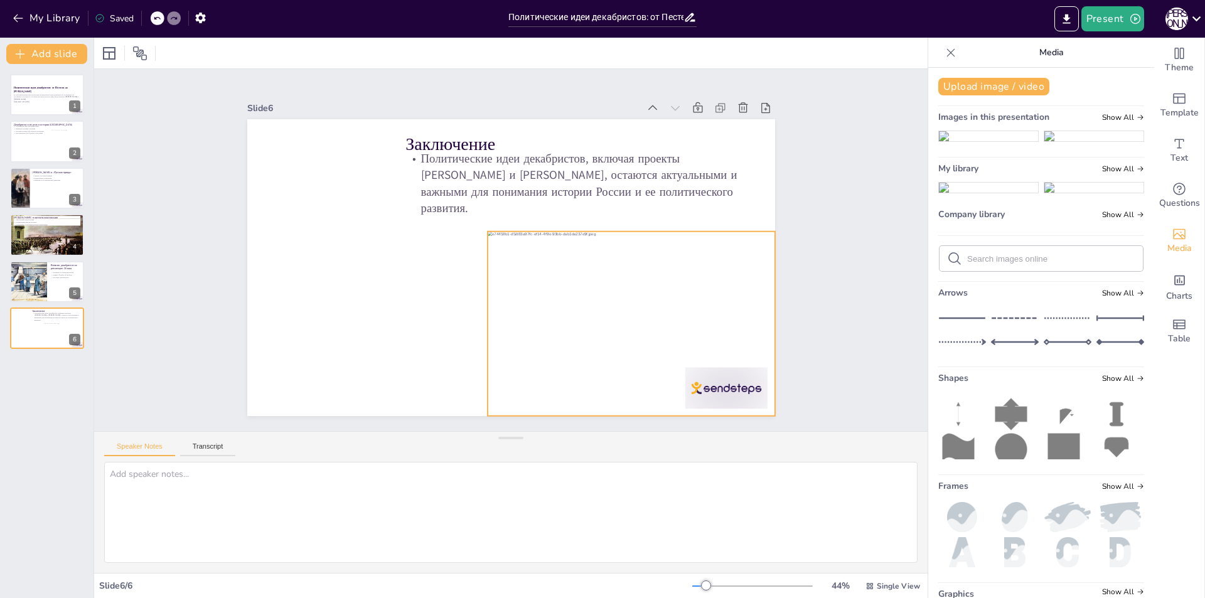
click at [483, 236] on div at bounding box center [591, 367] width 338 height 286
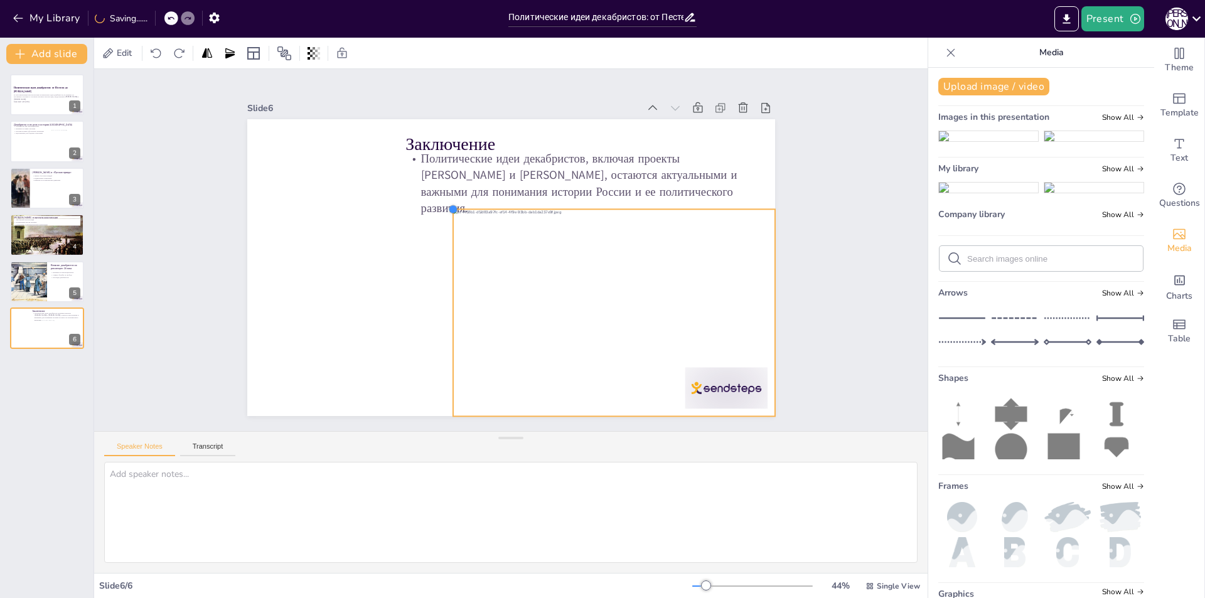
drag, startPoint x: 477, startPoint y: 227, endPoint x: 442, endPoint y: 225, distance: 34.6
click at [442, 225] on div "Заключение Политические идеи декабристов, включая проекты Пестеля и Муравьева, …" at bounding box center [511, 267] width 528 height 297
click at [247, 236] on div "Slide 1 Политические идеи декабристов: от Пестеля до Муравьева В этой презентац…" at bounding box center [511, 250] width 528 height 891
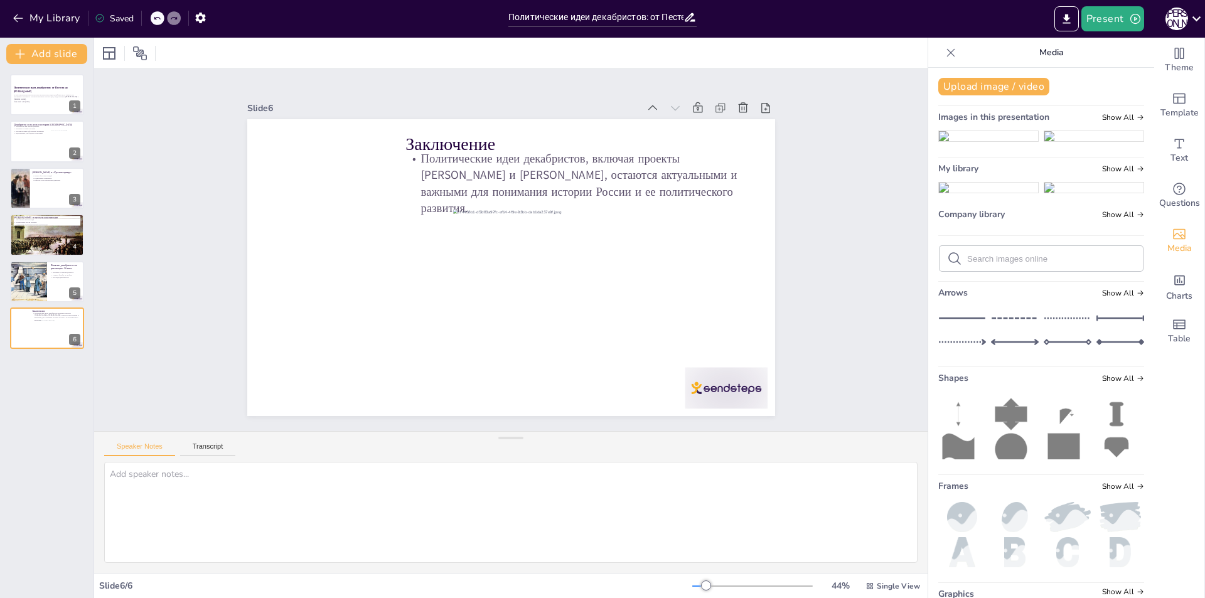
scroll to position [126, 0]
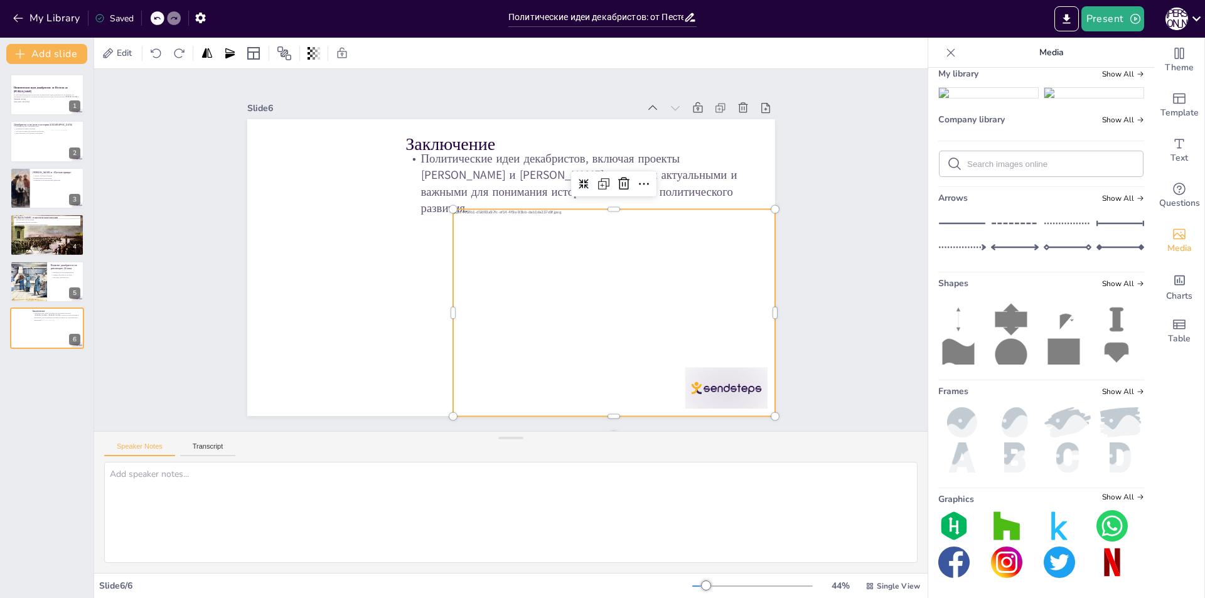
click at [573, 342] on div at bounding box center [546, 365] width 378 height 369
click at [574, 342] on div at bounding box center [614, 312] width 322 height 207
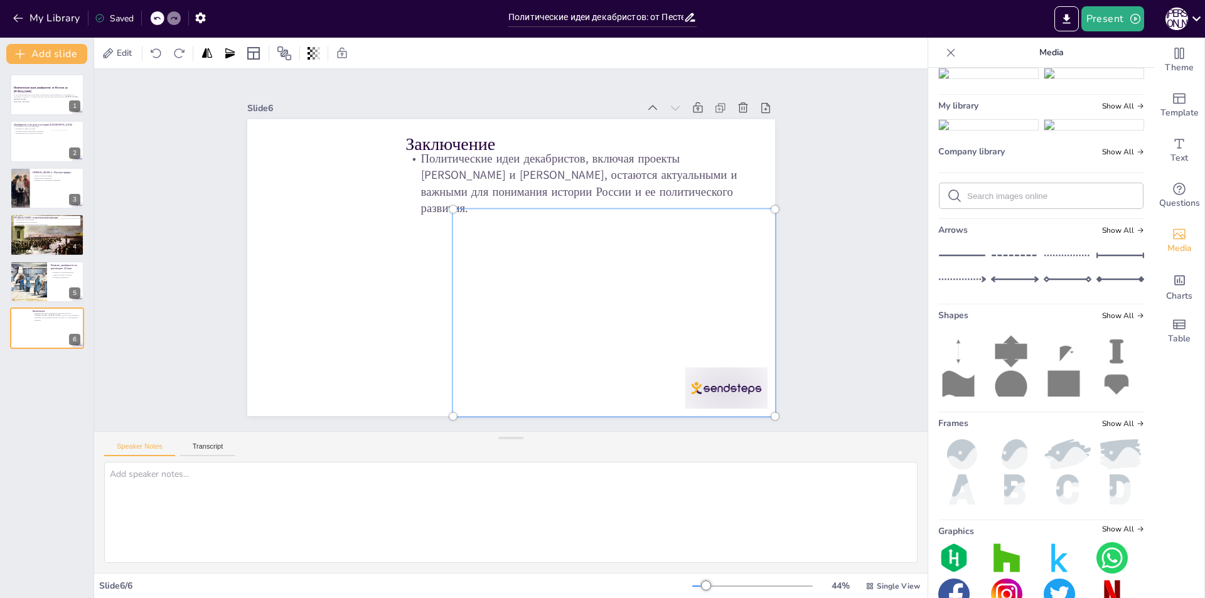
scroll to position [0, 0]
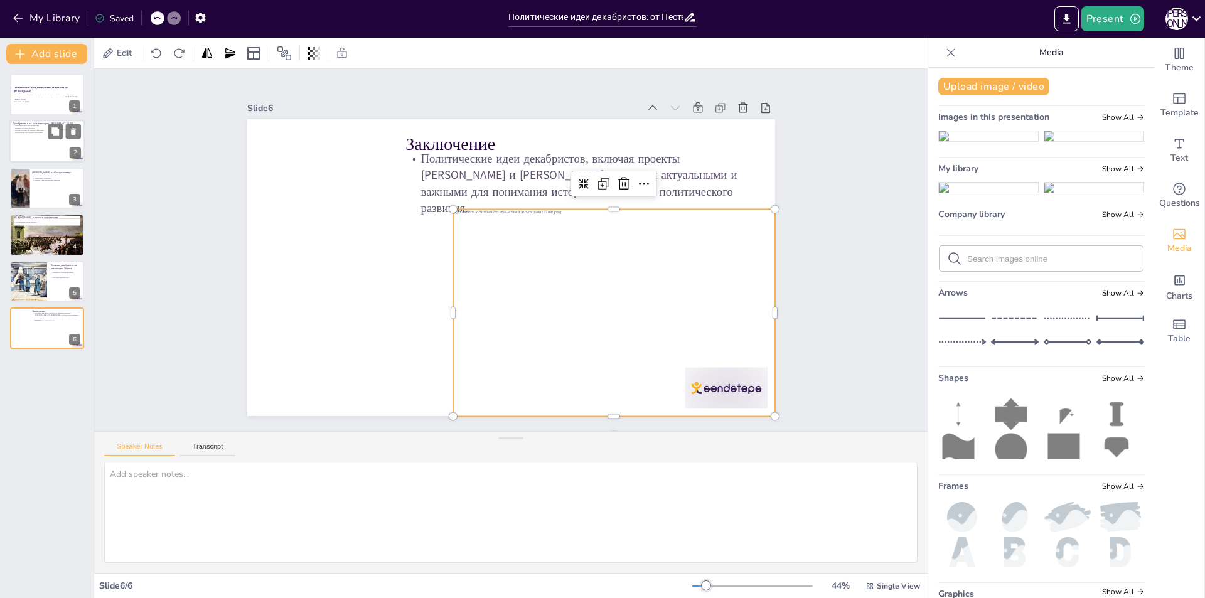
click at [18, 148] on div at bounding box center [46, 142] width 75 height 43
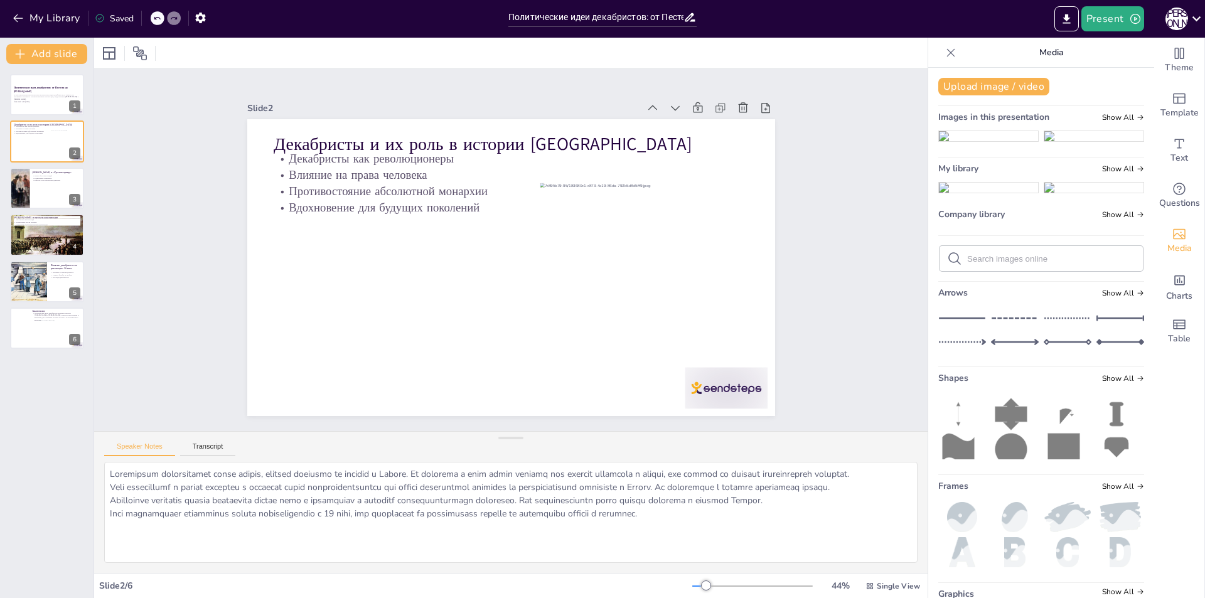
click at [41, 259] on div "Политические идеи декабристов: от Пестеля до Муравьева В этой презентации мы ра…" at bounding box center [47, 211] width 94 height 275
click at [22, 235] on div at bounding box center [46, 235] width 75 height 48
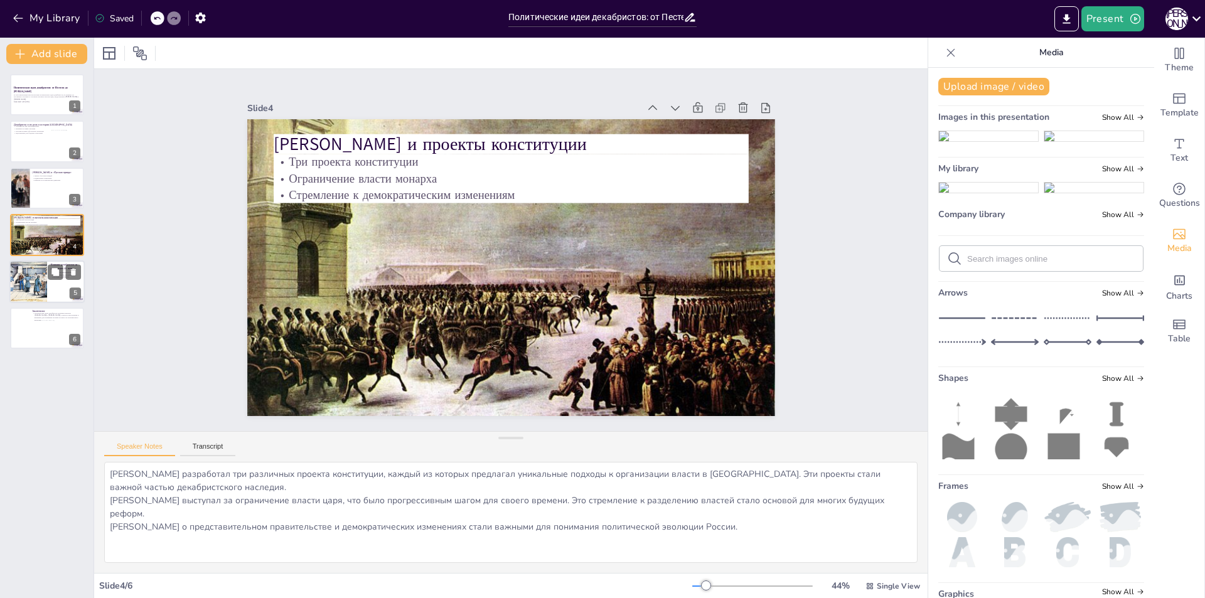
click at [14, 263] on div at bounding box center [28, 282] width 67 height 43
type textarea "Идеи декабристов вдохновили многих революционеров в 20 веке, что показывает их …"
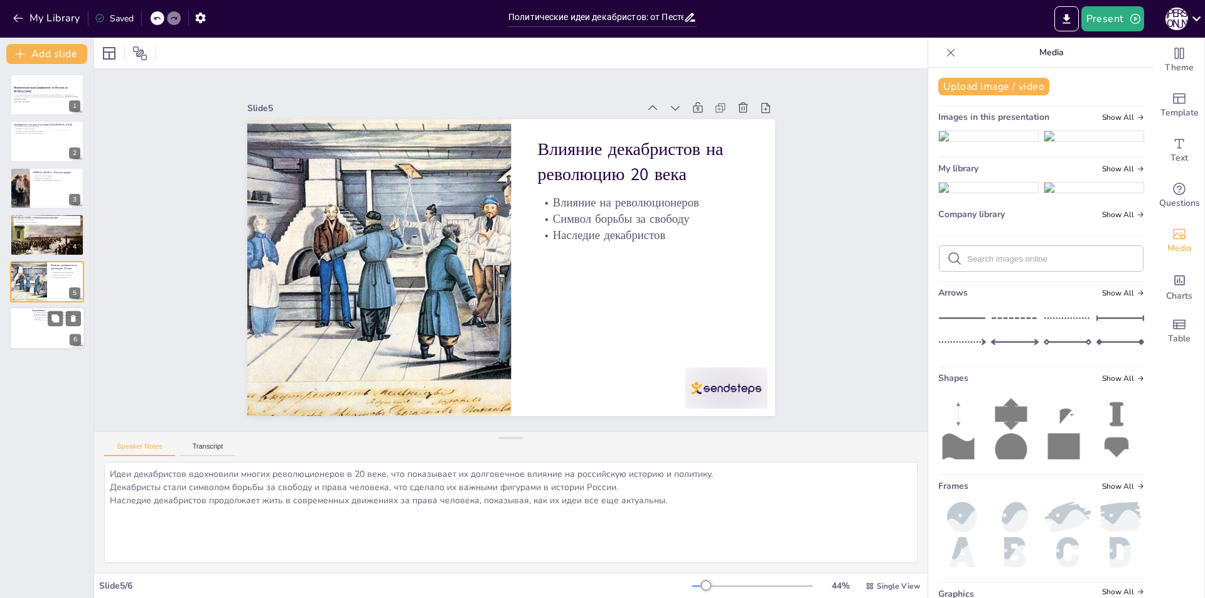
click at [52, 331] on div at bounding box center [62, 335] width 46 height 30
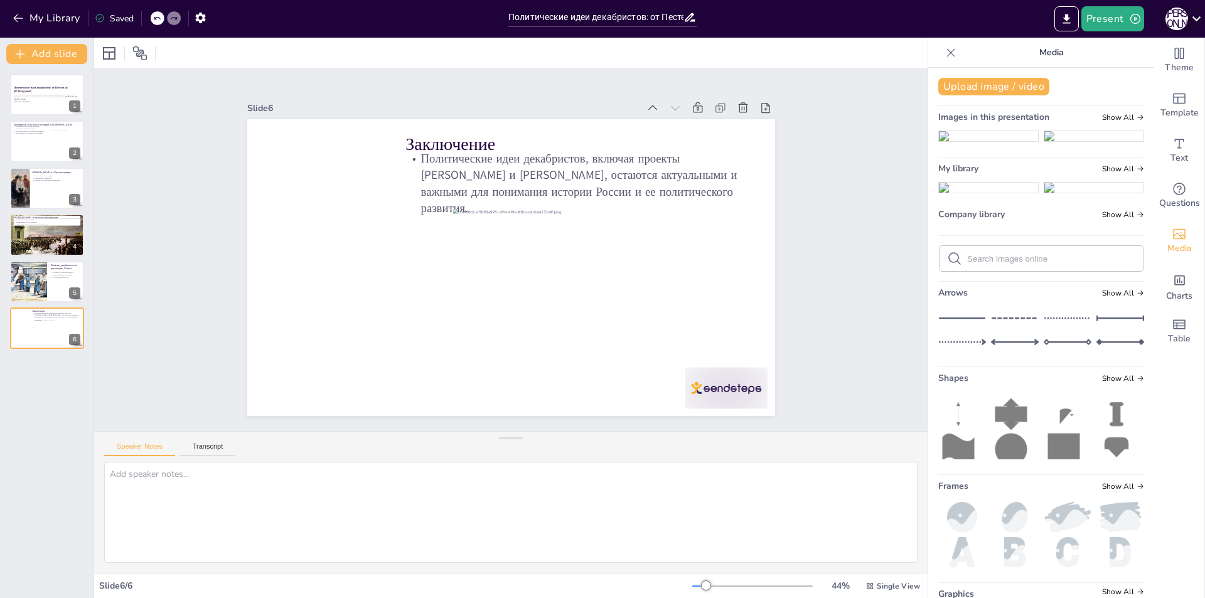
click at [1176, 14] on div "П [PERSON_NAME]" at bounding box center [1177, 19] width 23 height 23
click at [1133, 43] on p "Полина Коренева" at bounding box center [1146, 43] width 87 height 13
click at [1130, 51] on p "polina06451@gmail.com" at bounding box center [1146, 59] width 87 height 19
click at [1114, 80] on div "Полина Коренева polina06451@gmail.com" at bounding box center [1163, 90] width 209 height 48
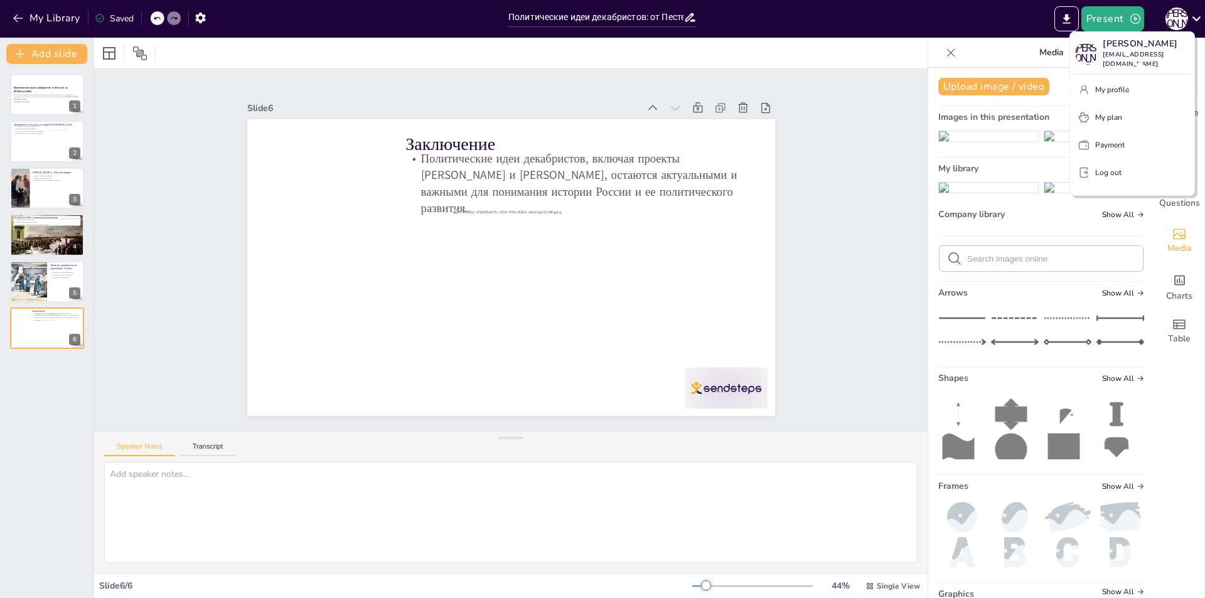
click at [1114, 80] on div "Полина Коренева polina06451@gmail.com" at bounding box center [1163, 90] width 209 height 48
click at [36, 33] on div at bounding box center [602, 299] width 1205 height 598
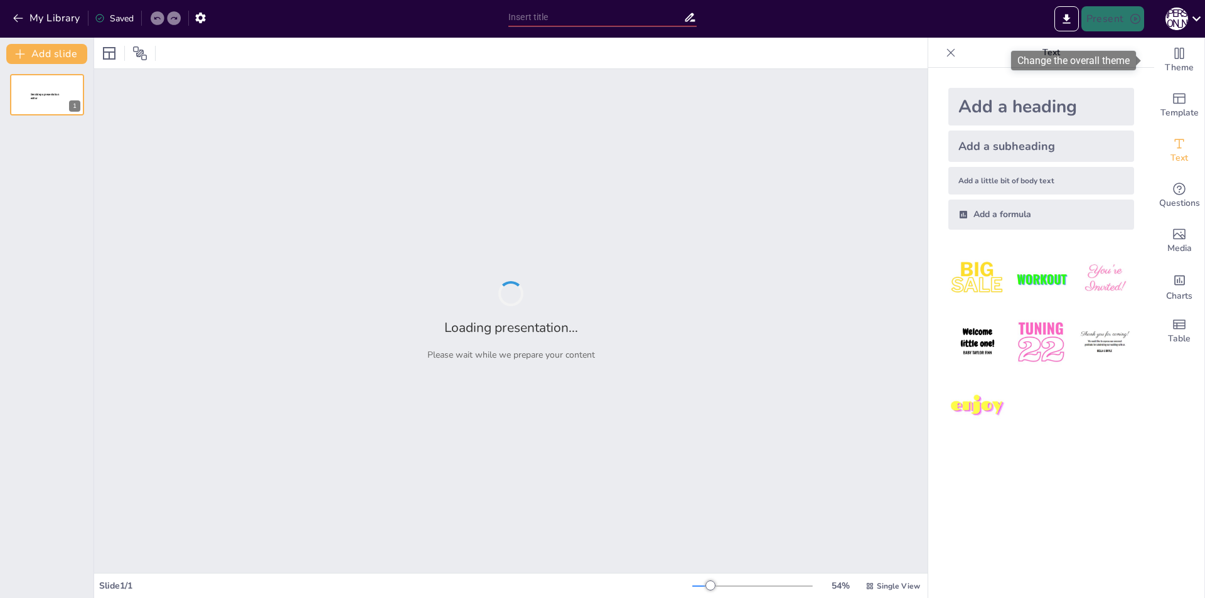
type input "Политические идеи декабристов: от Пестеля до Муравьева"
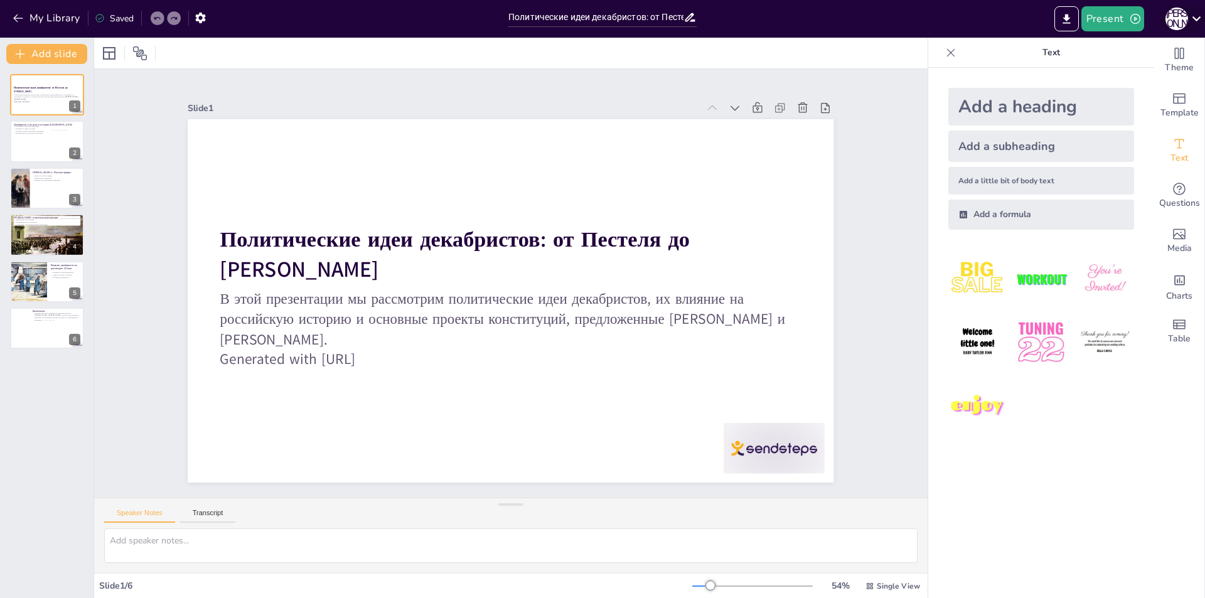
click at [1187, 16] on div "П [PERSON_NAME]" at bounding box center [1177, 19] width 23 height 23
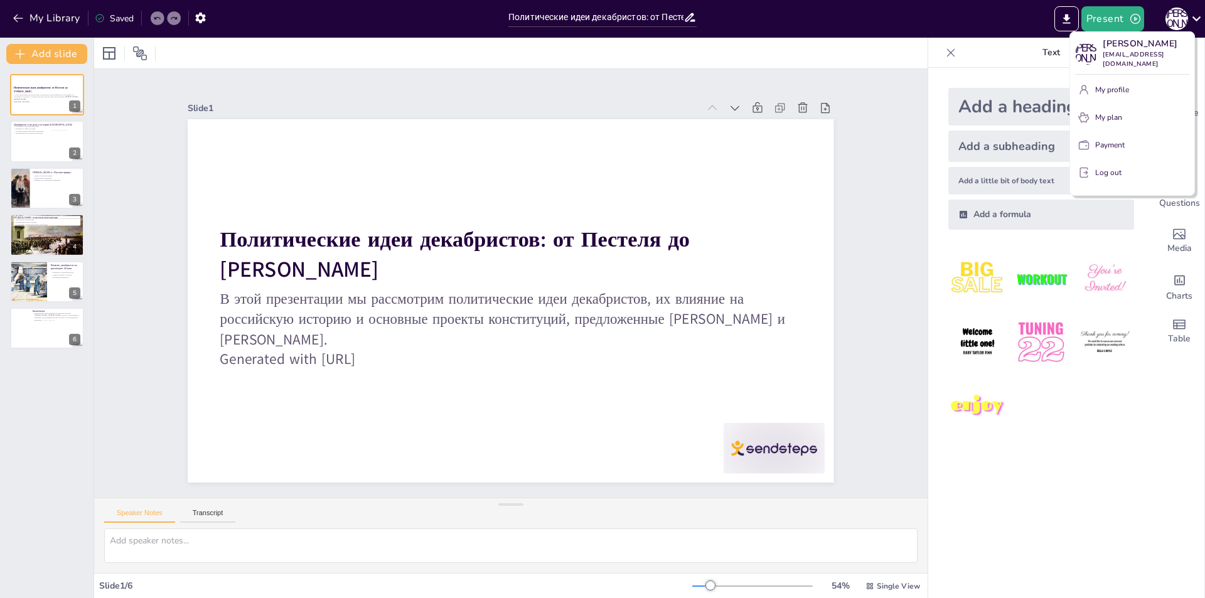
click at [1102, 80] on button "My profile" at bounding box center [1132, 90] width 114 height 20
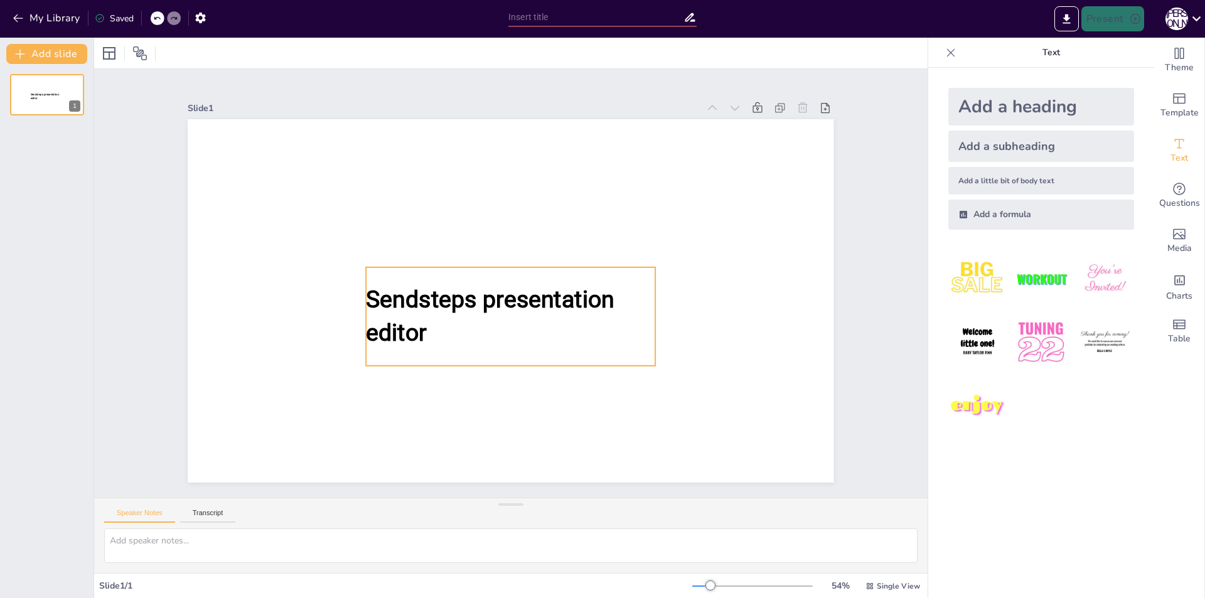
type input "Декабристы: Влияние идей [PERSON_NAME] на российскую политику"
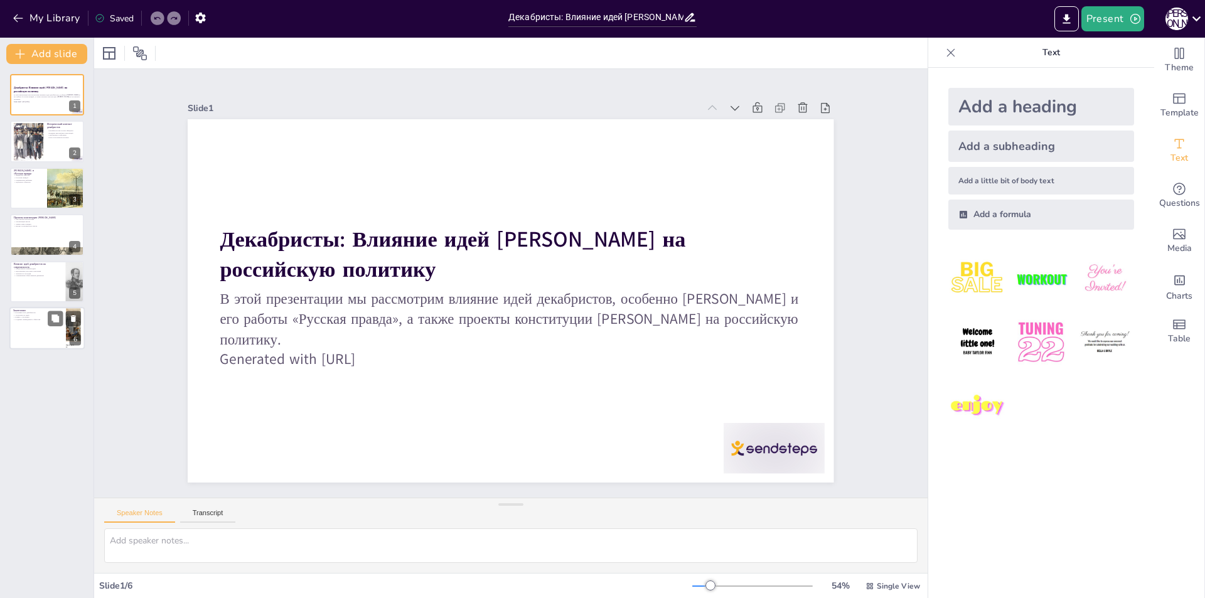
click at [11, 324] on div at bounding box center [46, 328] width 75 height 43
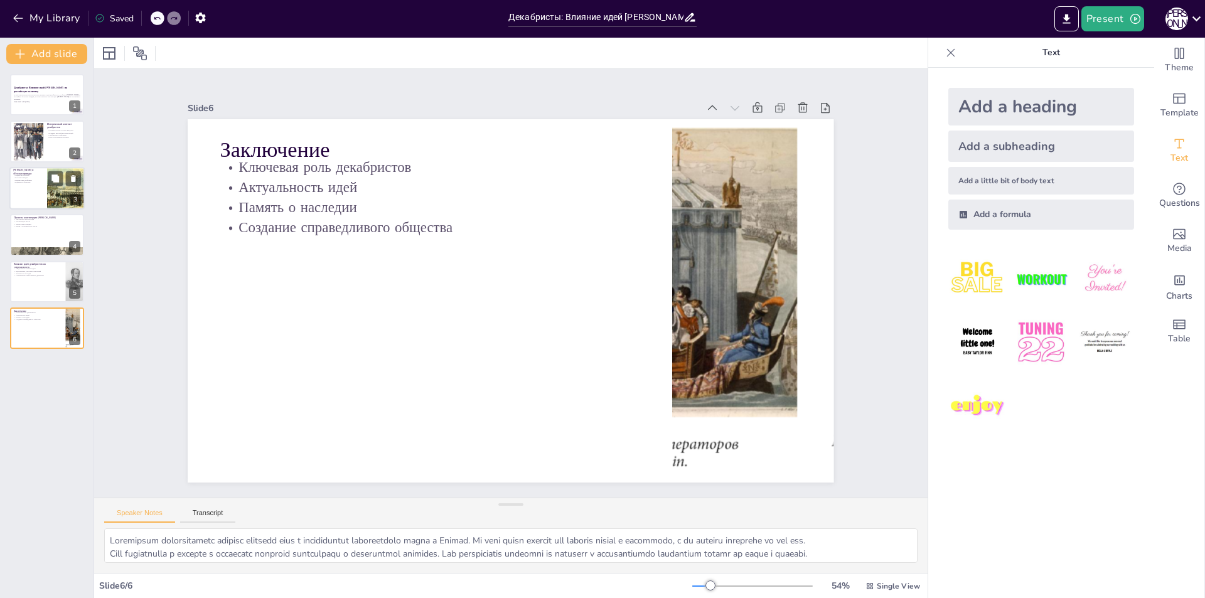
click at [40, 191] on div at bounding box center [46, 188] width 75 height 43
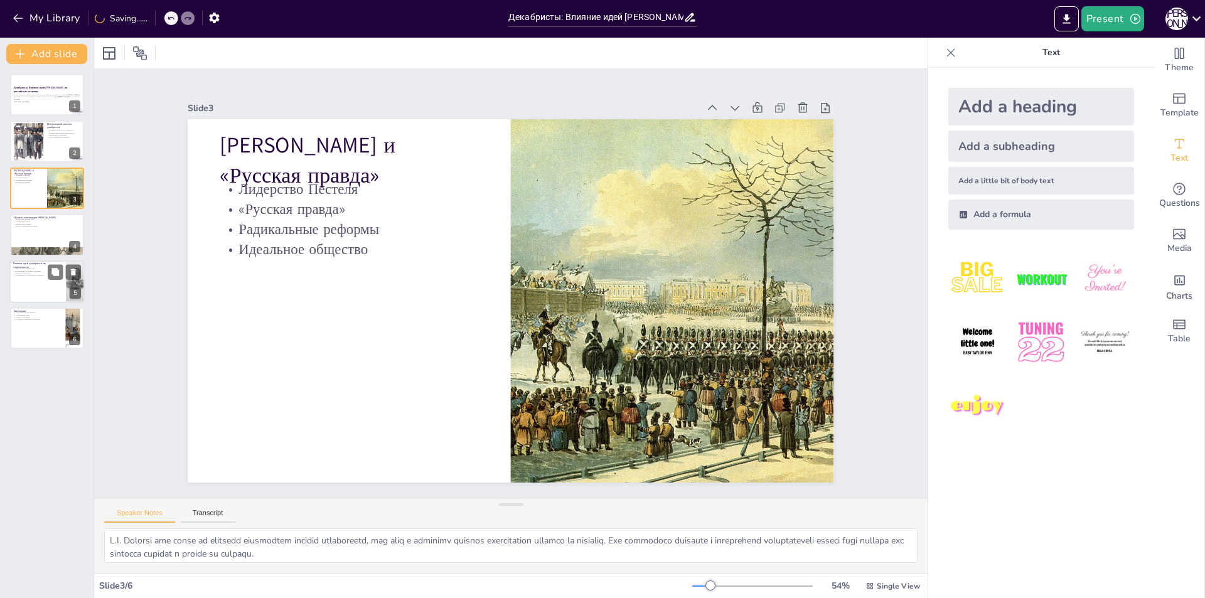
click at [24, 291] on div at bounding box center [46, 282] width 75 height 43
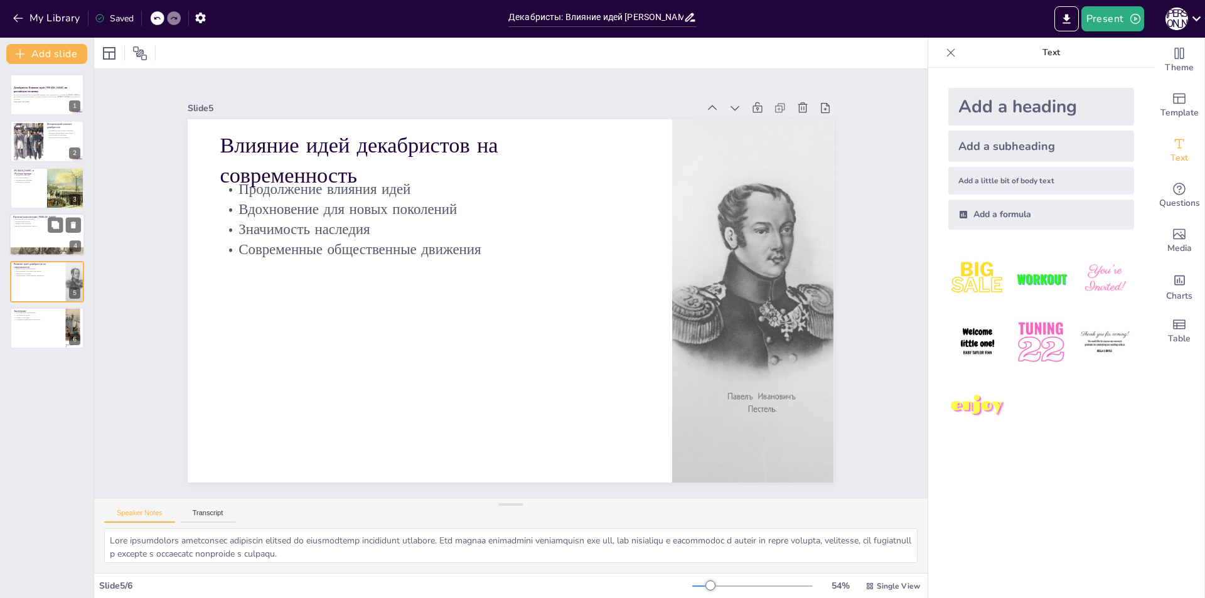
click at [23, 239] on div at bounding box center [46, 234] width 75 height 43
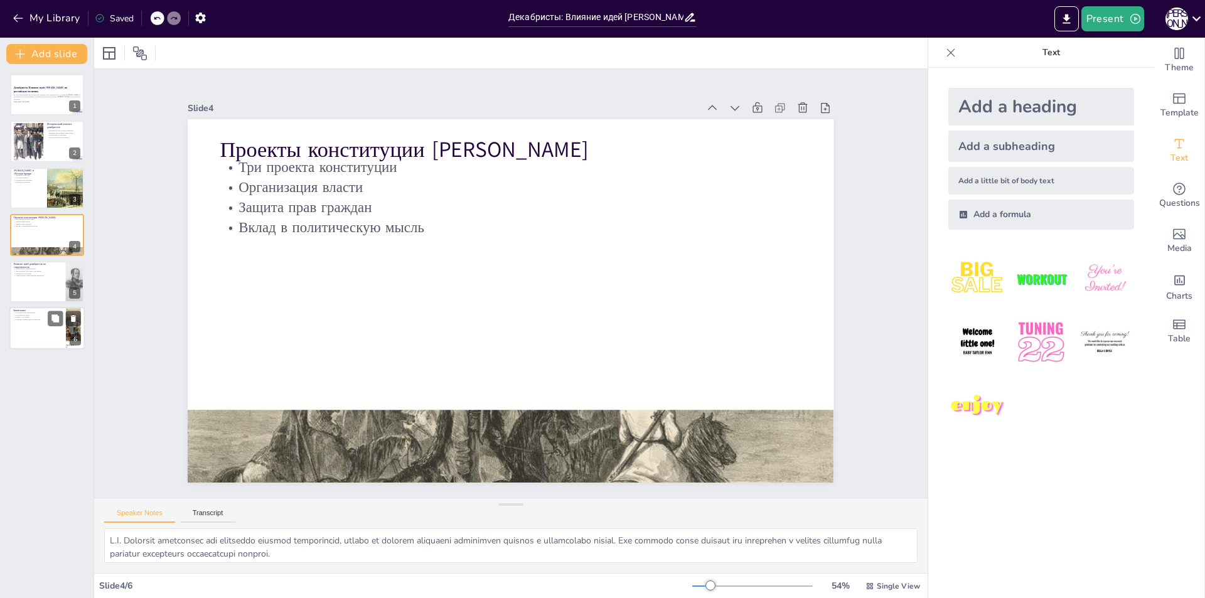
click at [11, 323] on div at bounding box center [46, 328] width 75 height 43
type textarea "Loremipsum dolorsitametc adipisc elitsedd eius t incididuntut laboreetdolo magn…"
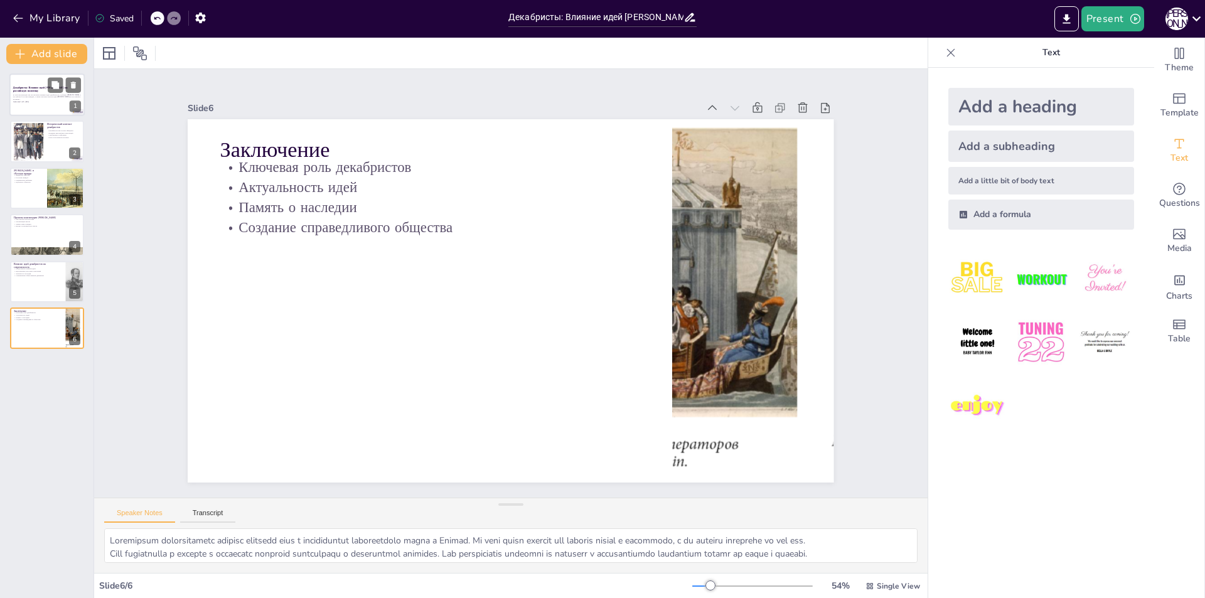
click at [58, 96] on p "В этой презентации мы рассмотрим влияние идей декабристов, особенно [PERSON_NAM…" at bounding box center [47, 97] width 68 height 7
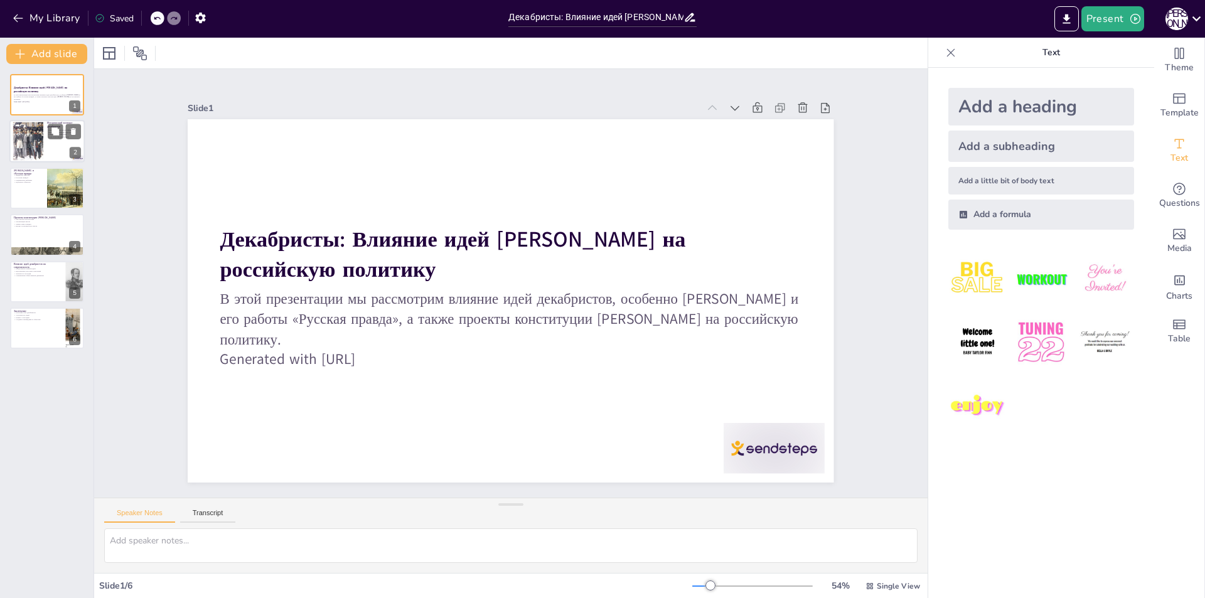
click at [43, 145] on div at bounding box center [28, 141] width 57 height 38
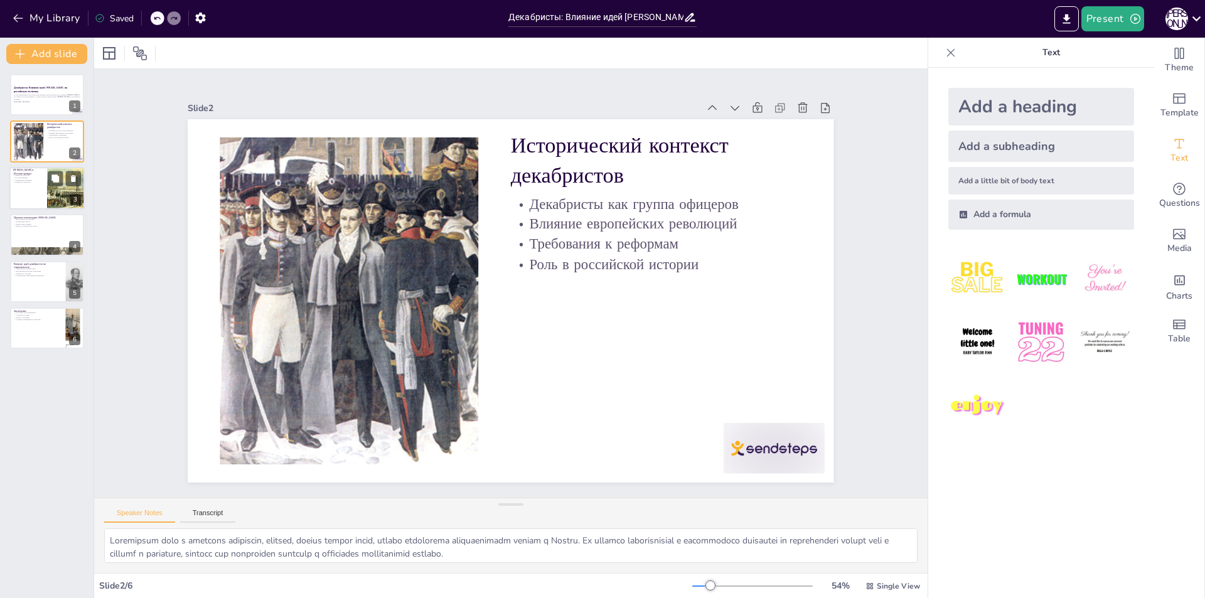
click at [35, 198] on div at bounding box center [46, 188] width 75 height 43
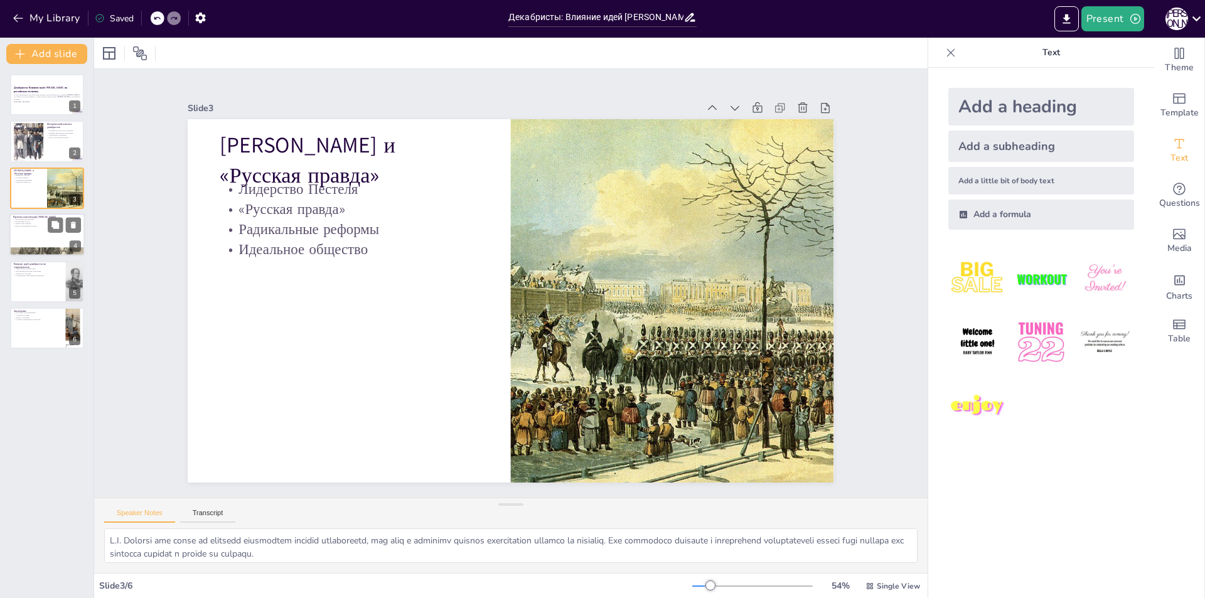
click at [47, 247] on div at bounding box center [46, 234] width 75 height 43
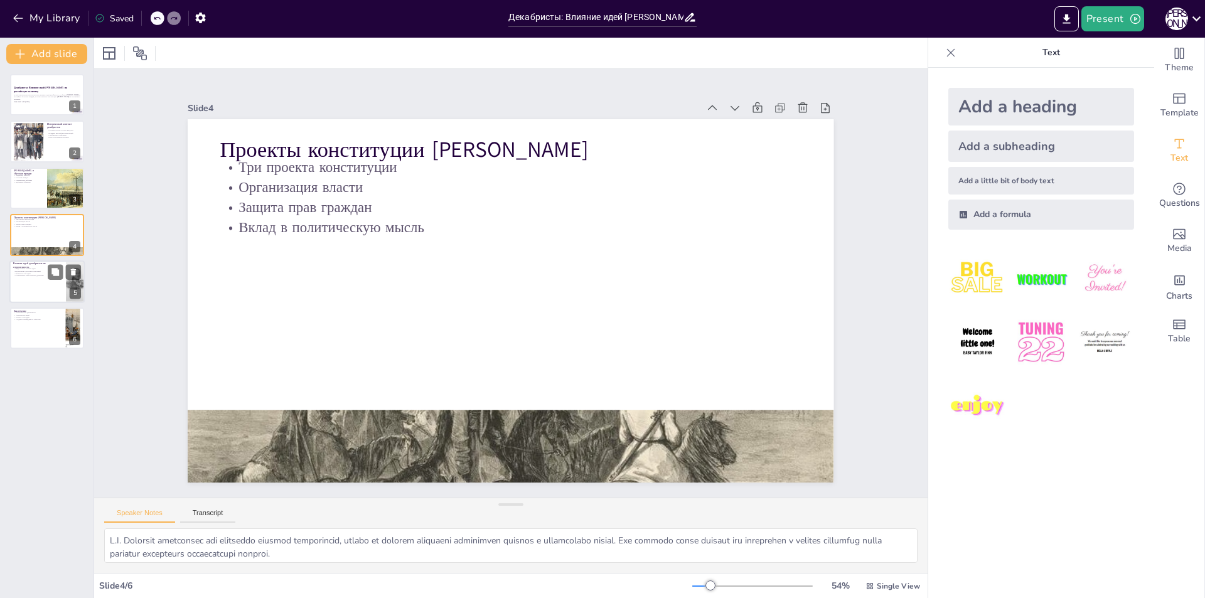
click at [50, 287] on div at bounding box center [46, 282] width 75 height 43
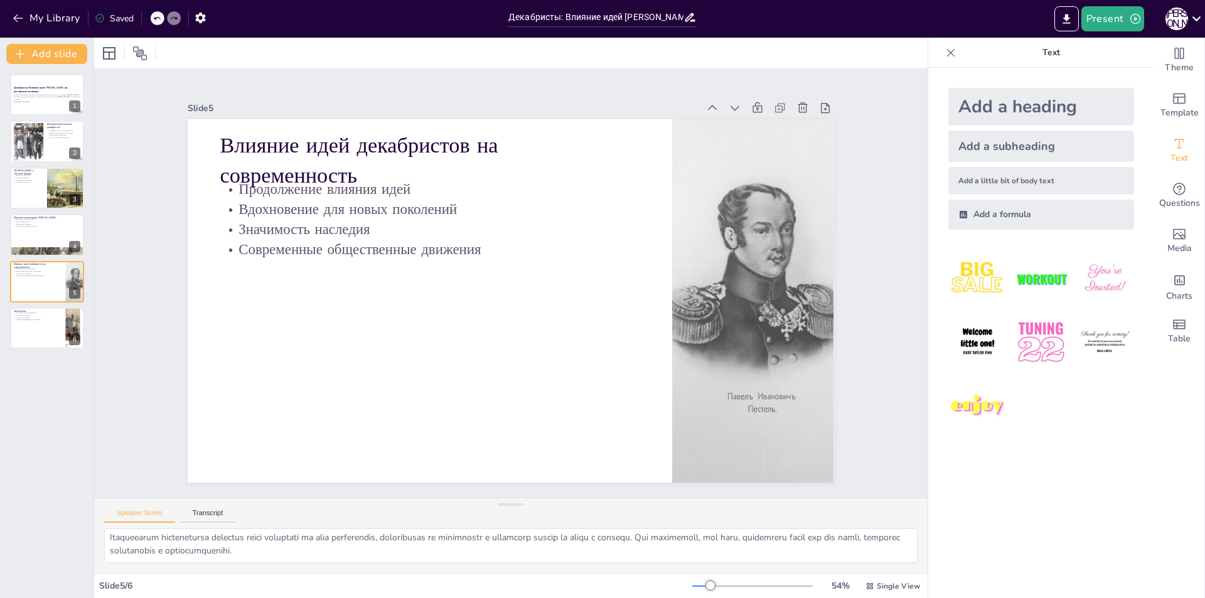
scroll to position [82, 0]
click at [30, 148] on div at bounding box center [28, 141] width 57 height 38
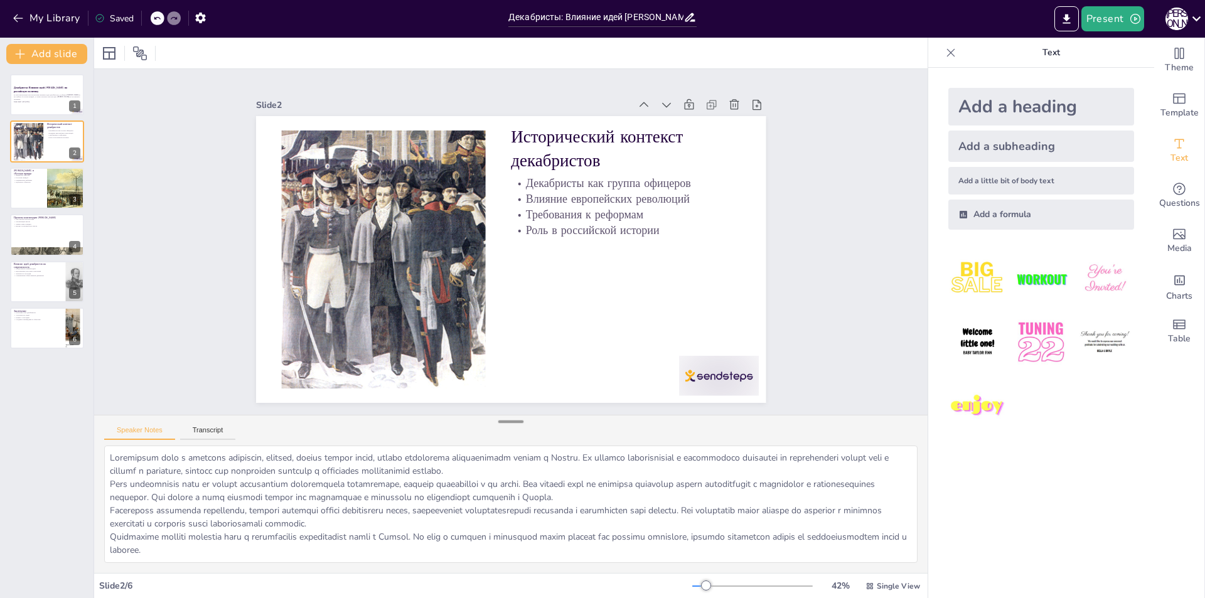
scroll to position [0, 0]
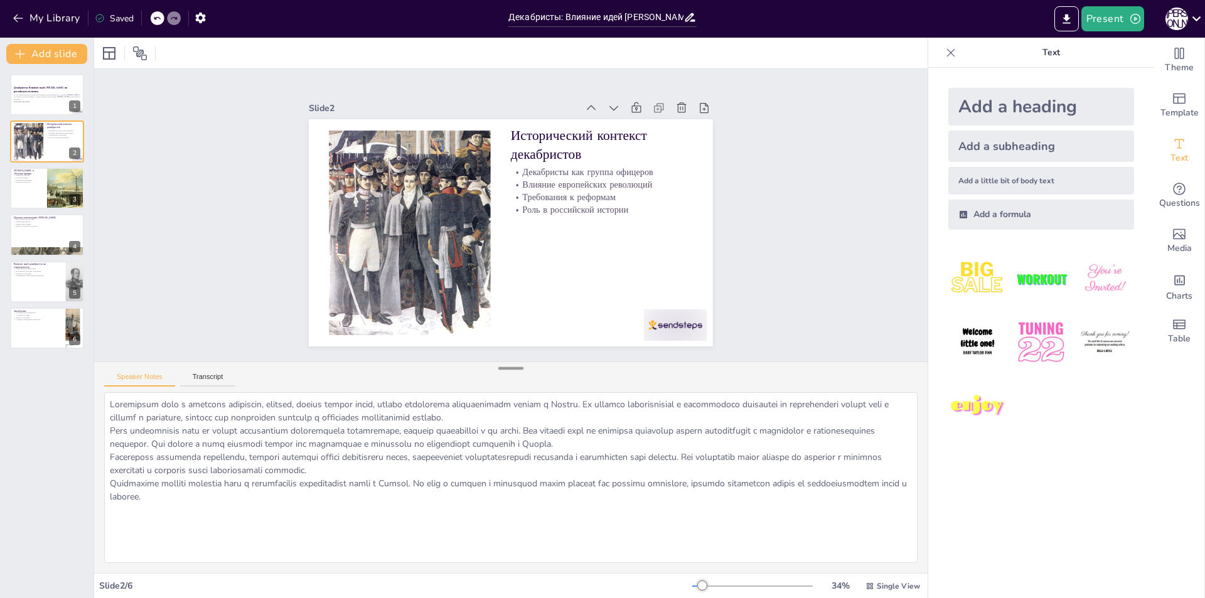
drag, startPoint x: 514, startPoint y: 504, endPoint x: 515, endPoint y: 367, distance: 136.2
click at [515, 367] on div at bounding box center [510, 368] width 25 height 13
click at [28, 190] on div at bounding box center [46, 188] width 75 height 43
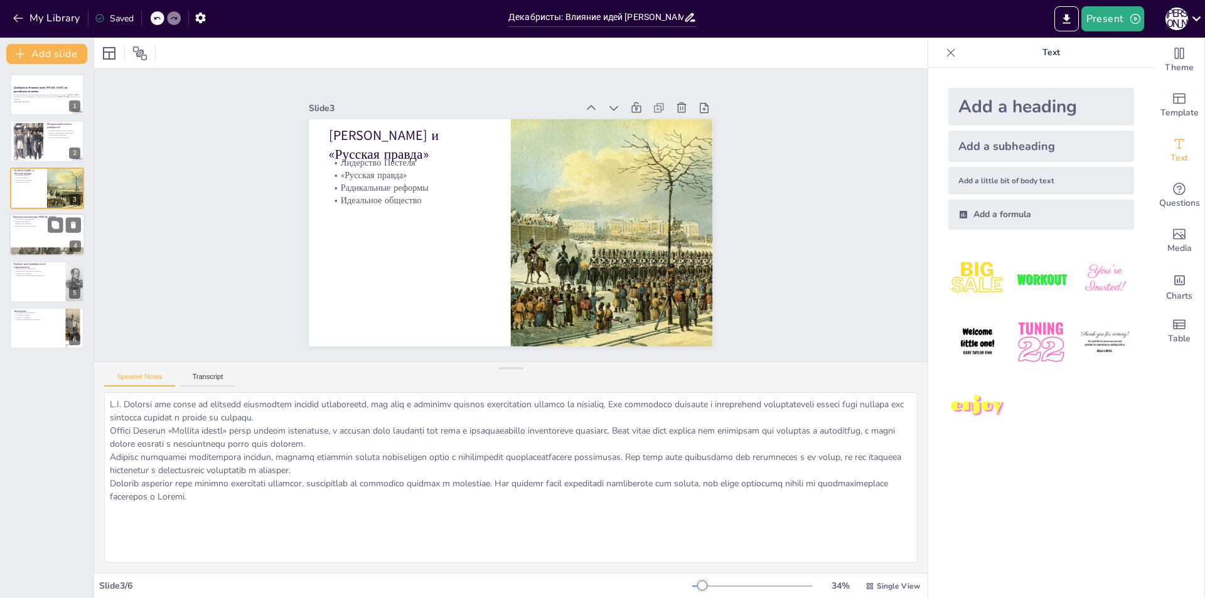
click at [33, 248] on div at bounding box center [46, 252] width 75 height 55
type textarea "L.I. Dolorsit ametconsec adi elitseddo eiusmod temporincid, utlabo et dolorem a…"
